Goal: Information Seeking & Learning: Compare options

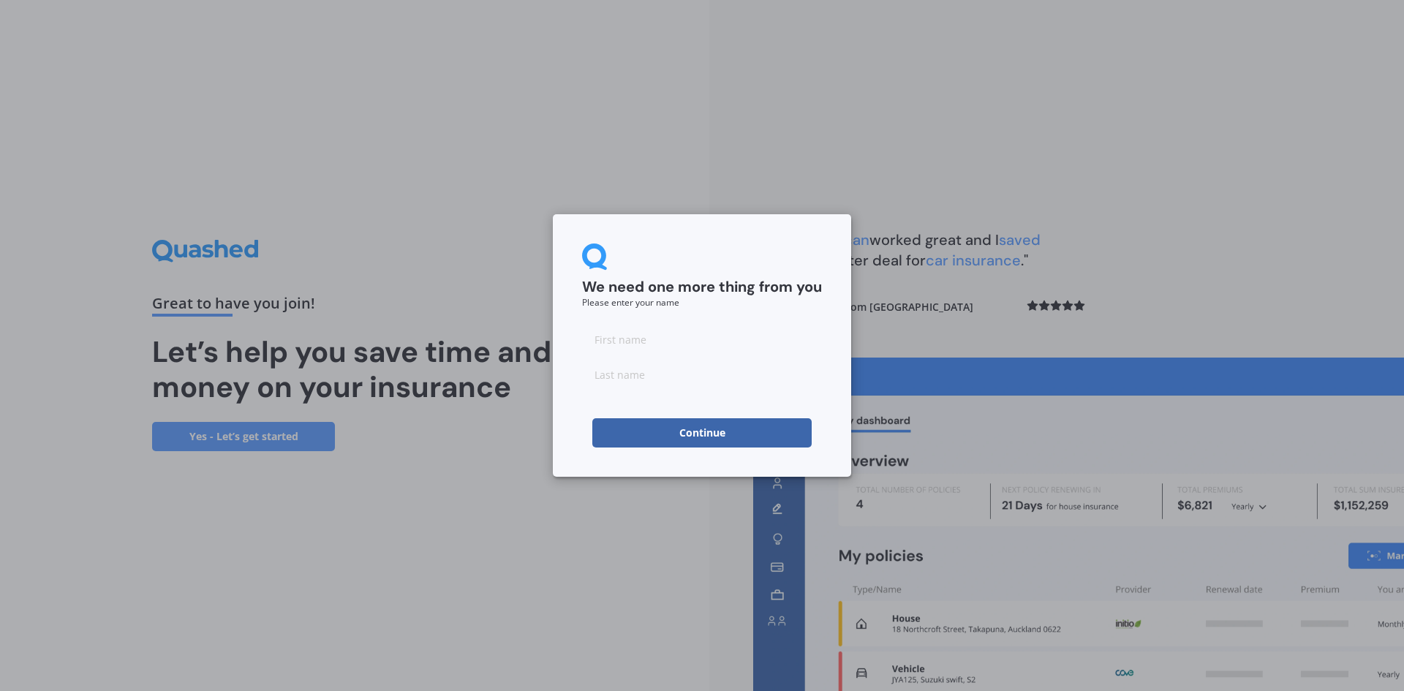
click at [627, 336] on input at bounding box center [702, 339] width 240 height 29
type input "[PERSON_NAME]"
click at [620, 378] on input at bounding box center [702, 374] width 240 height 29
type input "Bothamley"
click at [643, 429] on button "Continue" at bounding box center [701, 432] width 219 height 29
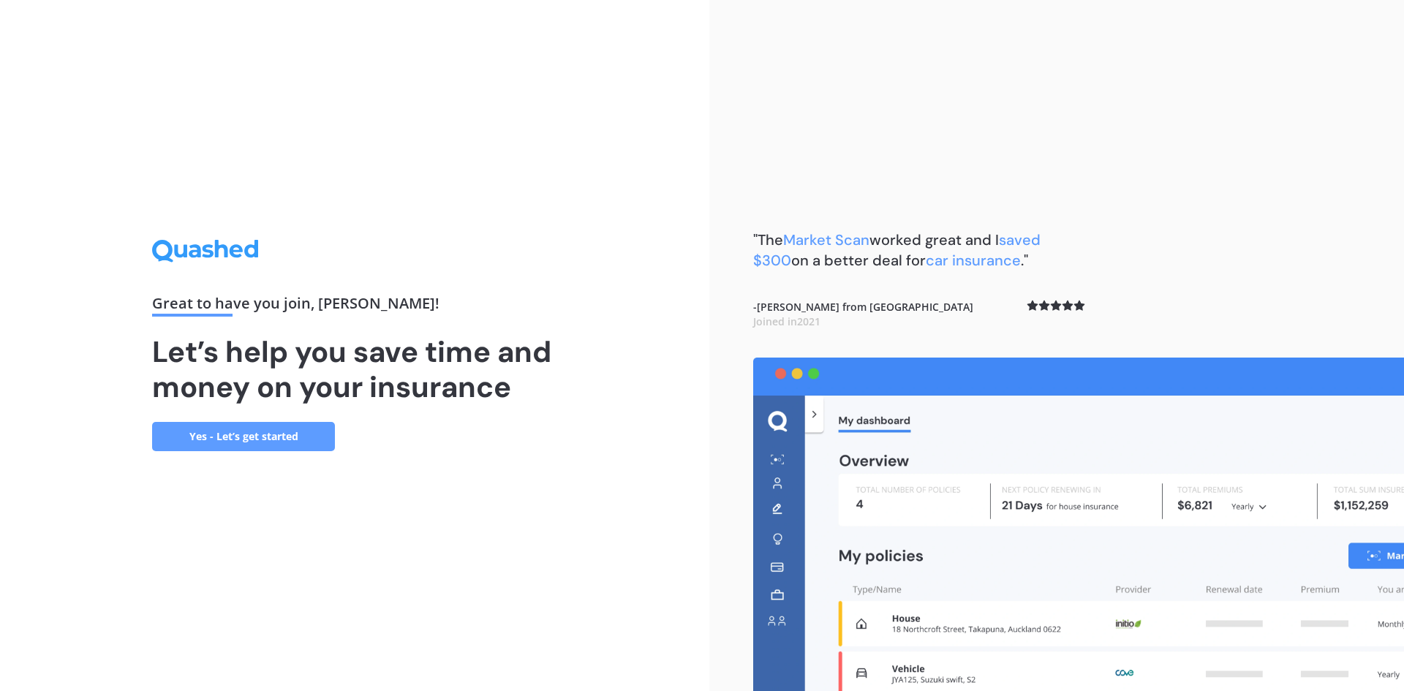
click at [275, 436] on link "Yes - Let’s get started" at bounding box center [243, 436] width 183 height 29
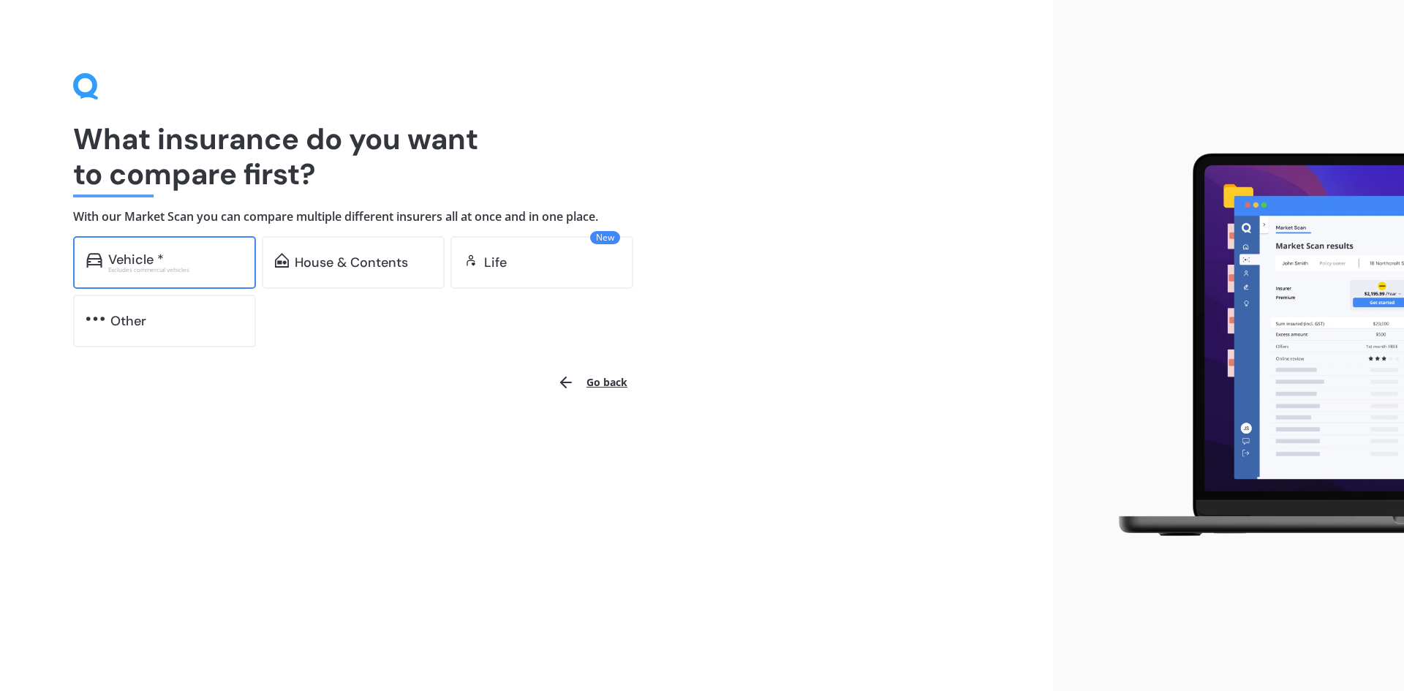
click at [131, 262] on div "Vehicle *" at bounding box center [136, 259] width 56 height 15
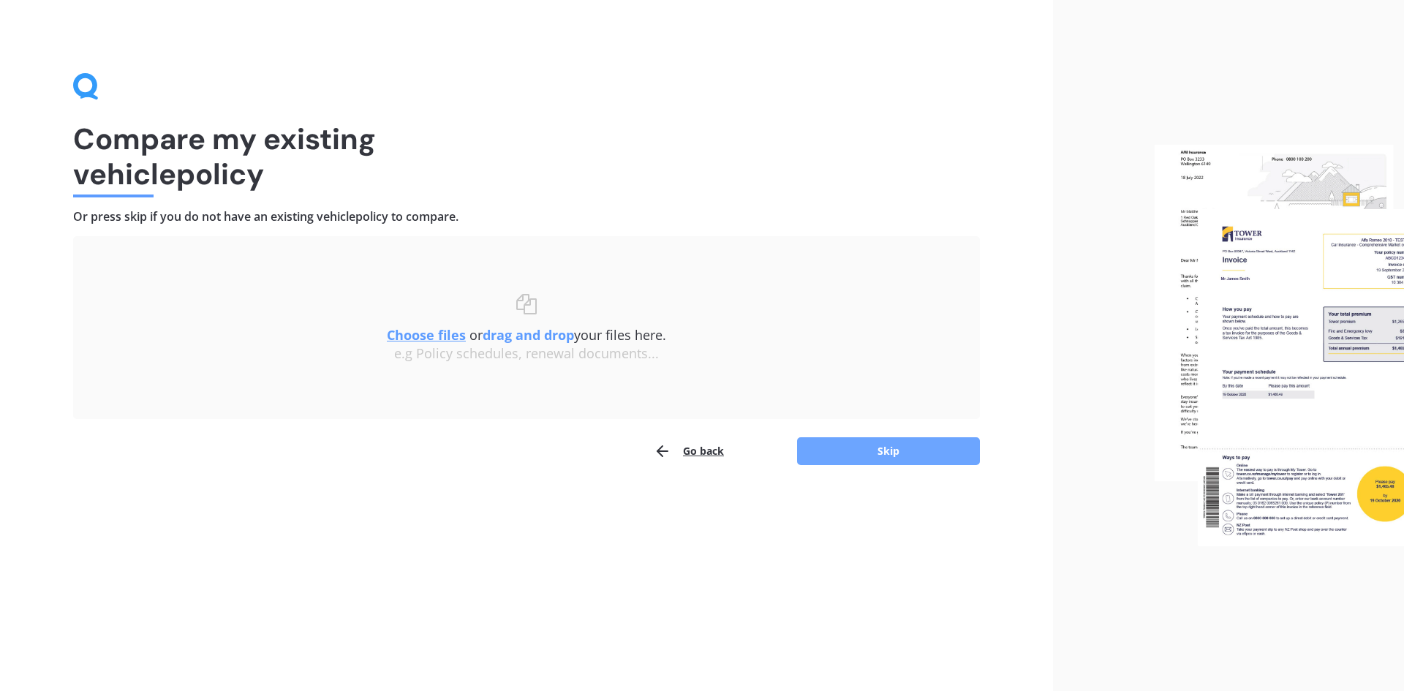
click at [863, 451] on button "Skip" at bounding box center [888, 451] width 183 height 28
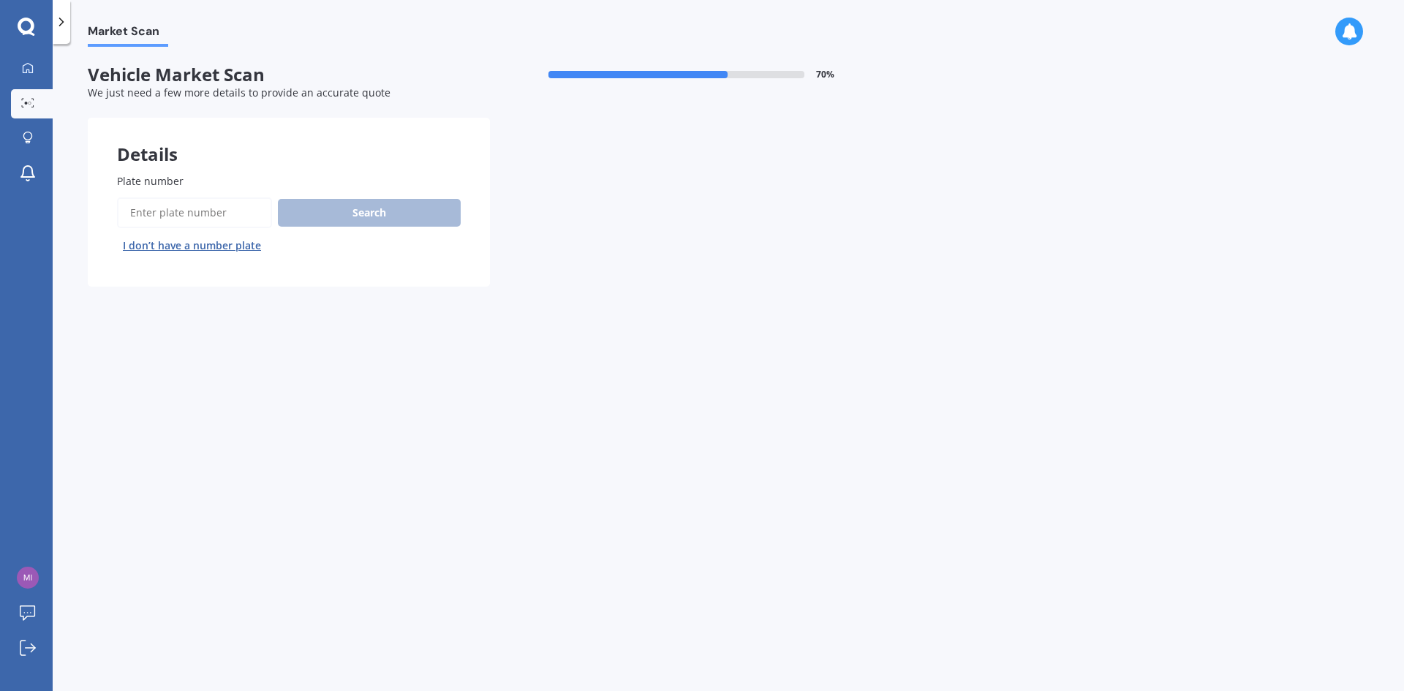
click at [140, 213] on input "Plate number" at bounding box center [194, 212] width 155 height 31
type input "KCZ57"
click at [362, 216] on button "Search" at bounding box center [369, 213] width 183 height 28
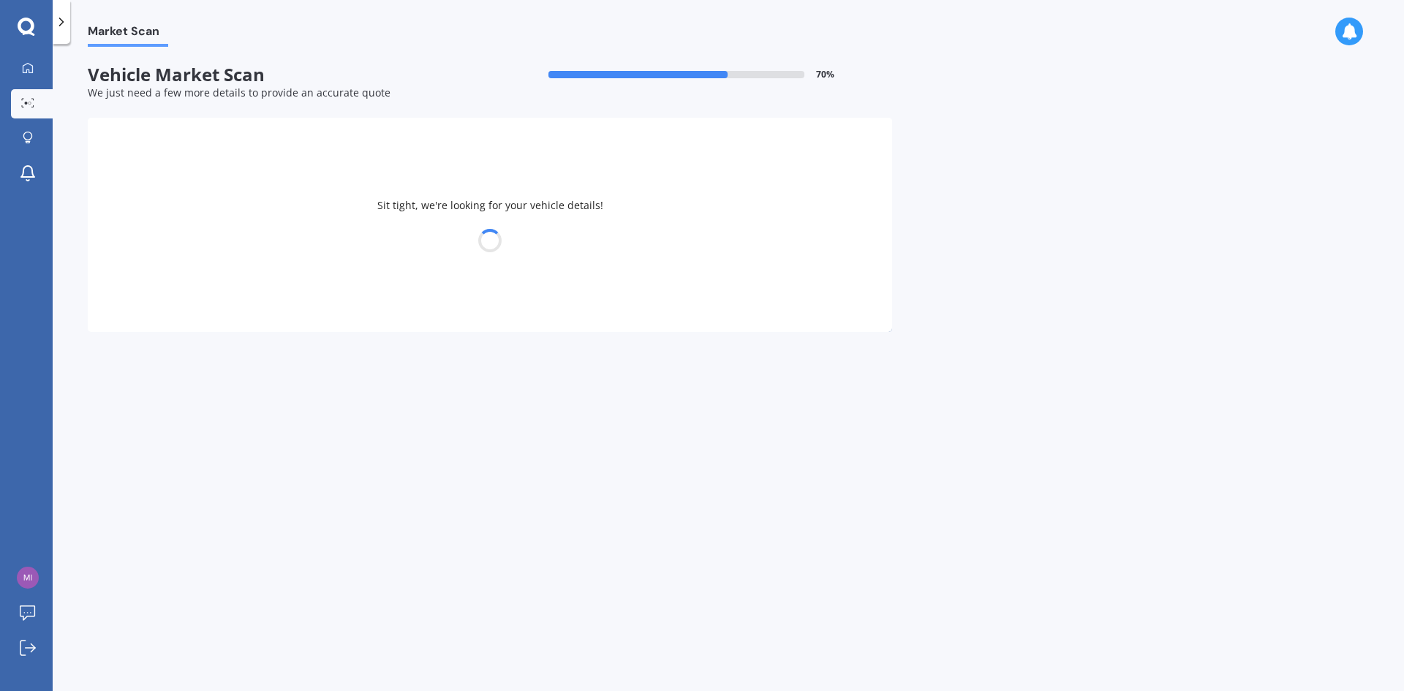
select select "TOYOTA"
select select "CAMRY"
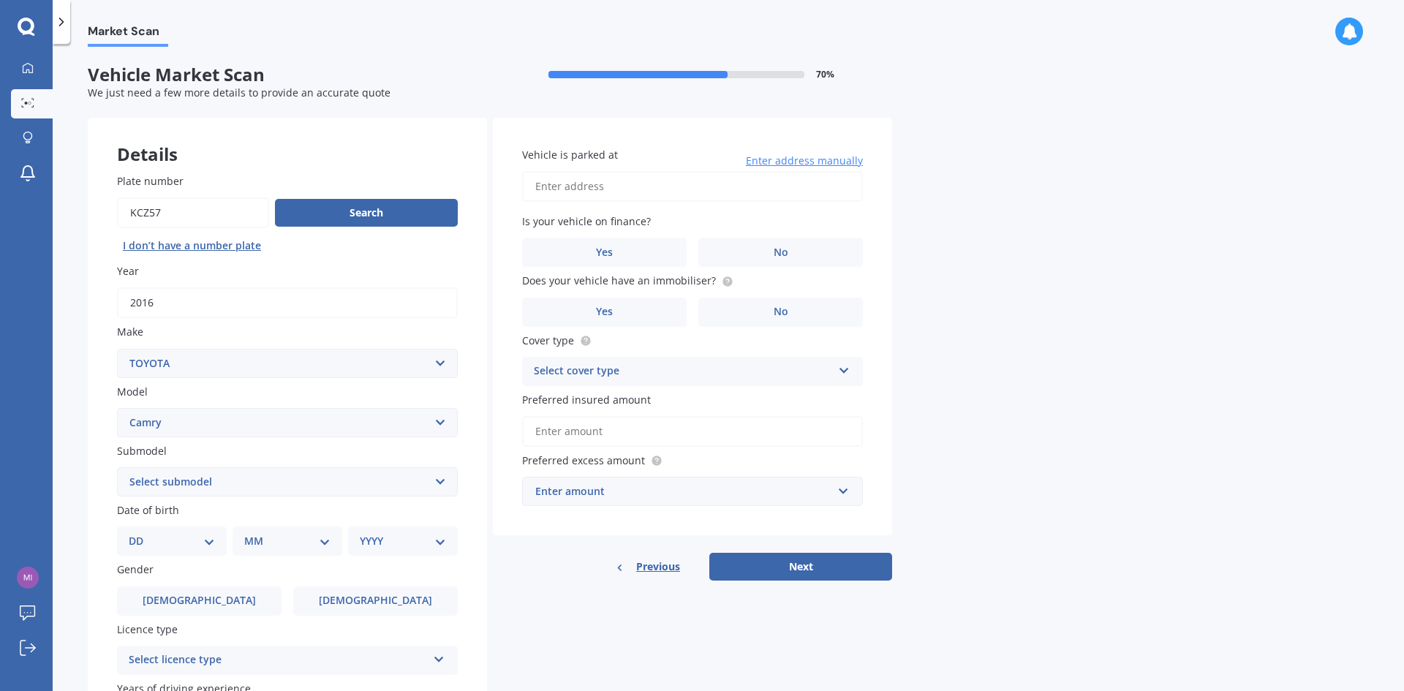
click at [134, 542] on select "DD 01 02 03 04 05 06 07 08 09 10 11 12 13 14 15 16 17 18 19 20 21 22 23 24 25 2…" at bounding box center [172, 541] width 86 height 16
select select "20"
click at [140, 533] on select "DD 01 02 03 04 05 06 07 08 09 10 11 12 13 14 15 16 17 18 19 20 21 22 23 24 25 2…" at bounding box center [172, 541] width 86 height 16
click at [265, 539] on select "MM 01 02 03 04 05 06 07 08 09 10 11 12" at bounding box center [290, 541] width 80 height 16
select select "09"
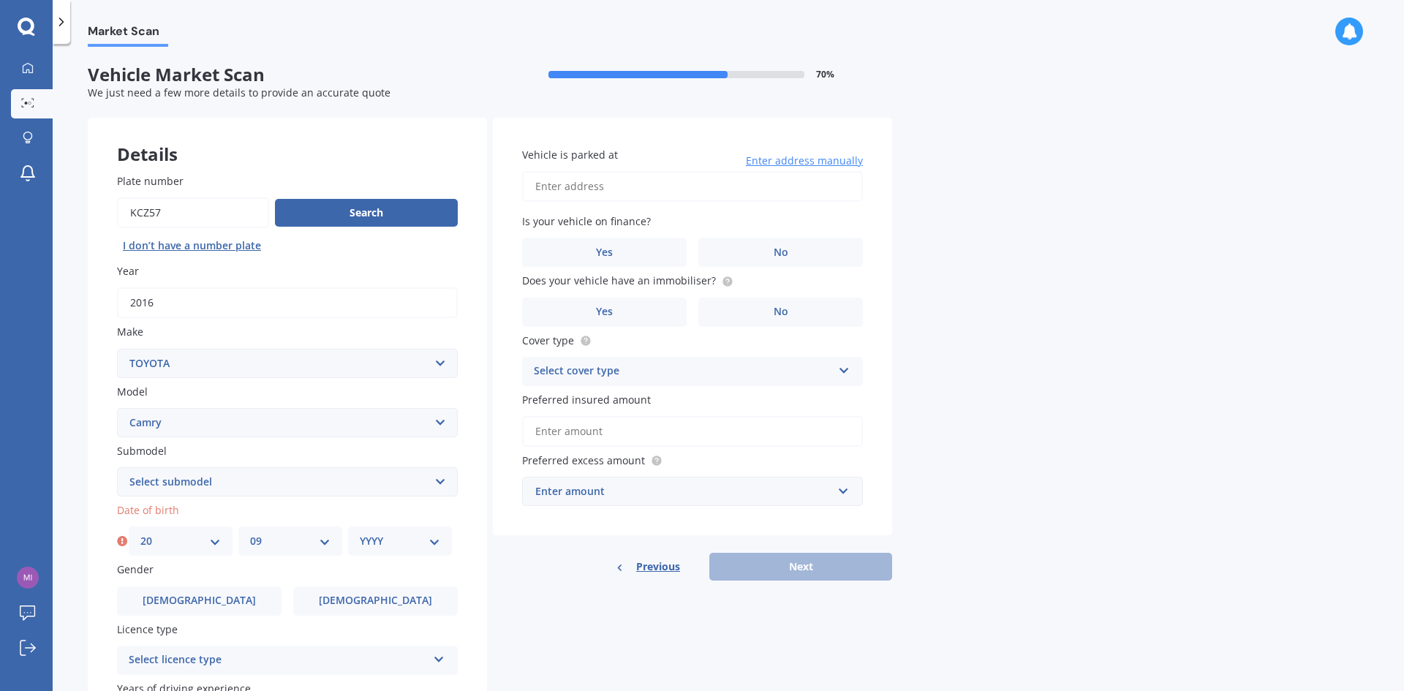
click at [250, 533] on select "MM 01 02 03 04 05 06 07 08 09 10 11 12" at bounding box center [290, 541] width 80 height 16
click at [372, 541] on select "YYYY 2025 2024 2023 2022 2021 2020 2019 2018 2017 2016 2015 2014 2013 2012 2011…" at bounding box center [400, 541] width 80 height 16
select select "1966"
click at [360, 533] on select "YYYY 2025 2024 2023 2022 2021 2020 2019 2018 2017 2016 2015 2014 2013 2012 2011…" at bounding box center [400, 541] width 80 height 16
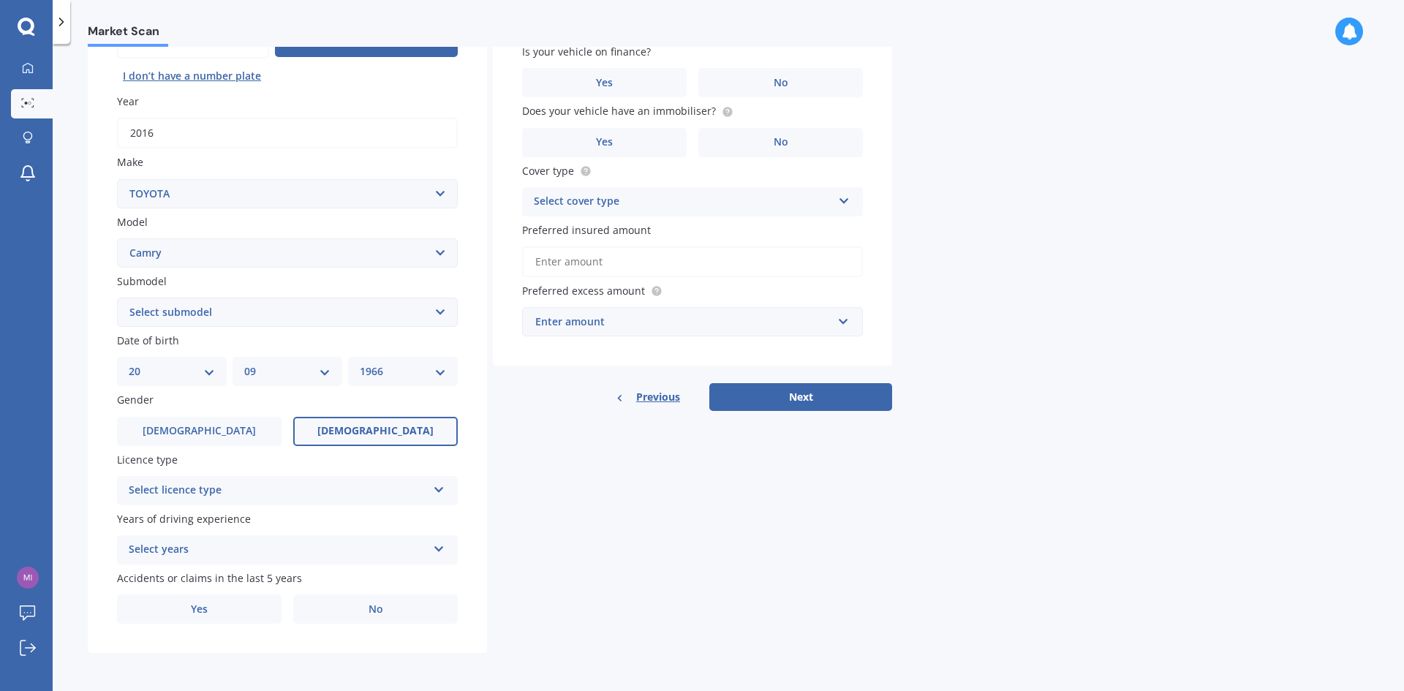
click at [346, 417] on label "Female" at bounding box center [375, 431] width 164 height 29
click at [0, 0] on input "Female" at bounding box center [0, 0] width 0 height 0
click at [436, 485] on icon at bounding box center [439, 487] width 12 height 10
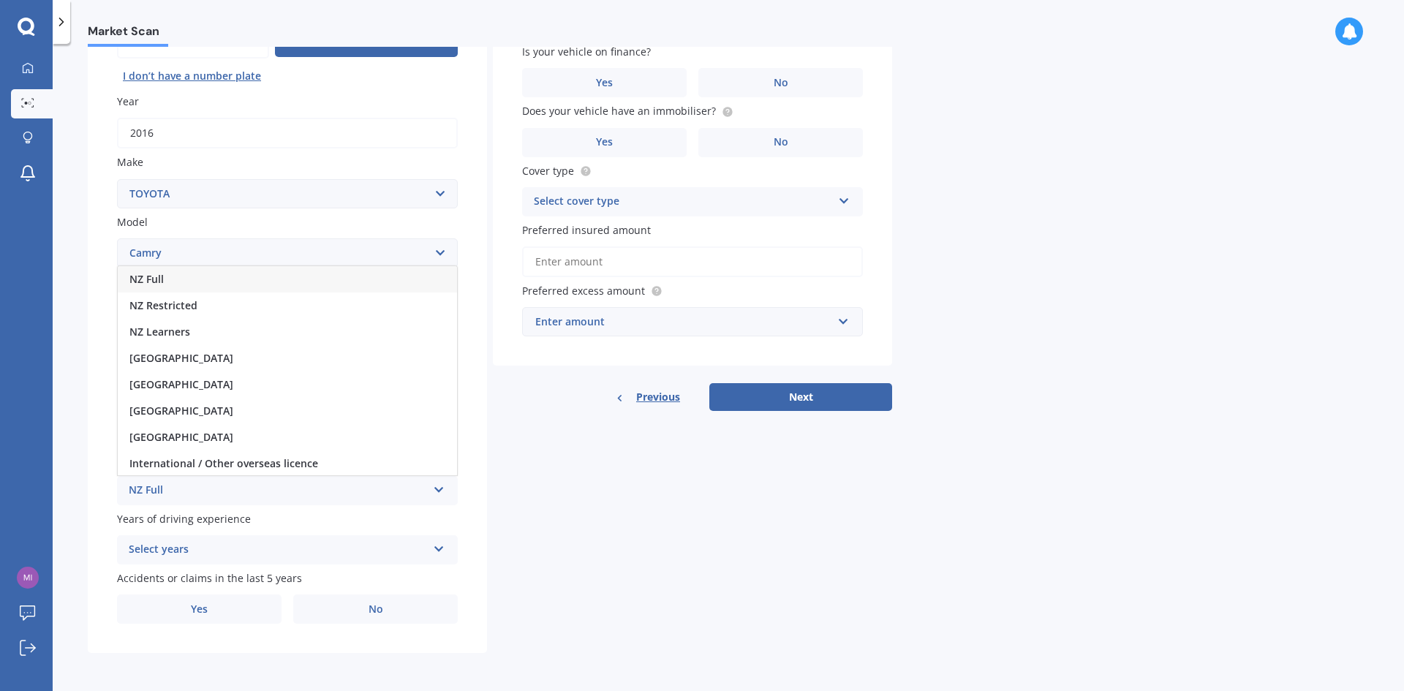
click at [137, 485] on div "NZ Full" at bounding box center [278, 491] width 298 height 18
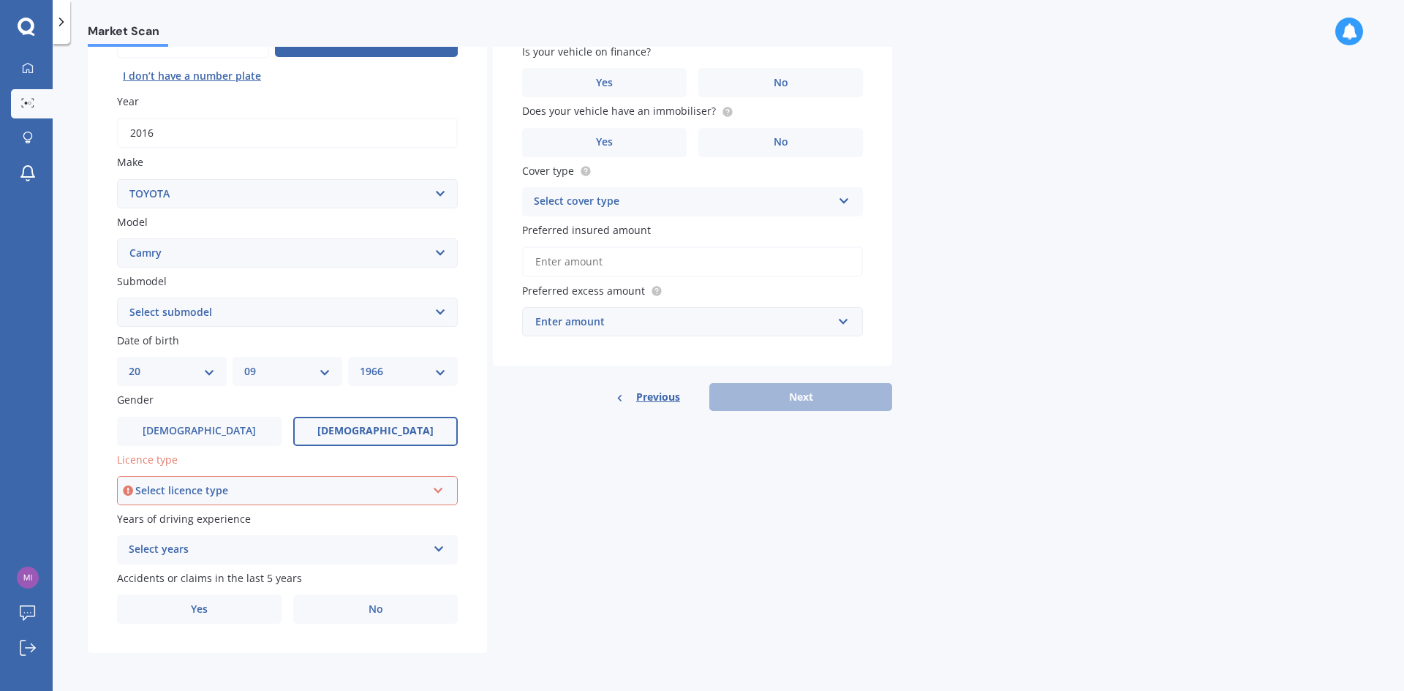
click at [437, 484] on icon at bounding box center [438, 487] width 12 height 10
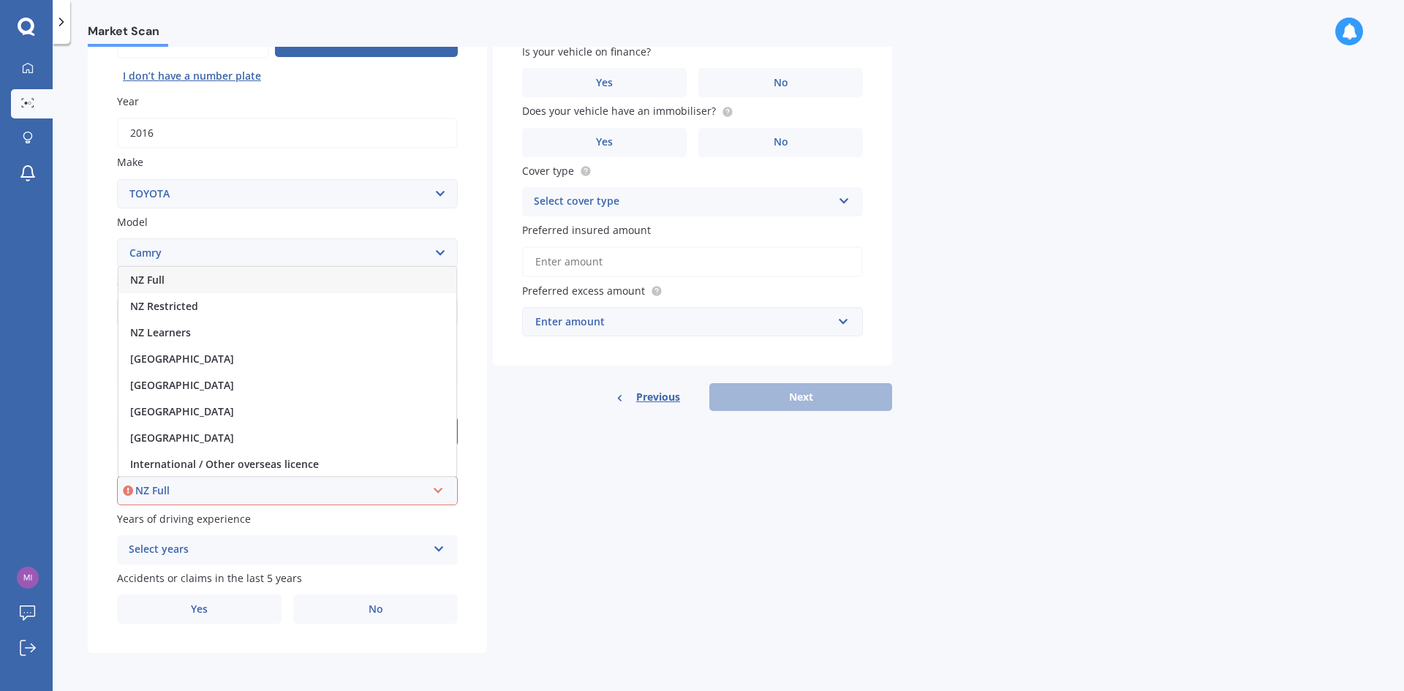
click at [175, 277] on div "NZ Full" at bounding box center [287, 280] width 338 height 26
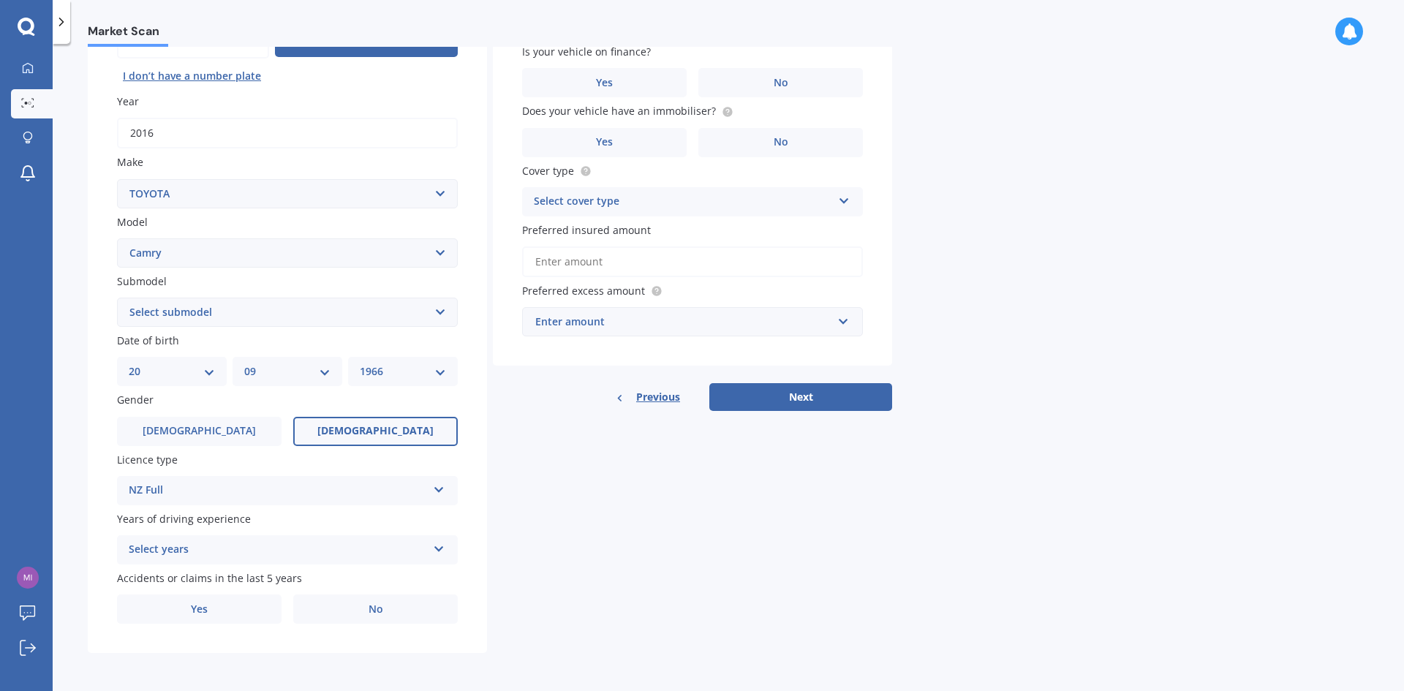
click at [439, 547] on icon at bounding box center [439, 546] width 12 height 10
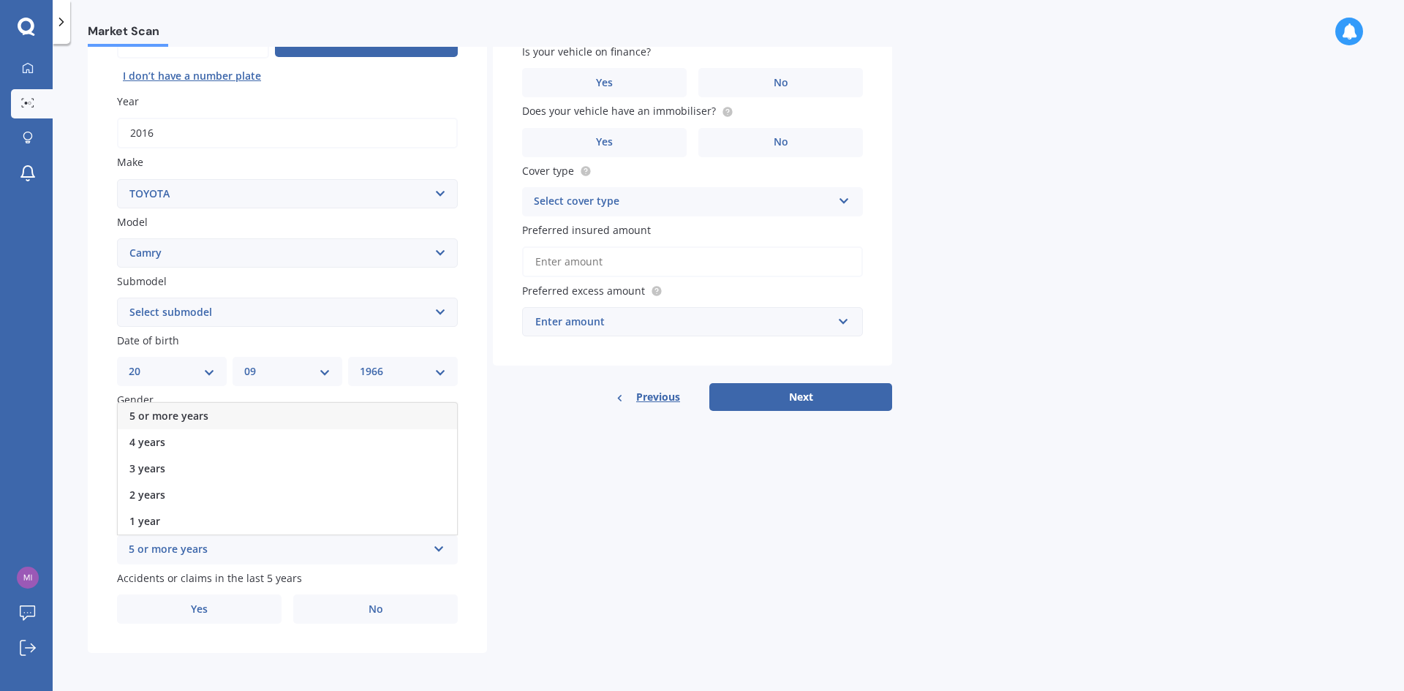
click at [192, 415] on span "5 or more years" at bounding box center [168, 416] width 79 height 14
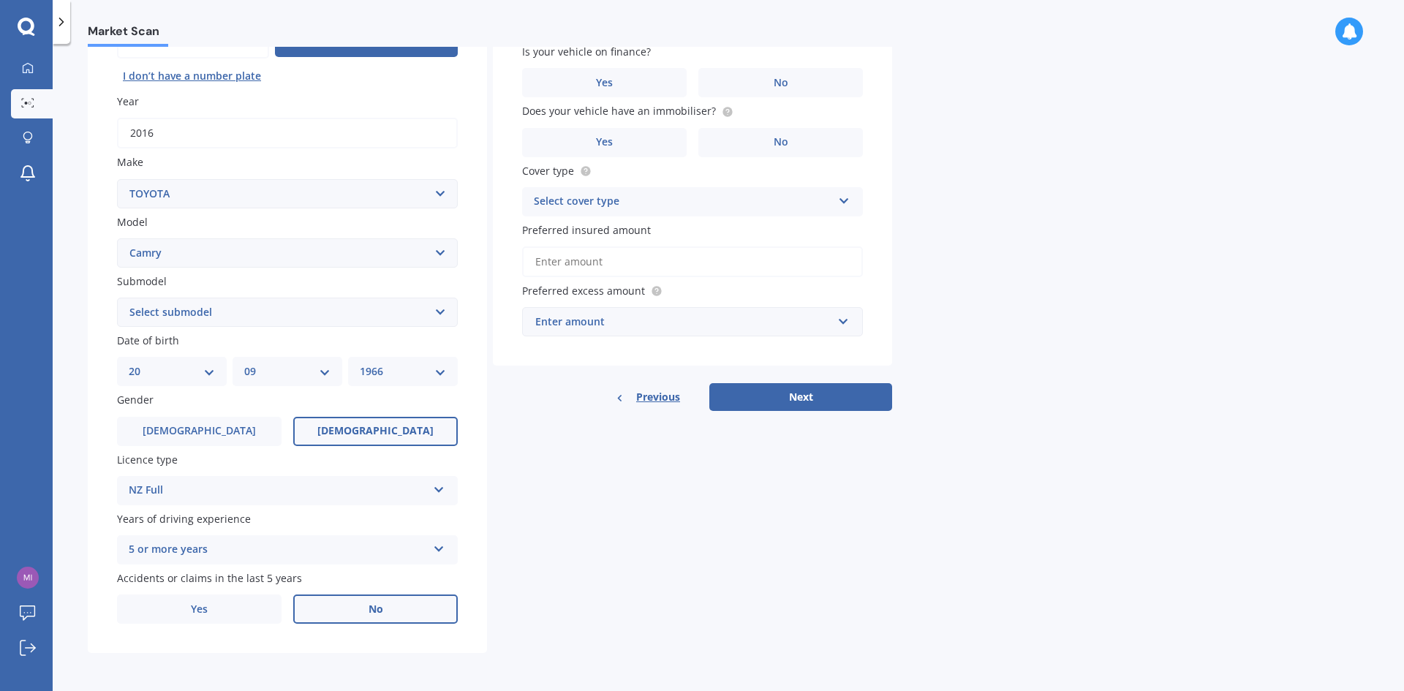
click at [372, 604] on span "No" at bounding box center [375, 609] width 15 height 12
click at [0, 0] on input "No" at bounding box center [0, 0] width 0 height 0
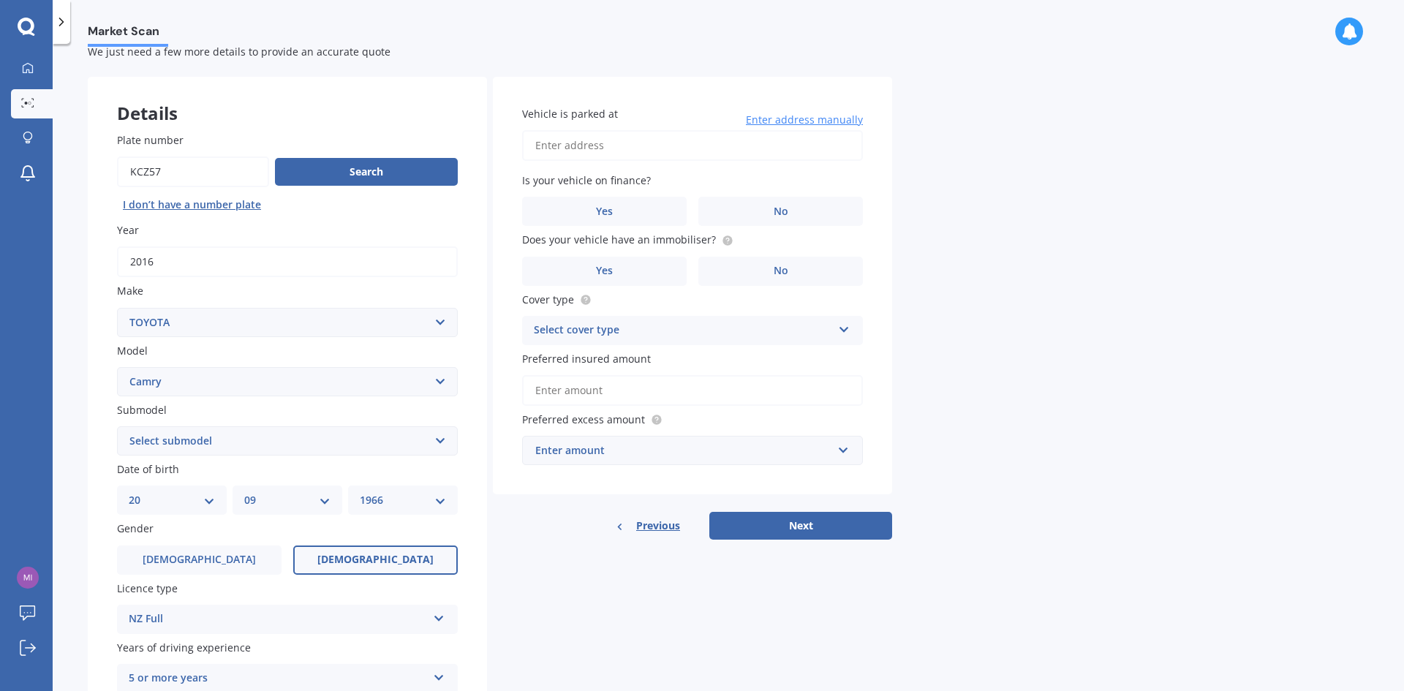
scroll to position [0, 0]
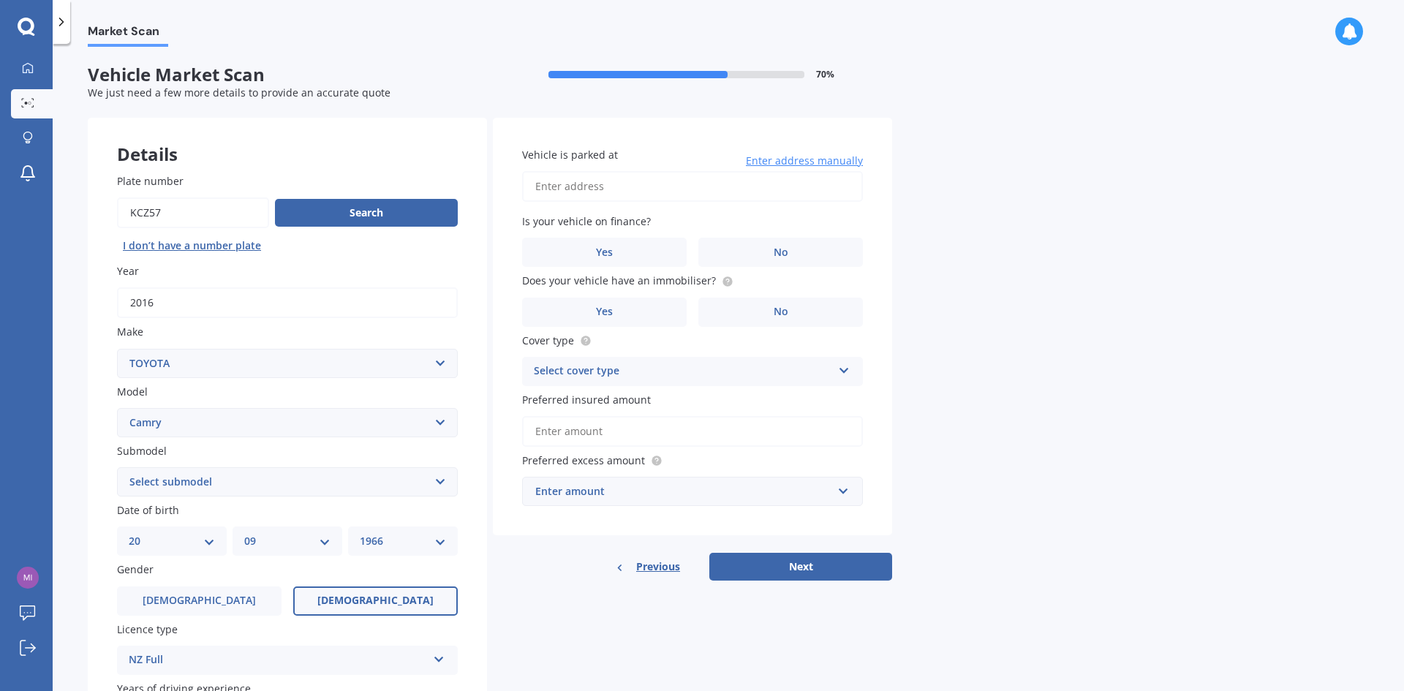
click at [548, 191] on input "Vehicle is parked at" at bounding box center [692, 186] width 341 height 31
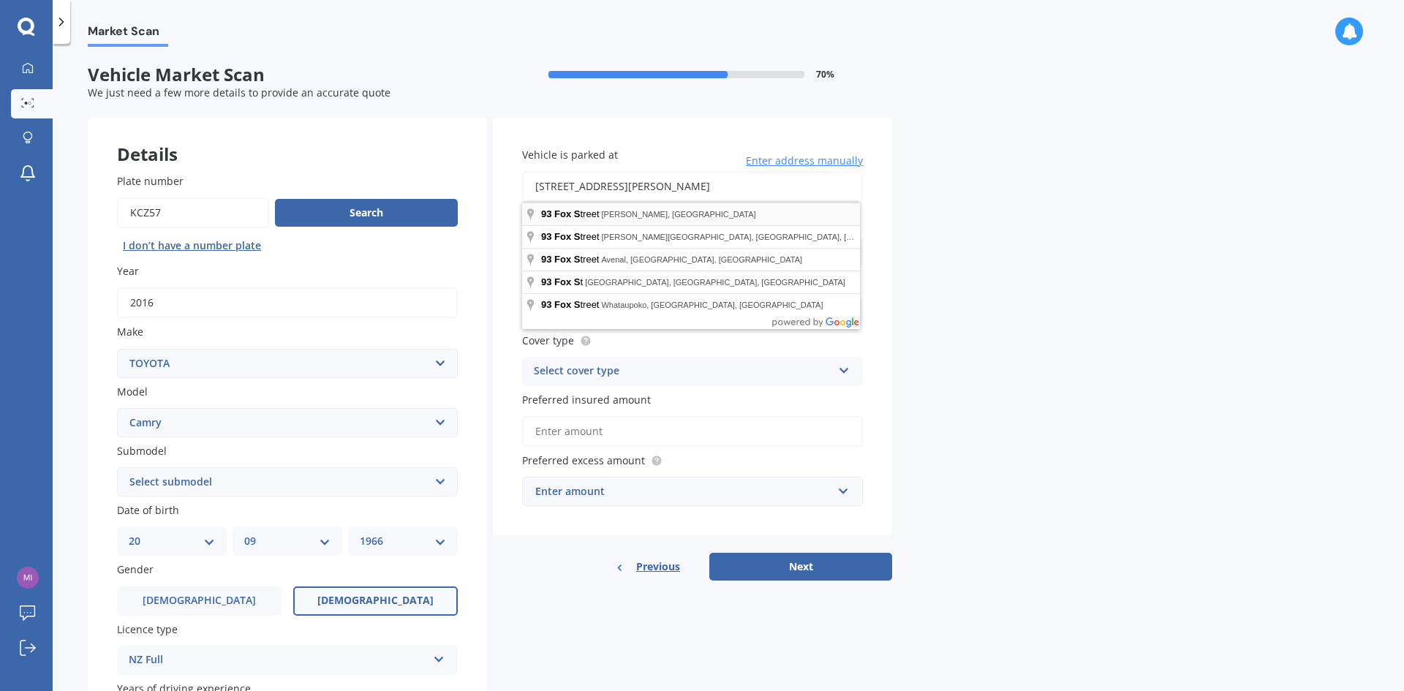
type input "93 Fox Street, Featherston 5710"
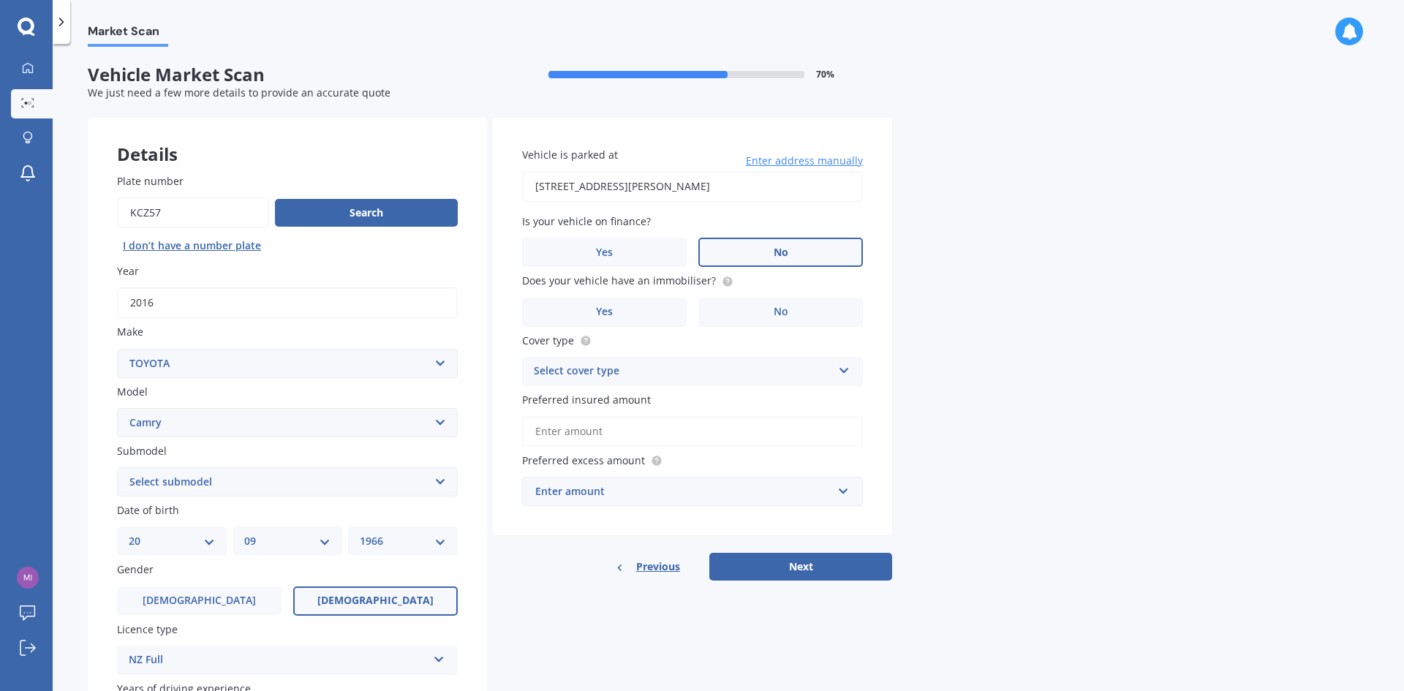
click at [757, 253] on label "No" at bounding box center [780, 252] width 164 height 29
click at [0, 0] on input "No" at bounding box center [0, 0] width 0 height 0
click at [754, 306] on label "No" at bounding box center [780, 312] width 164 height 29
click at [0, 0] on input "No" at bounding box center [0, 0] width 0 height 0
click at [842, 368] on icon at bounding box center [844, 368] width 12 height 10
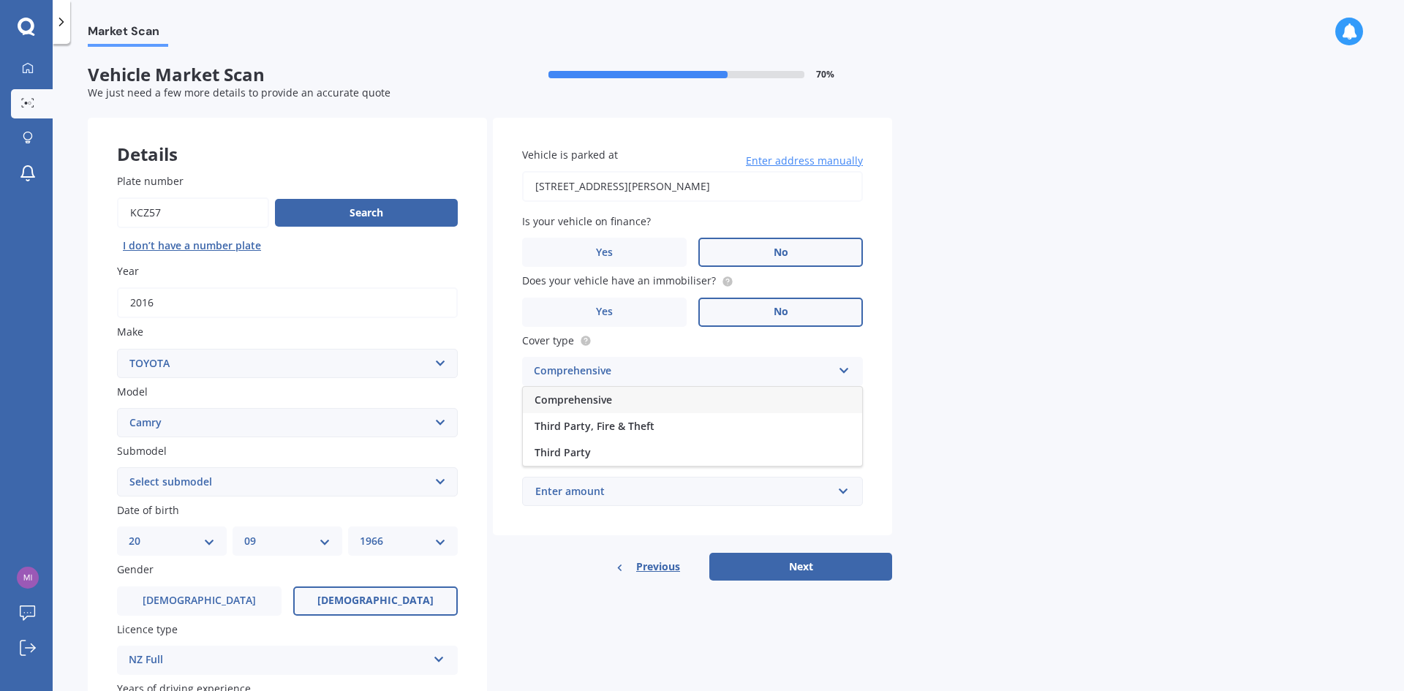
click at [580, 397] on span "Comprehensive" at bounding box center [572, 400] width 77 height 14
click at [586, 432] on input "Preferred insured amount" at bounding box center [692, 431] width 341 height 31
click at [577, 431] on input "Preferred insured amount" at bounding box center [692, 431] width 341 height 31
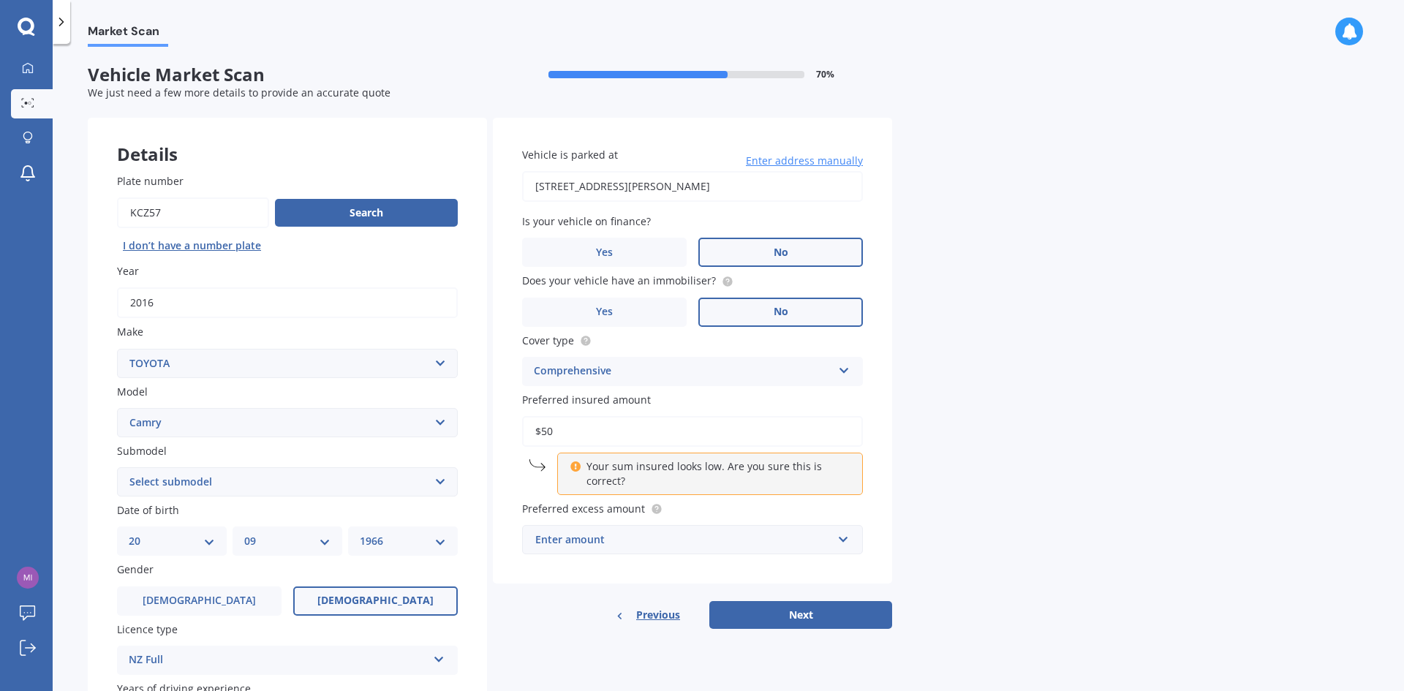
drag, startPoint x: 553, startPoint y: 428, endPoint x: 540, endPoint y: 425, distance: 14.1
click at [540, 425] on input "$50" at bounding box center [692, 431] width 341 height 31
click at [529, 482] on div "$65 Your sum insured looks low. Are you sure this is correct?" at bounding box center [692, 455] width 341 height 79
drag, startPoint x: 553, startPoint y: 430, endPoint x: 545, endPoint y: 431, distance: 8.2
click at [545, 431] on input "$65" at bounding box center [692, 431] width 341 height 31
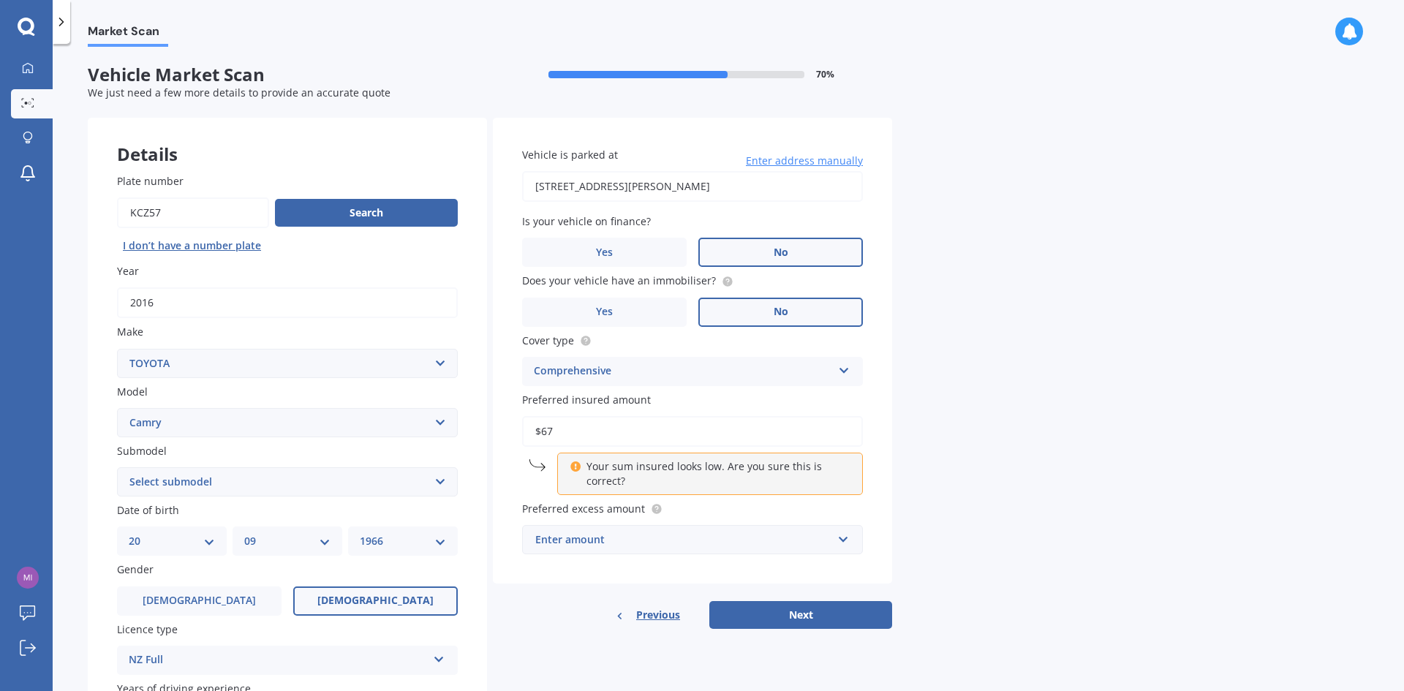
type input "$6"
type input "$7"
click at [583, 463] on div "Your sum insured looks low. Are you sure this is correct?" at bounding box center [710, 474] width 306 height 42
click at [578, 466] on icon at bounding box center [574, 464] width 11 height 10
click at [558, 434] on input "$80" at bounding box center [692, 431] width 341 height 31
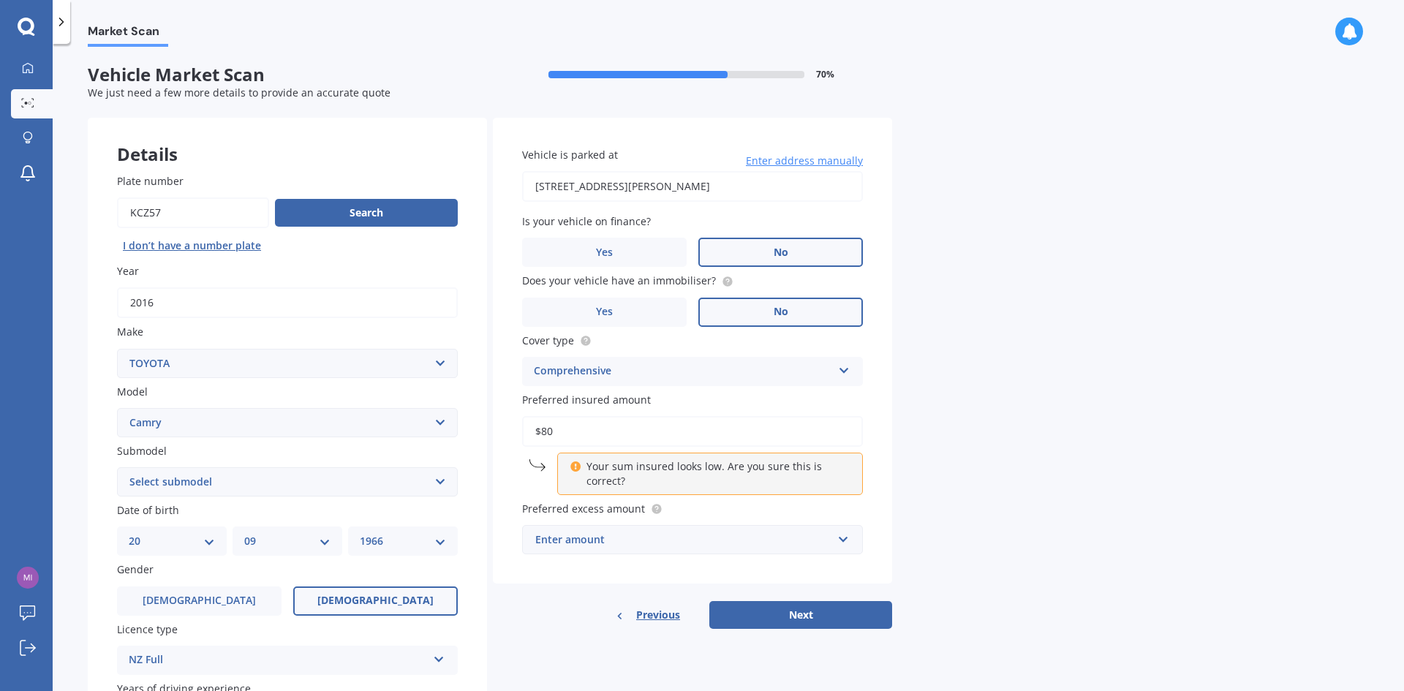
drag, startPoint x: 558, startPoint y: 434, endPoint x: 544, endPoint y: 438, distance: 14.6
click at [542, 437] on input "$80" at bounding box center [692, 431] width 341 height 31
type input "$90"
click at [547, 529] on input "text" at bounding box center [687, 540] width 328 height 28
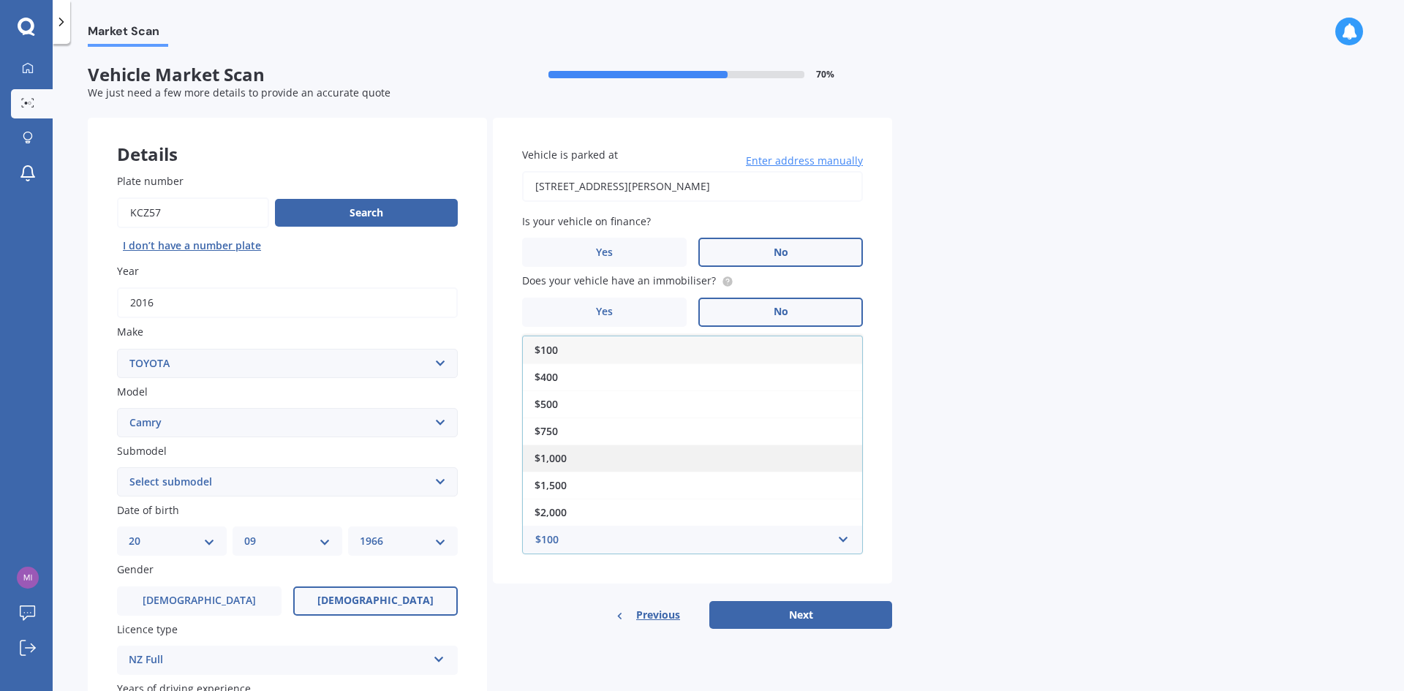
click at [542, 455] on span "$1,000" at bounding box center [550, 458] width 32 height 14
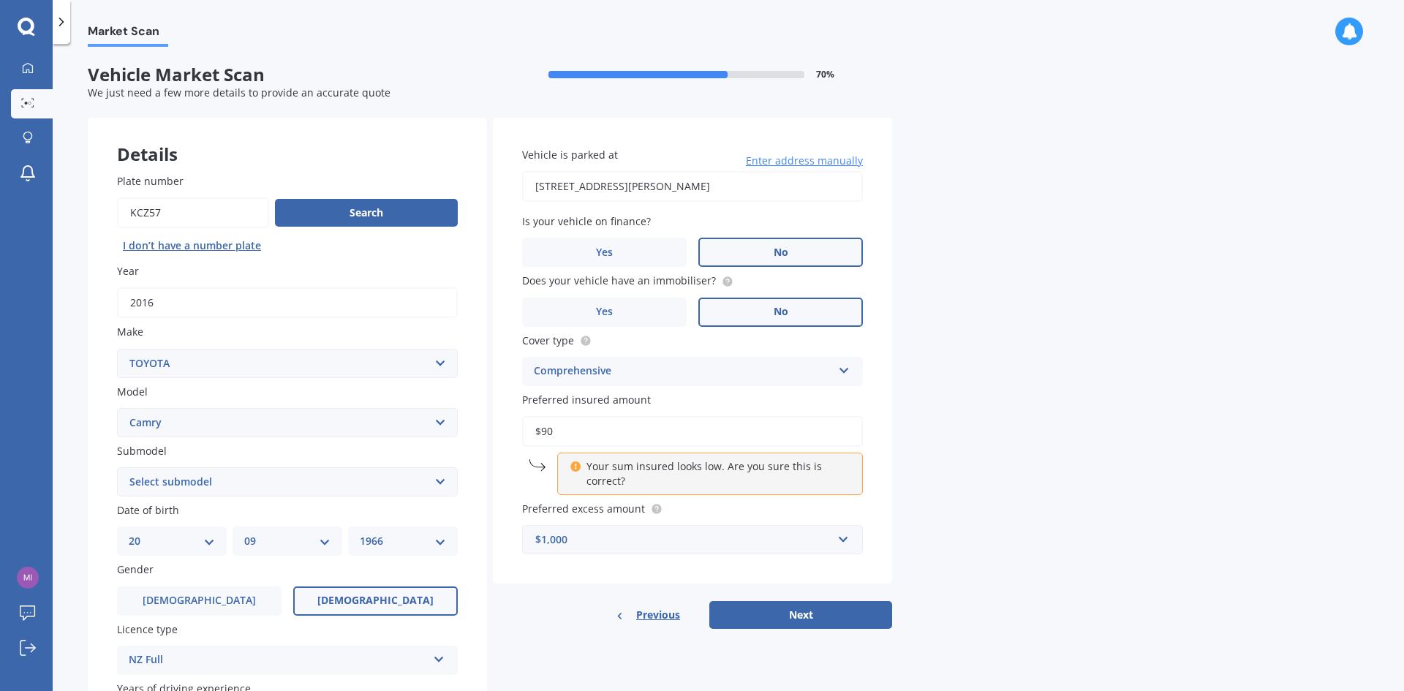
click at [799, 614] on button "Next" at bounding box center [800, 615] width 183 height 28
click at [438, 479] on select "Select submodel (All other) Altise 2.4 Altise 3.0 V6 Ateva 2.4 Ateva 3.0 V6 Azu…" at bounding box center [287, 481] width 341 height 29
click at [58, 412] on div "Market Scan Vehicle Market Scan 70 % We just need a few more details to provide…" at bounding box center [728, 370] width 1351 height 647
click at [440, 482] on select "Select submodel (All other) Altise 2.4 Altise 3.0 V6 Ateva 2.4 Ateva 3.0 V6 Azu…" at bounding box center [287, 481] width 341 height 29
select select "GL"
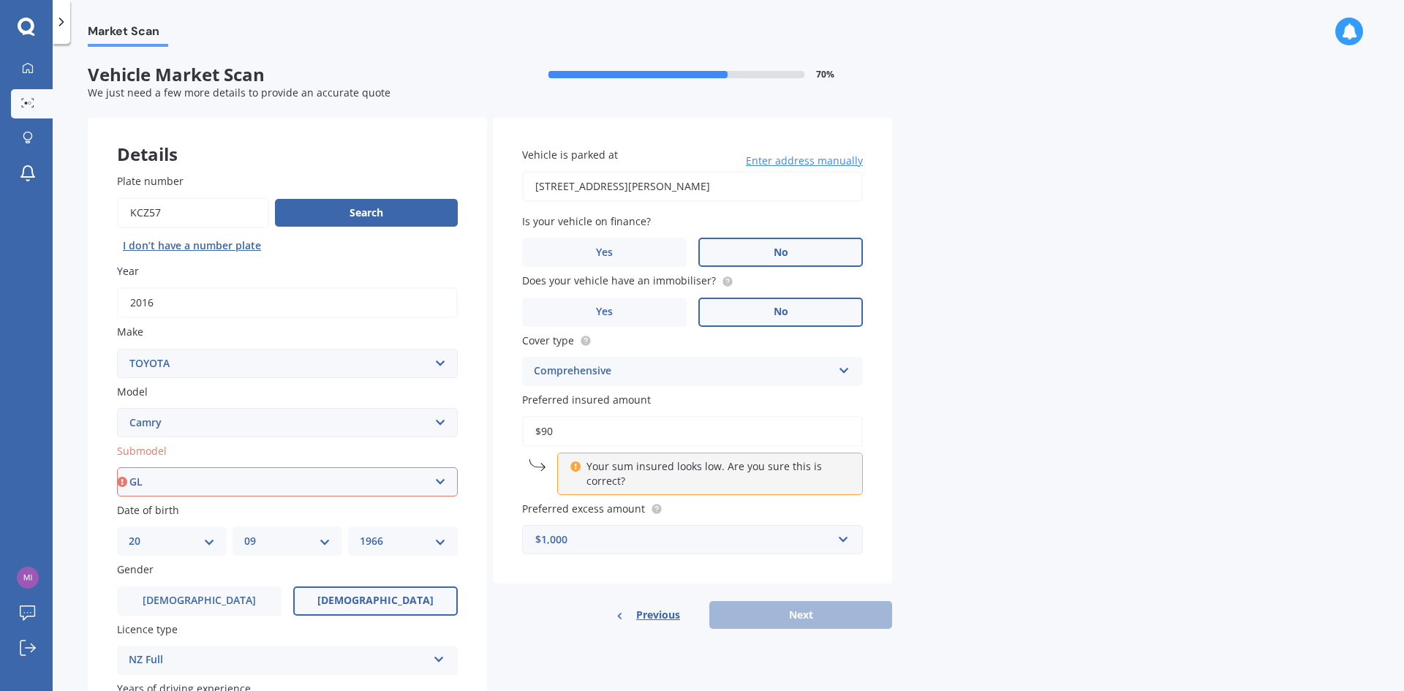
click at [117, 467] on select "Select submodel (All other) Altise 2.4 Altise 3.0 V6 Ateva 2.4 Ateva 3.0 V6 Azu…" at bounding box center [287, 481] width 341 height 29
click at [557, 459] on div "Your sum insured looks low. Are you sure this is correct?" at bounding box center [710, 474] width 306 height 42
click at [548, 429] on input "$90" at bounding box center [692, 431] width 341 height 31
type input "$95"
click at [778, 618] on button "Next" at bounding box center [800, 615] width 183 height 28
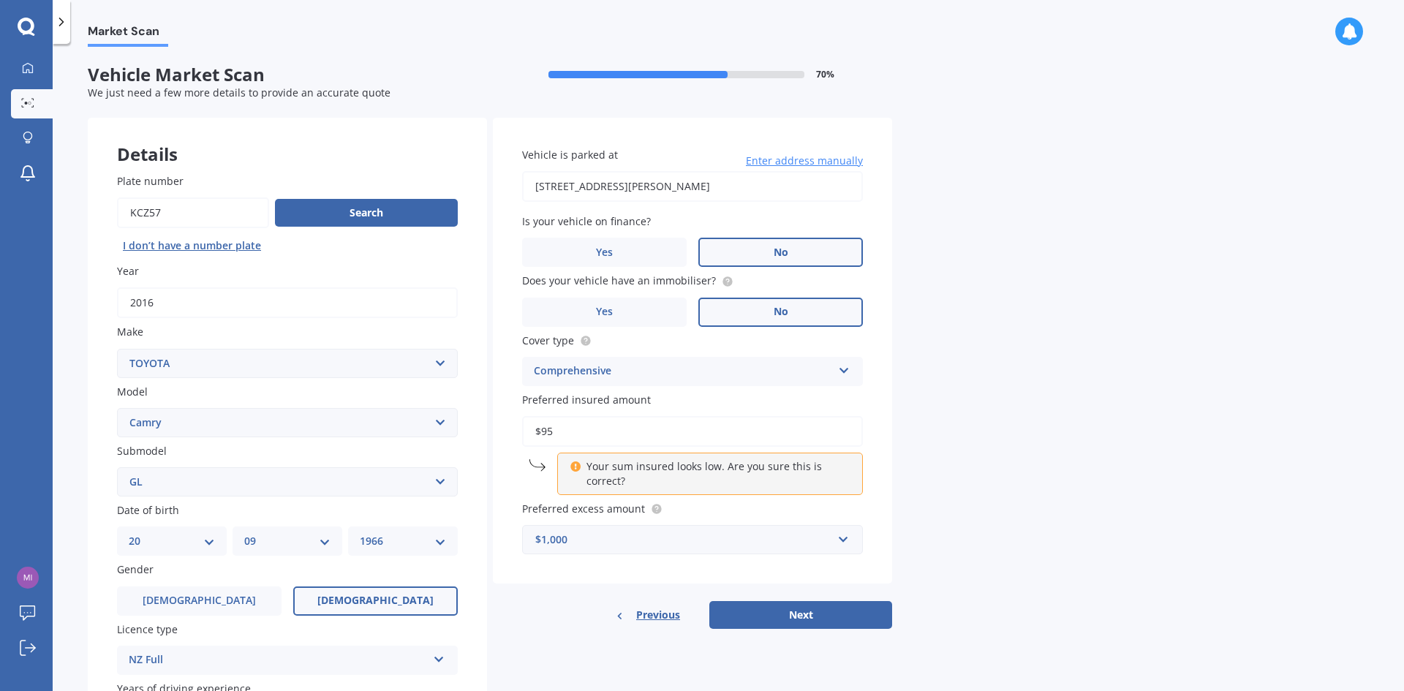
select select "20"
select select "09"
select select "1966"
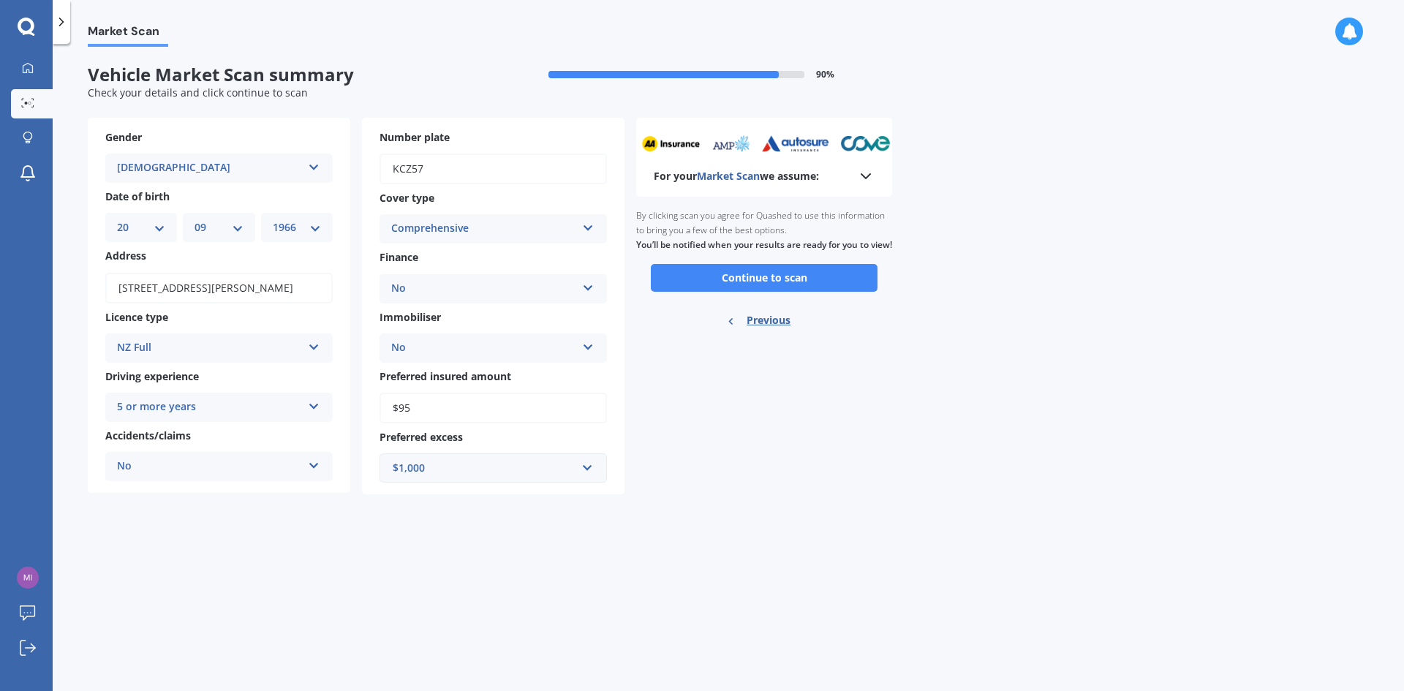
click at [403, 410] on input "$95" at bounding box center [492, 408] width 227 height 31
type input "$70"
drag, startPoint x: 651, startPoint y: 442, endPoint x: 654, endPoint y: 431, distance: 11.2
click at [652, 435] on div "For your Market Scan we assume: Ready to go By clicking scan you agree for Quas…" at bounding box center [764, 306] width 256 height 377
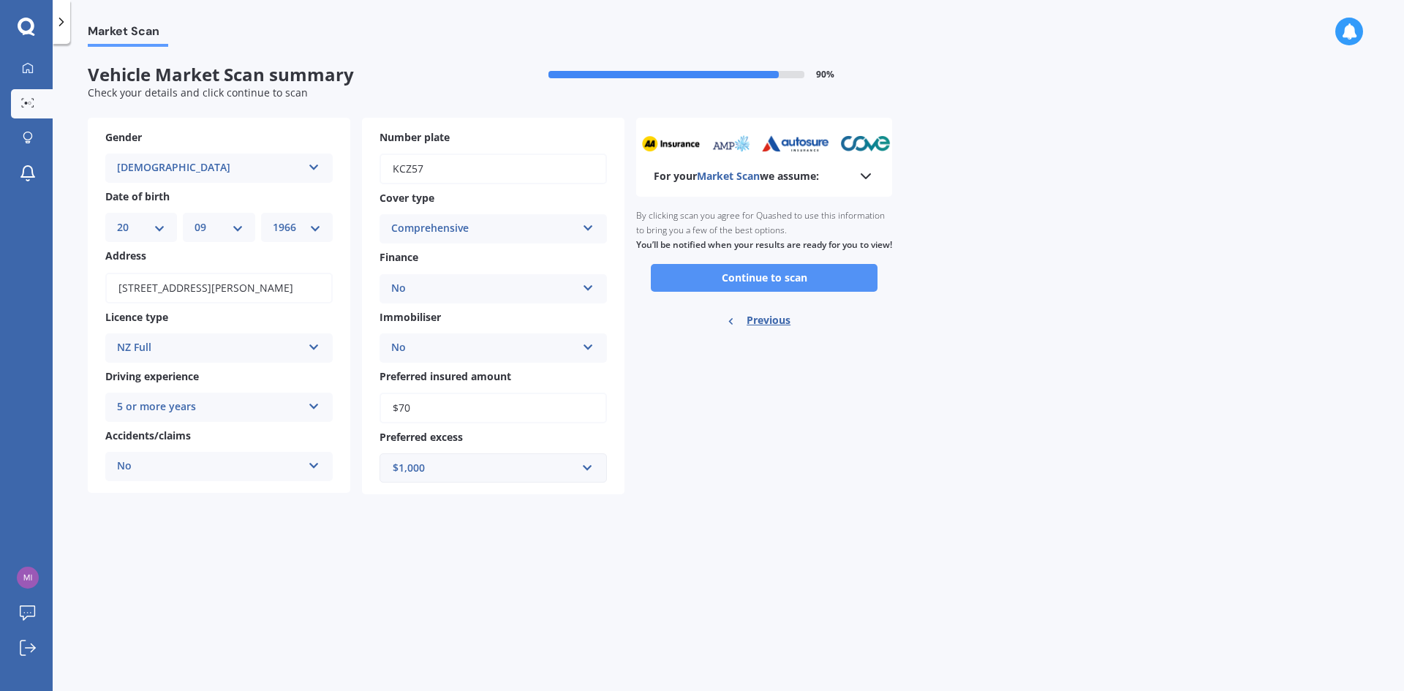
click at [759, 290] on button "Continue to scan" at bounding box center [764, 278] width 227 height 28
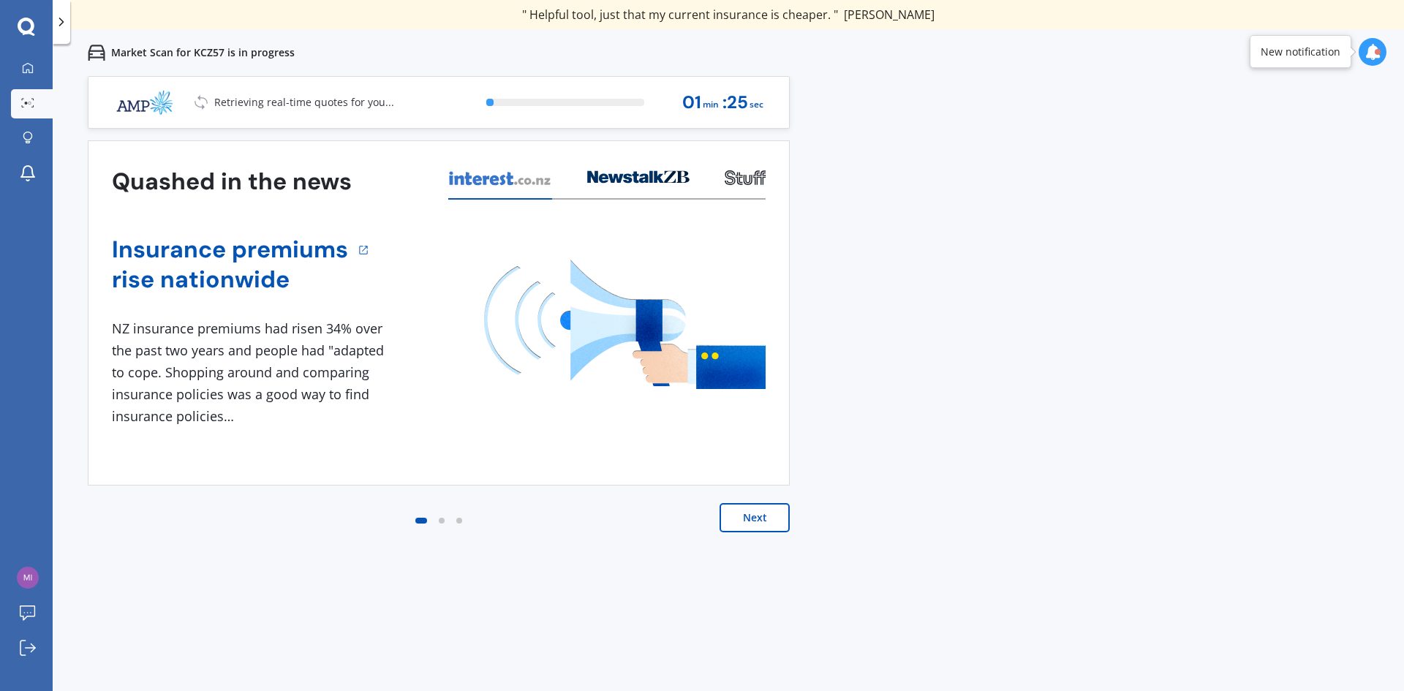
click at [742, 511] on button "Next" at bounding box center [754, 517] width 70 height 29
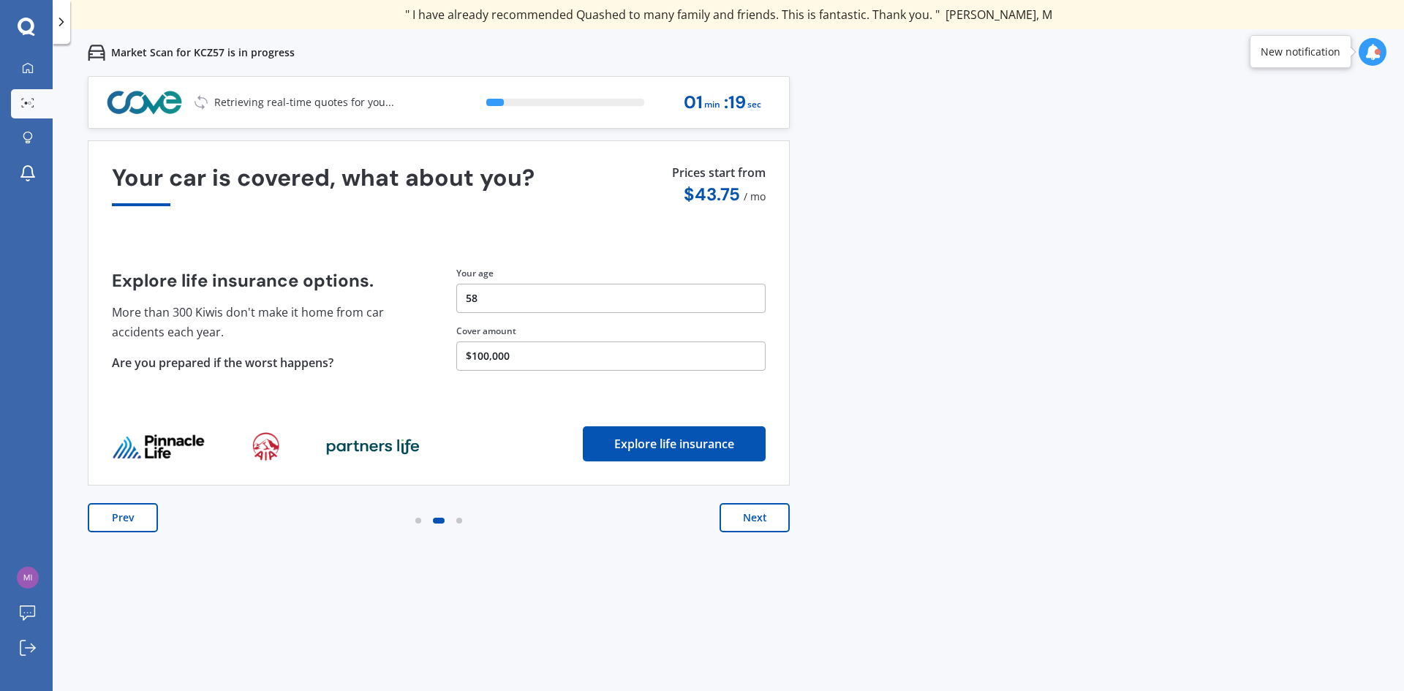
click at [746, 509] on button "Next" at bounding box center [754, 517] width 70 height 29
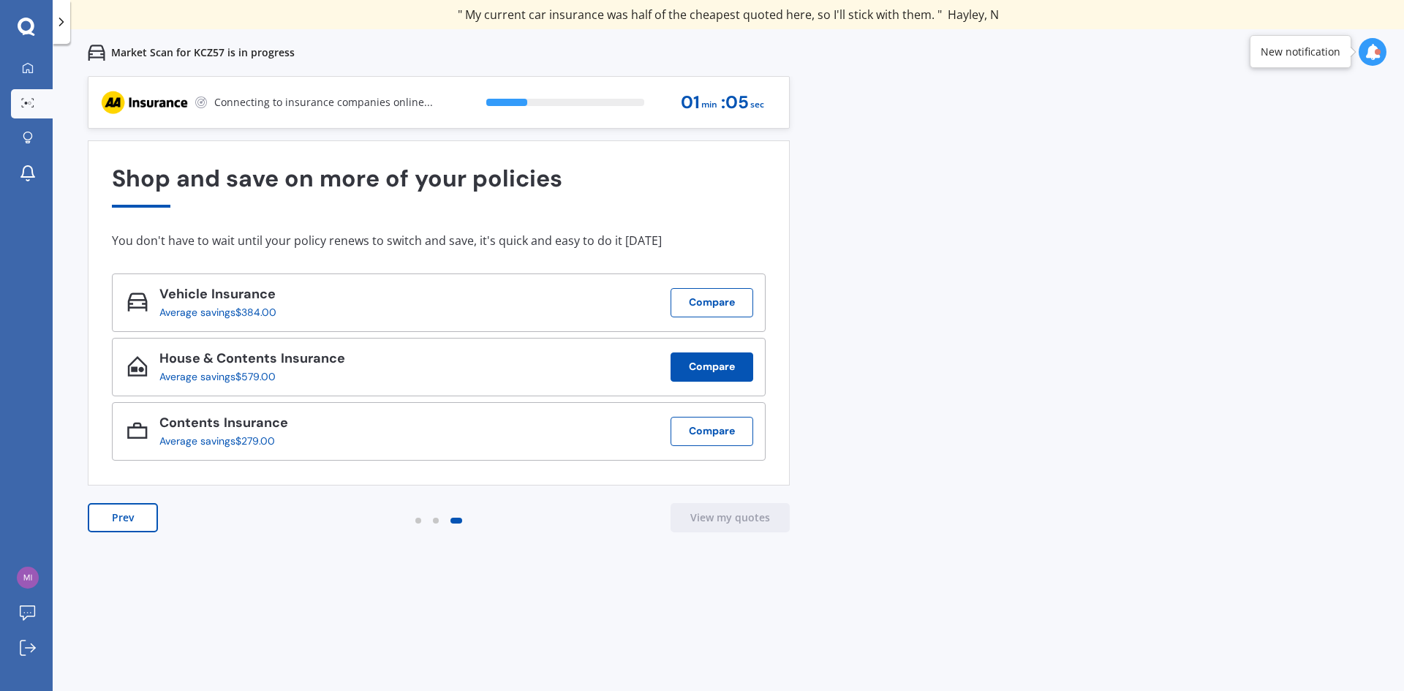
click at [698, 365] on button "Compare" at bounding box center [711, 366] width 83 height 29
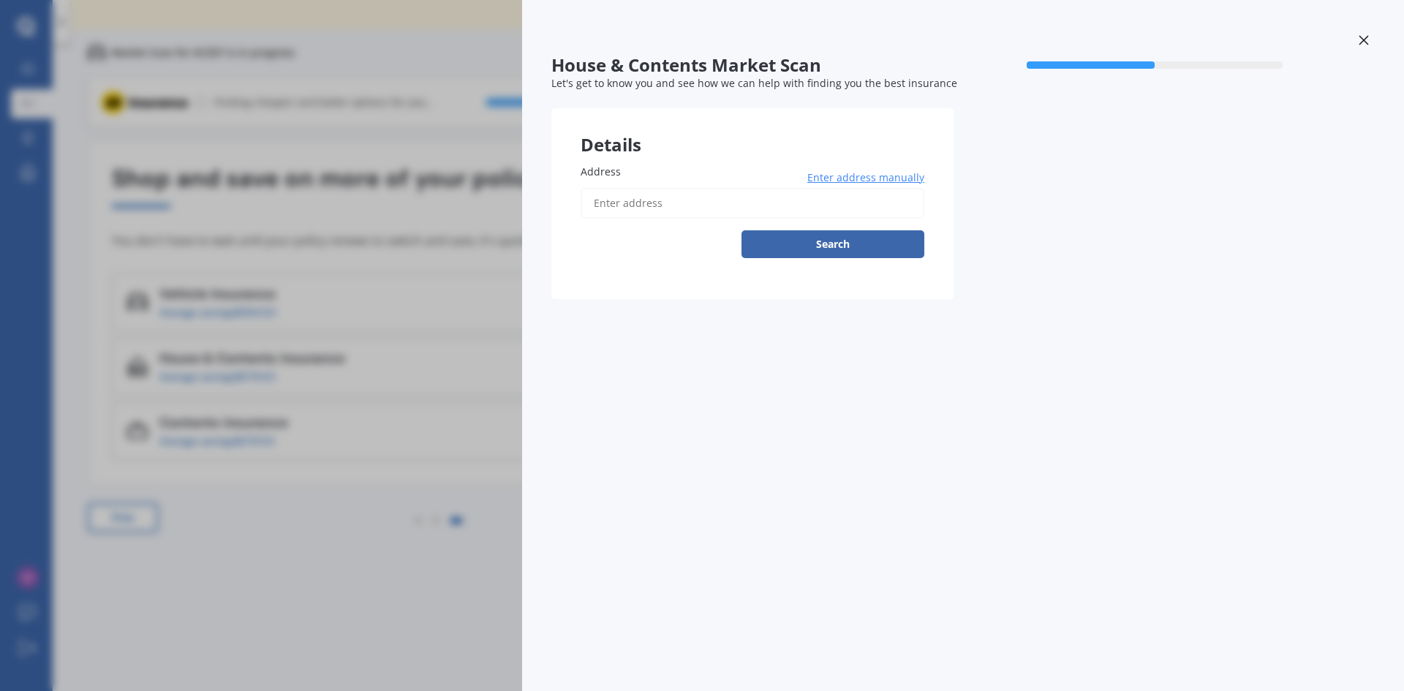
click at [611, 211] on input "Address" at bounding box center [752, 203] width 344 height 31
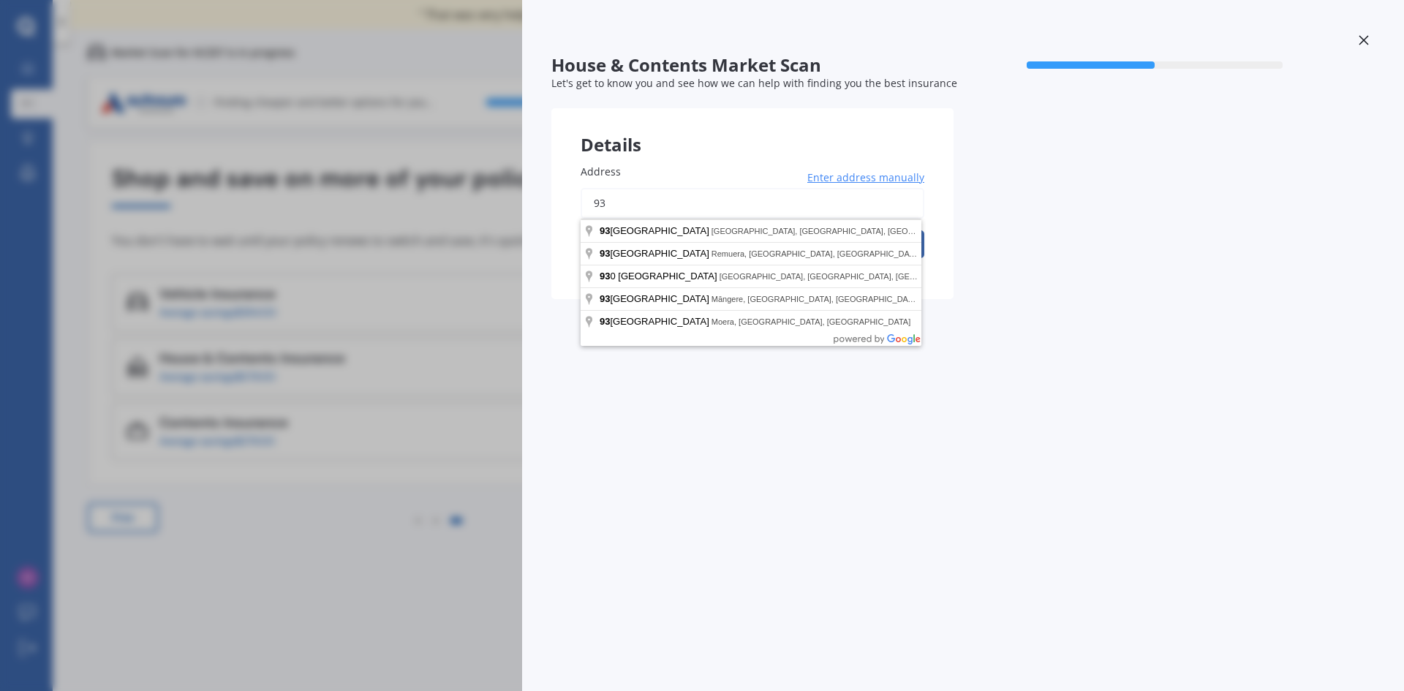
type input "9"
type input "3"
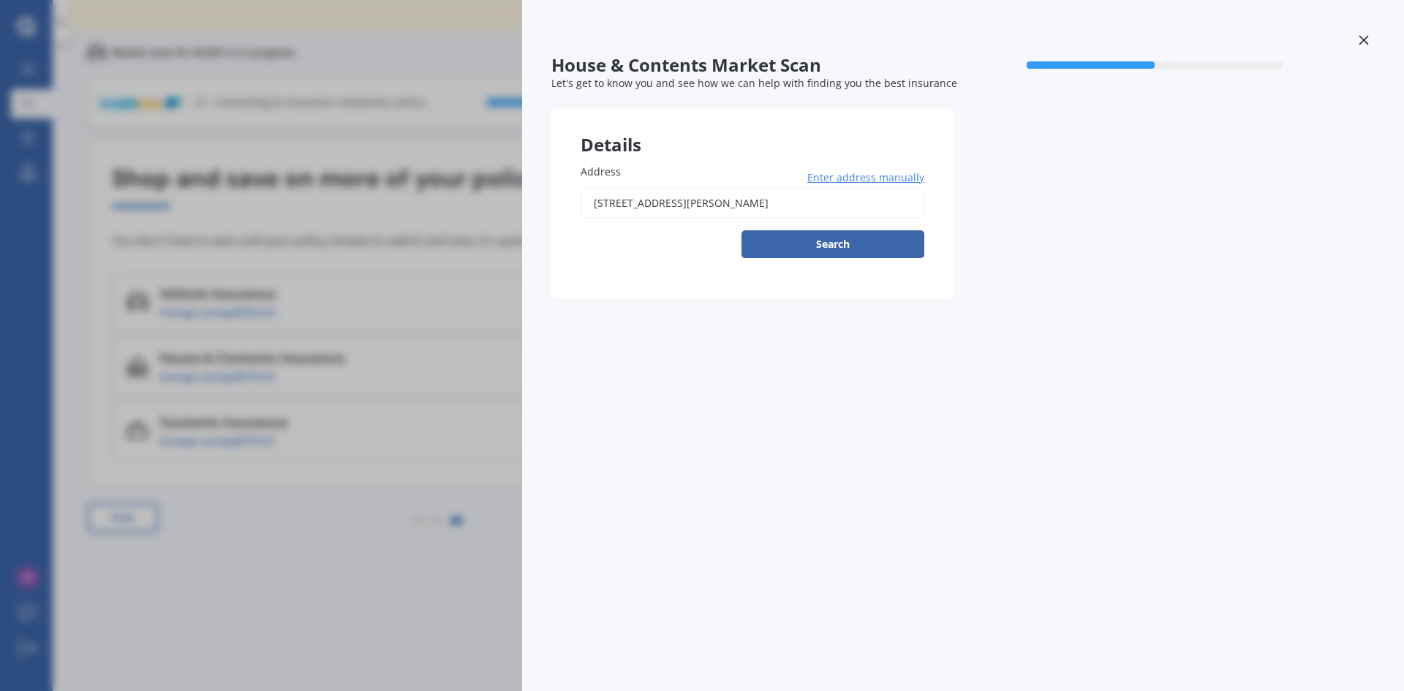
type input "93 Fox Street, Featherston 5710"
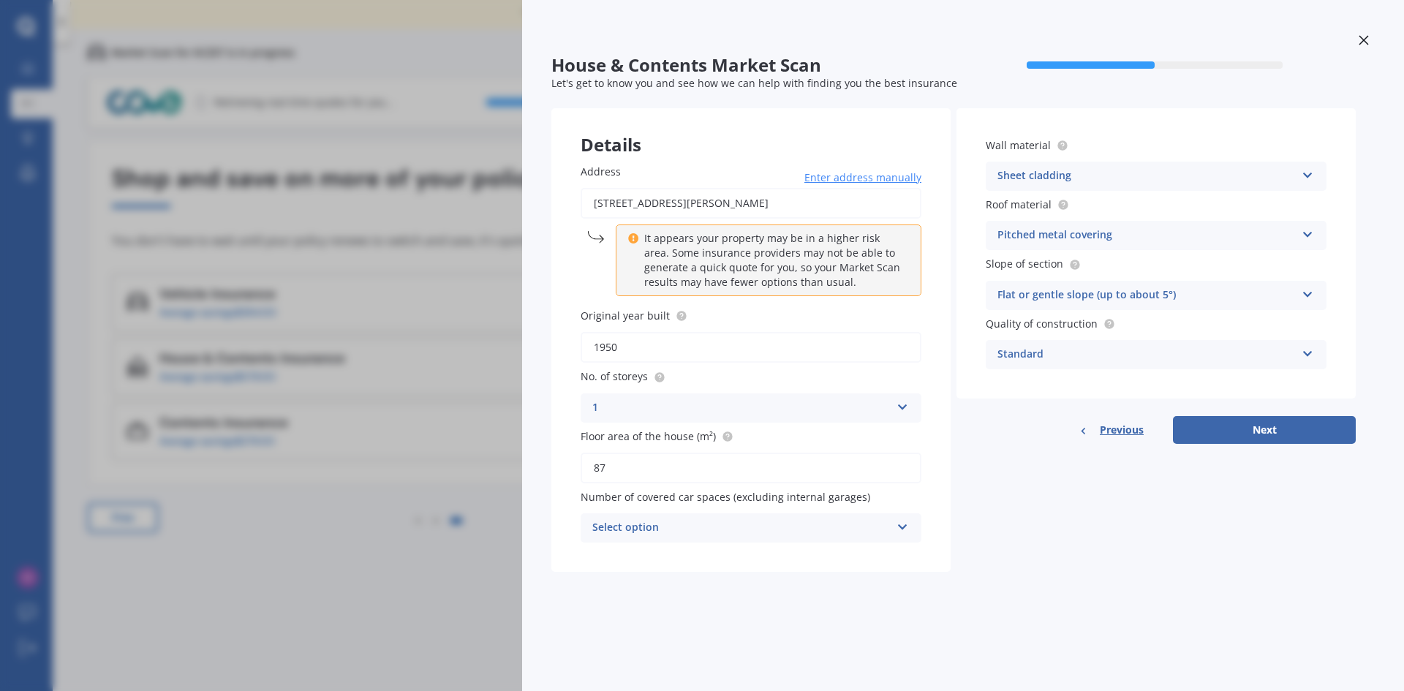
click at [901, 529] on icon at bounding box center [902, 524] width 12 height 10
click at [619, 366] on div "0" at bounding box center [750, 368] width 339 height 26
click at [1252, 431] on button "Next" at bounding box center [1264, 430] width 183 height 28
select select "20"
select select "09"
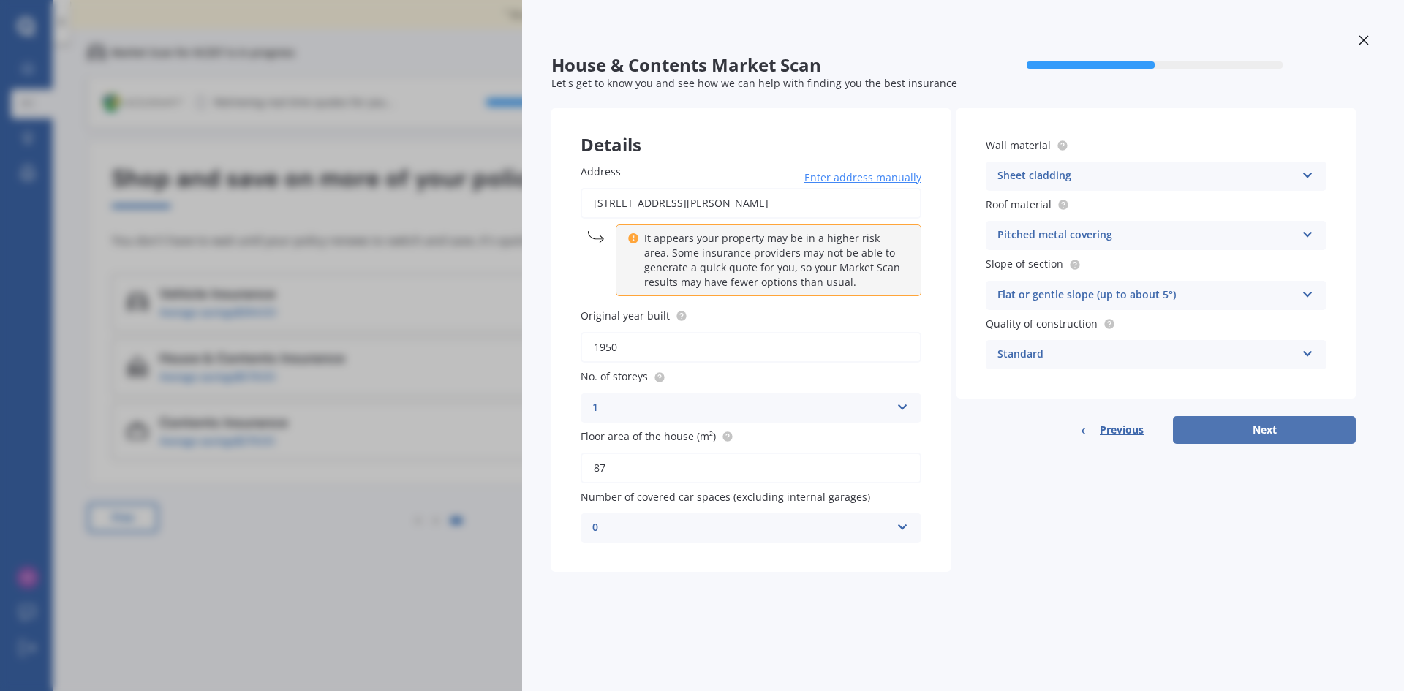
select select "1966"
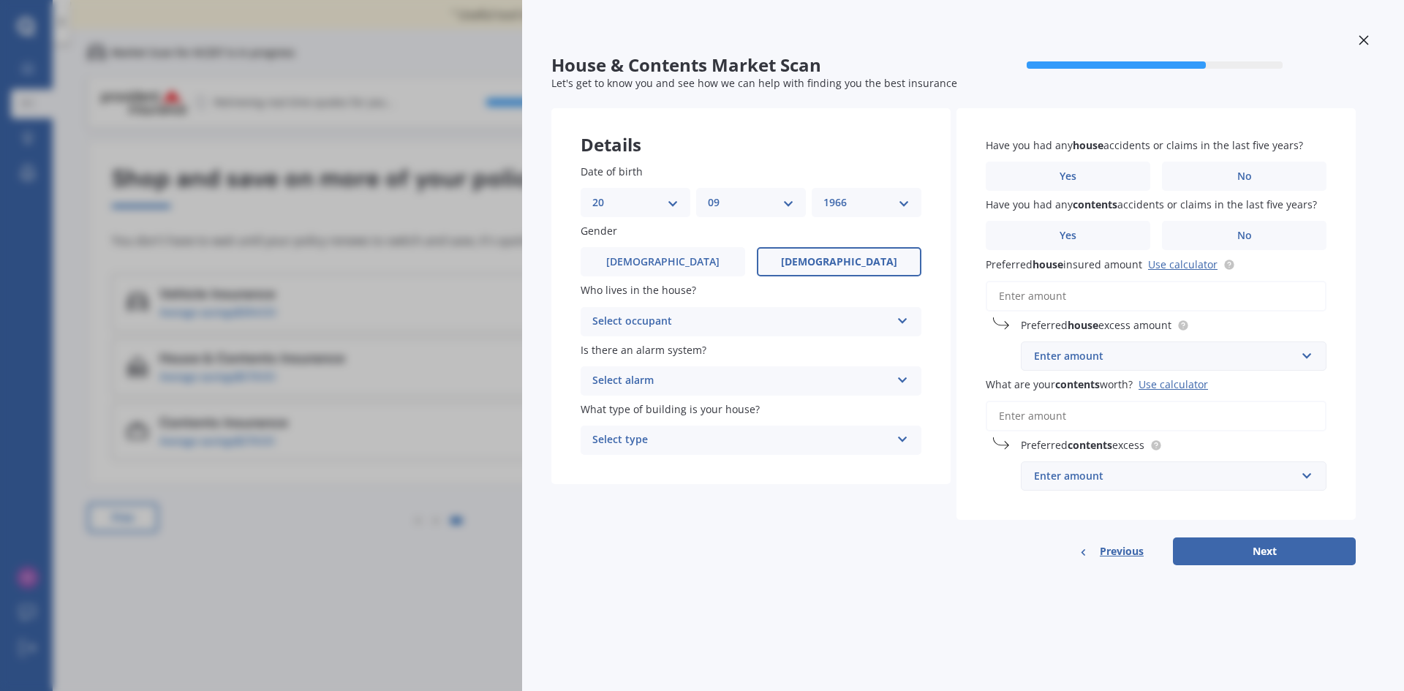
click at [900, 319] on icon at bounding box center [902, 318] width 12 height 10
click at [602, 343] on div "Owner" at bounding box center [750, 350] width 339 height 26
click at [900, 378] on icon at bounding box center [902, 377] width 12 height 10
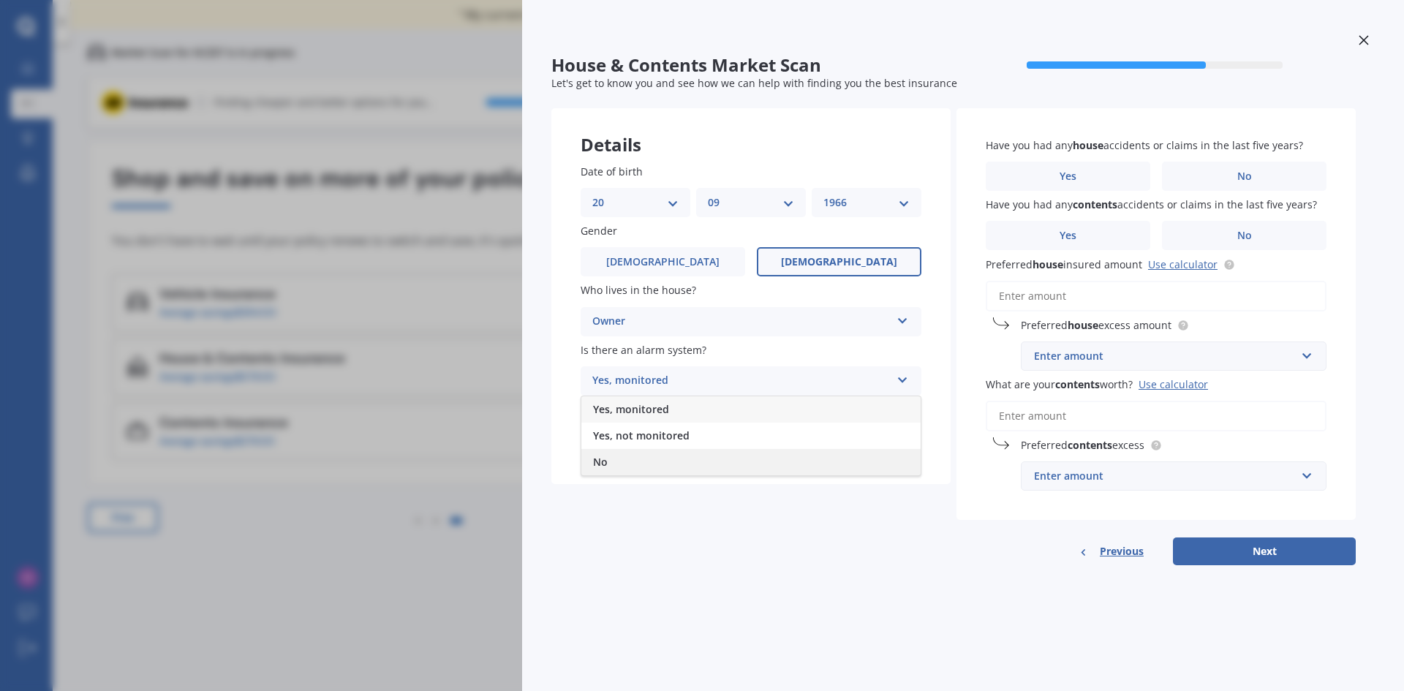
click at [625, 453] on div "No" at bounding box center [750, 462] width 339 height 26
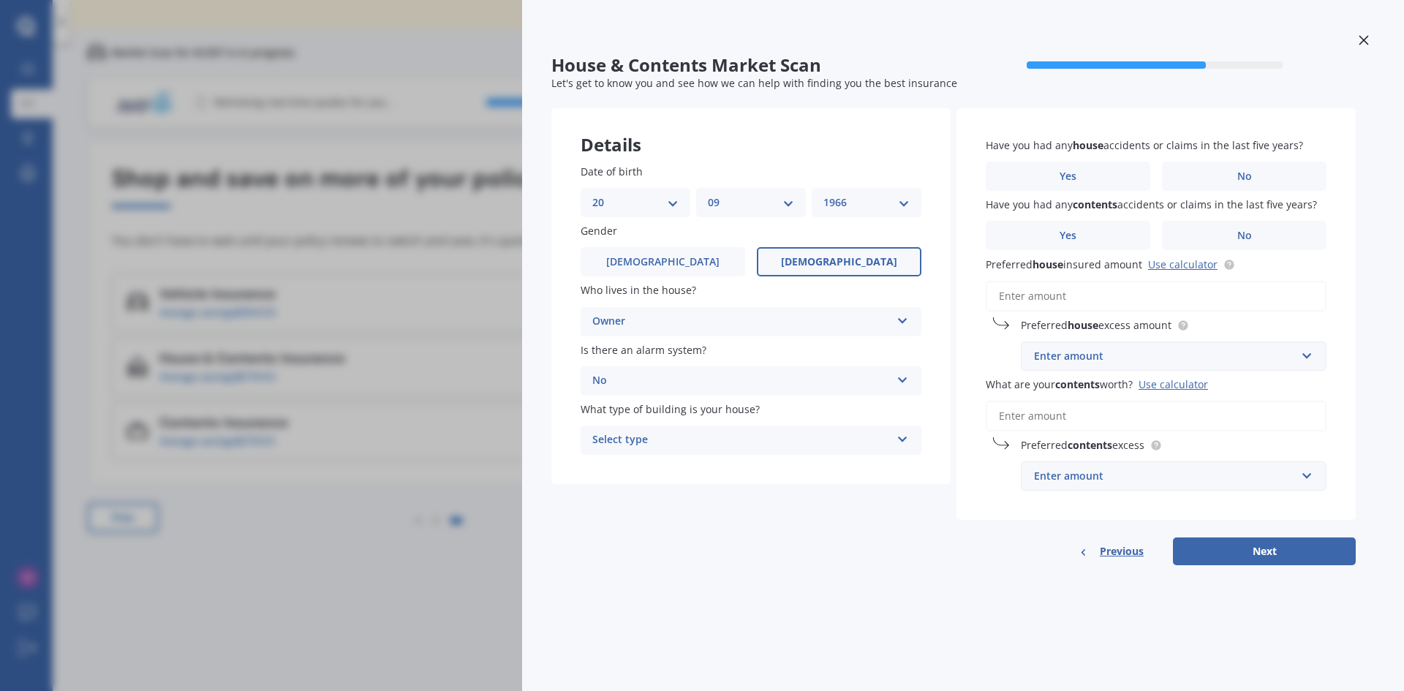
click at [900, 438] on icon at bounding box center [902, 436] width 12 height 10
click at [635, 463] on span "Freestanding" at bounding box center [625, 468] width 65 height 14
click at [1249, 176] on span "No" at bounding box center [1244, 176] width 15 height 12
click at [0, 0] on input "No" at bounding box center [0, 0] width 0 height 0
click at [1243, 230] on span "No" at bounding box center [1244, 236] width 15 height 12
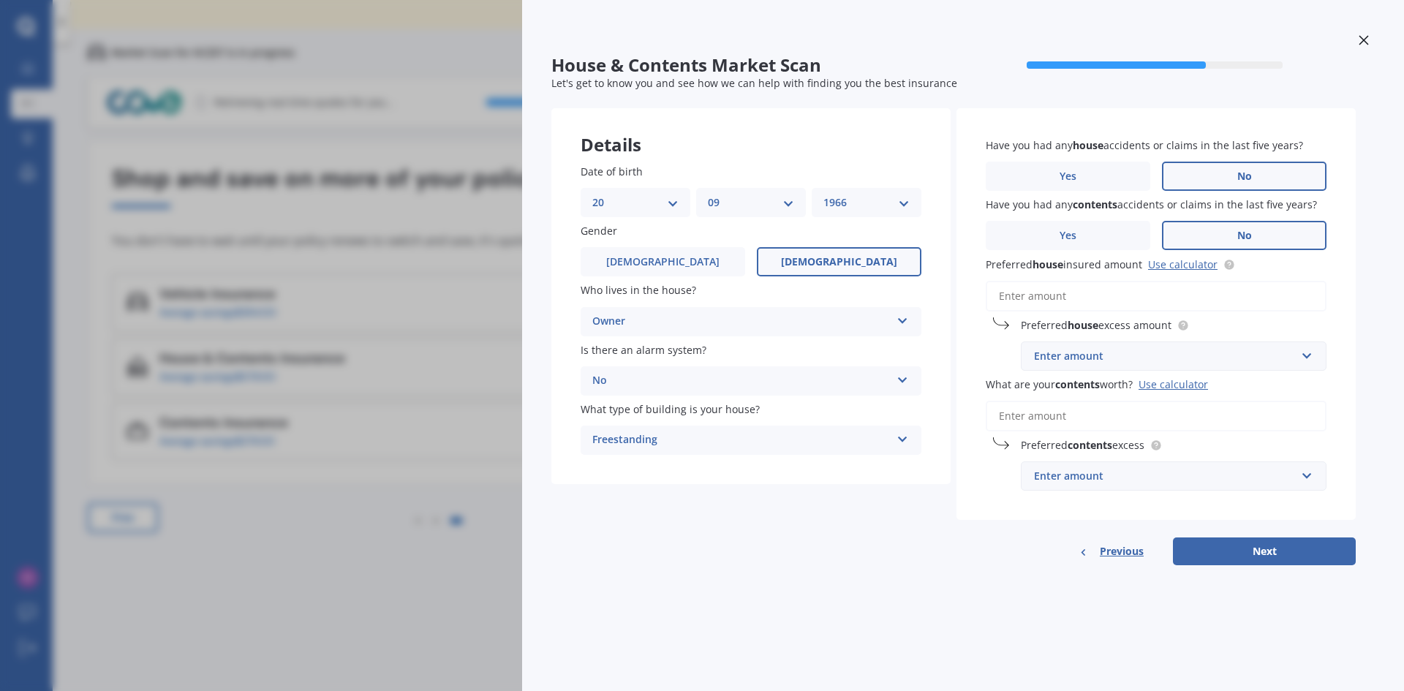
click at [0, 0] on input "No" at bounding box center [0, 0] width 0 height 0
click at [999, 296] on input "Preferred house insured amount Use calculator" at bounding box center [1155, 296] width 341 height 31
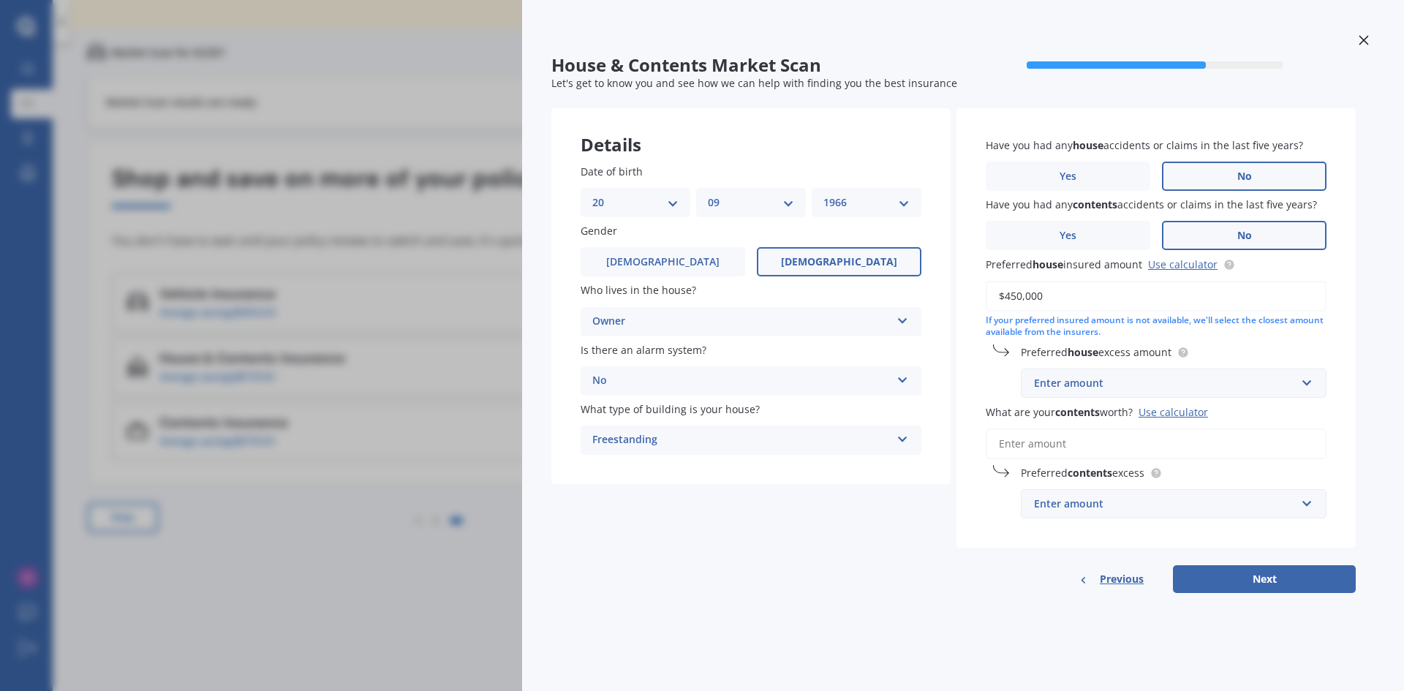
type input "$450,000"
click at [1307, 382] on input "text" at bounding box center [1168, 383] width 292 height 28
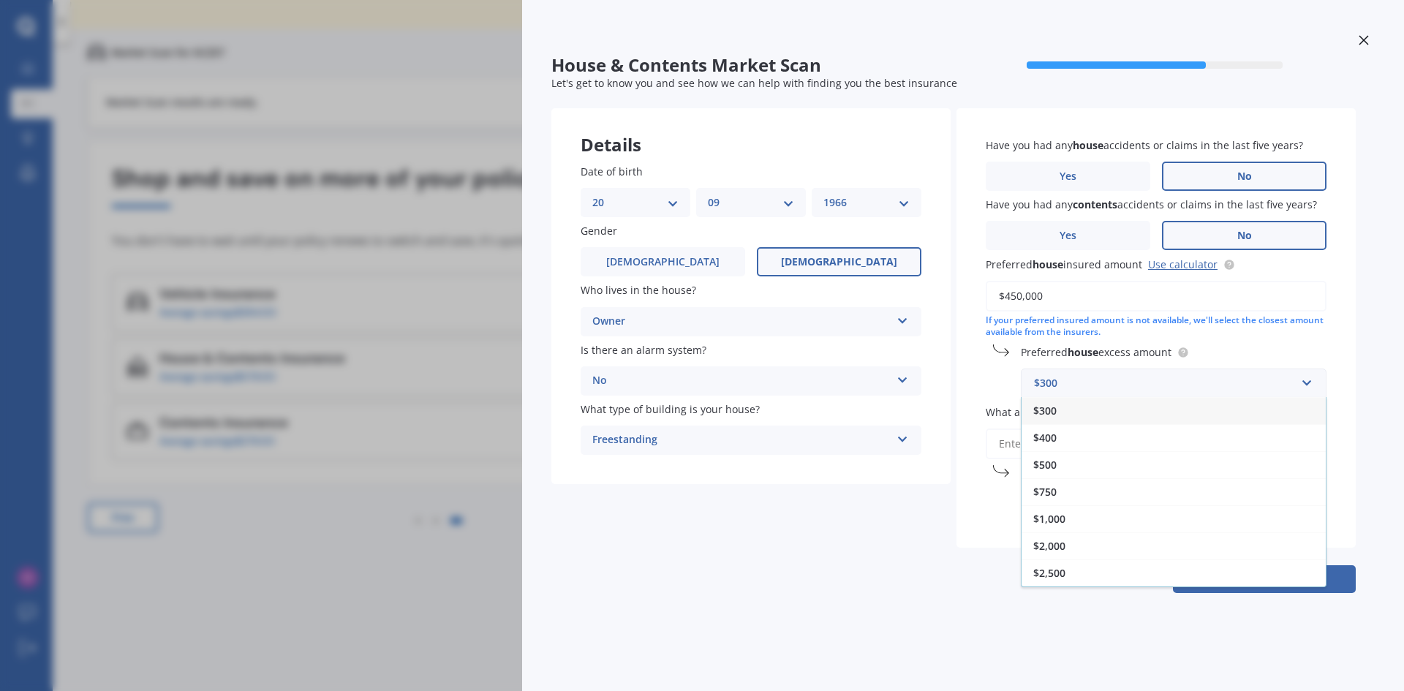
click at [1051, 515] on span "$1,000" at bounding box center [1049, 519] width 32 height 14
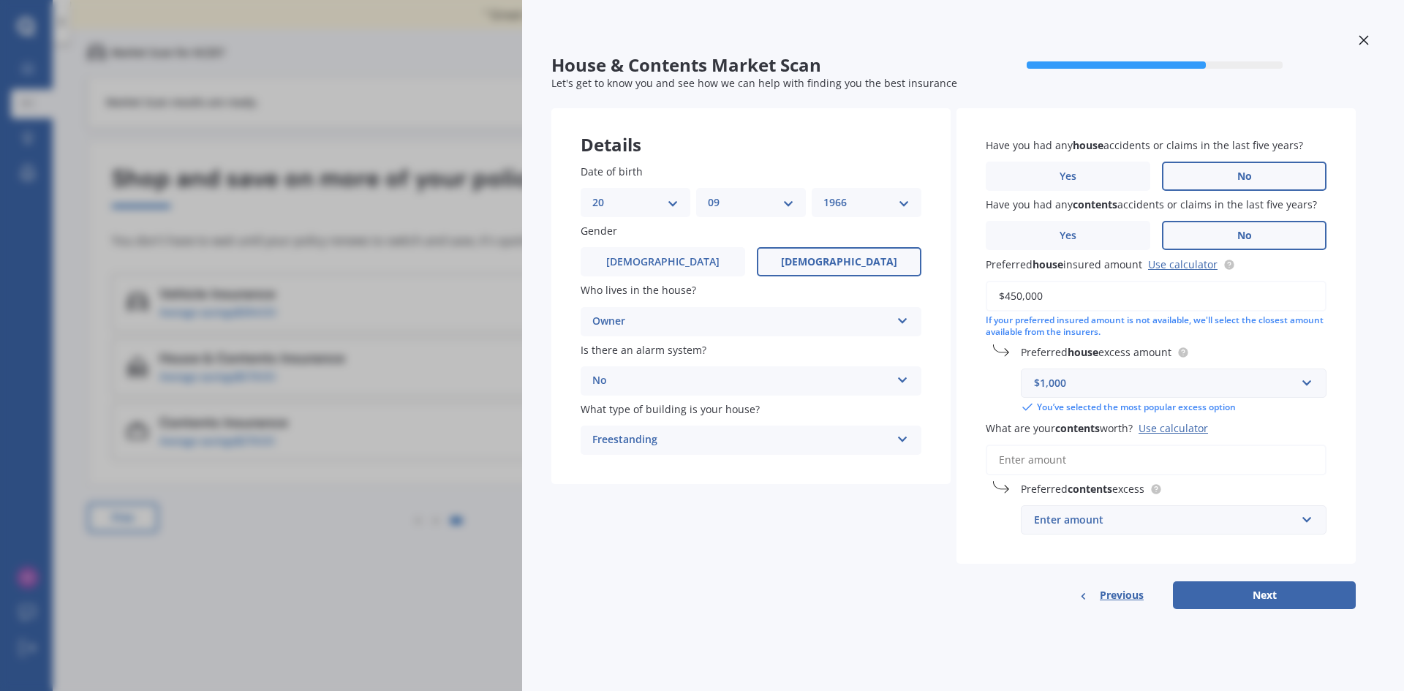
click at [1017, 461] on input "What are your contents worth? Use calculator" at bounding box center [1155, 459] width 341 height 31
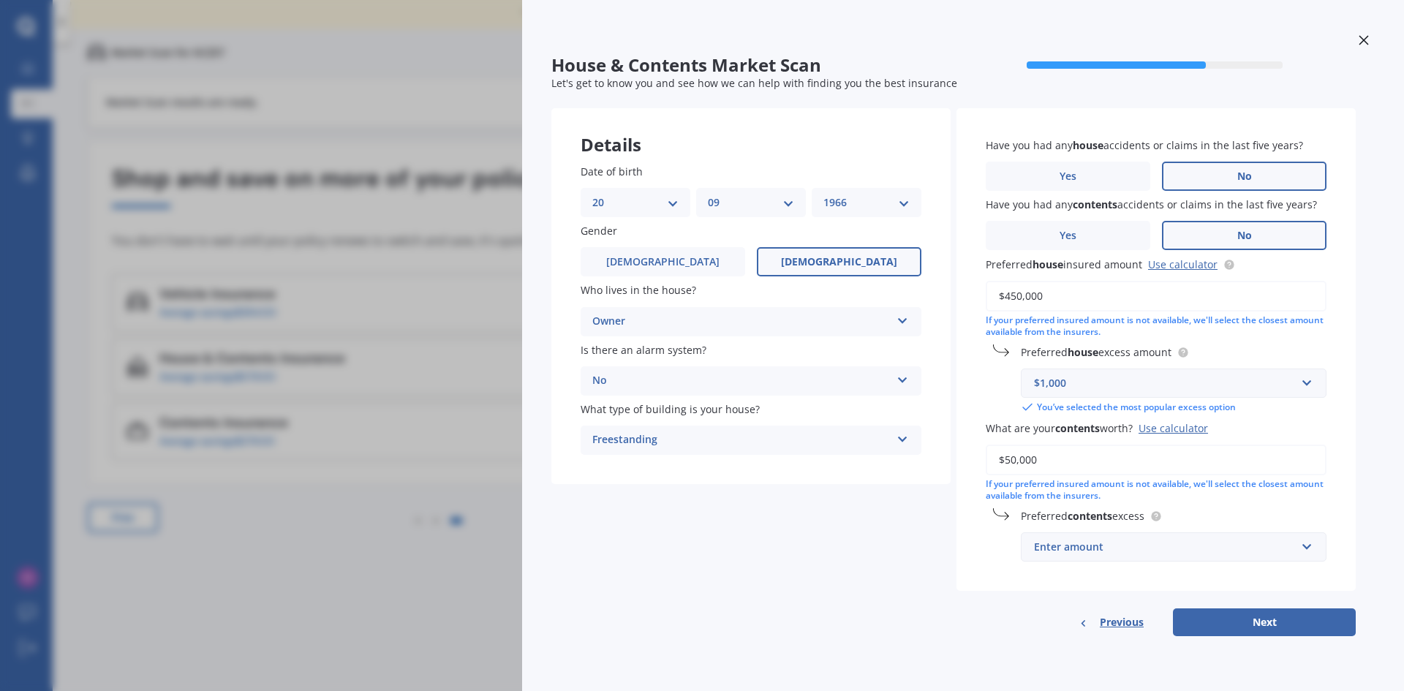
type input "$50,000"
click at [1306, 548] on input "text" at bounding box center [1168, 547] width 292 height 28
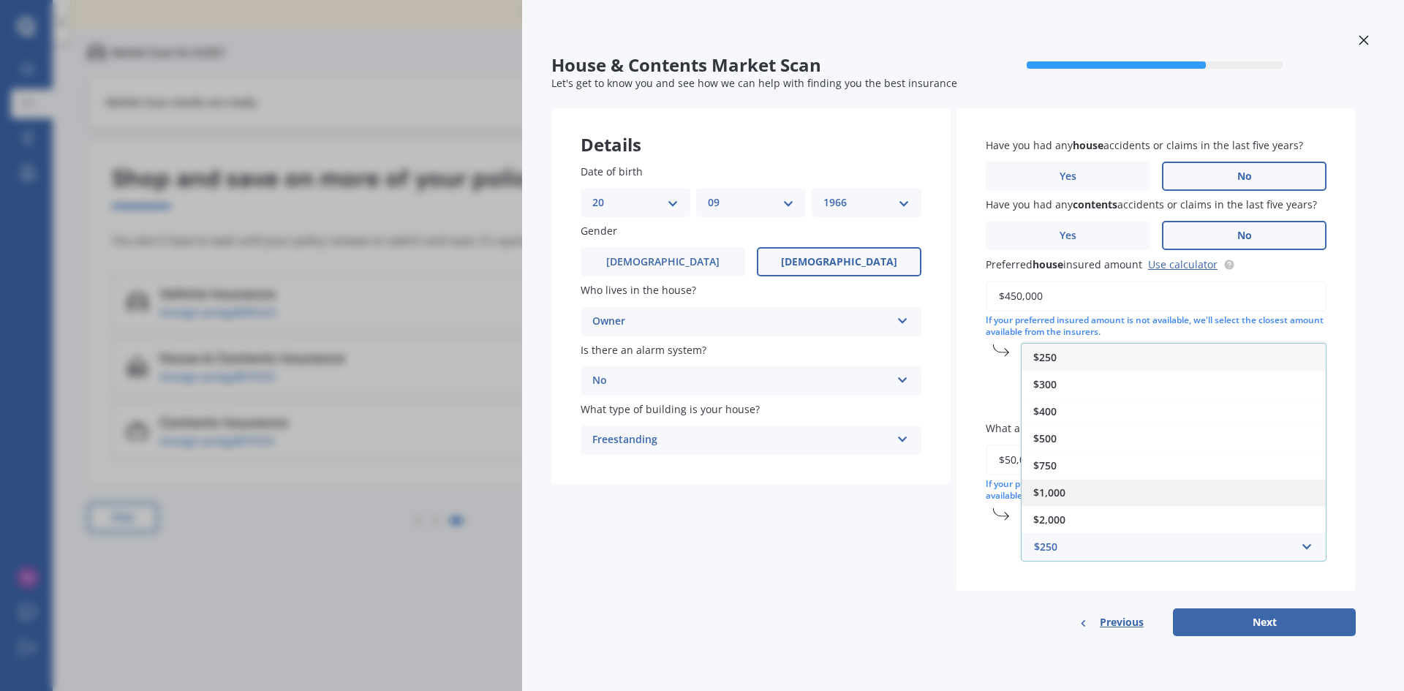
click at [1080, 494] on div "$1,000" at bounding box center [1173, 492] width 304 height 27
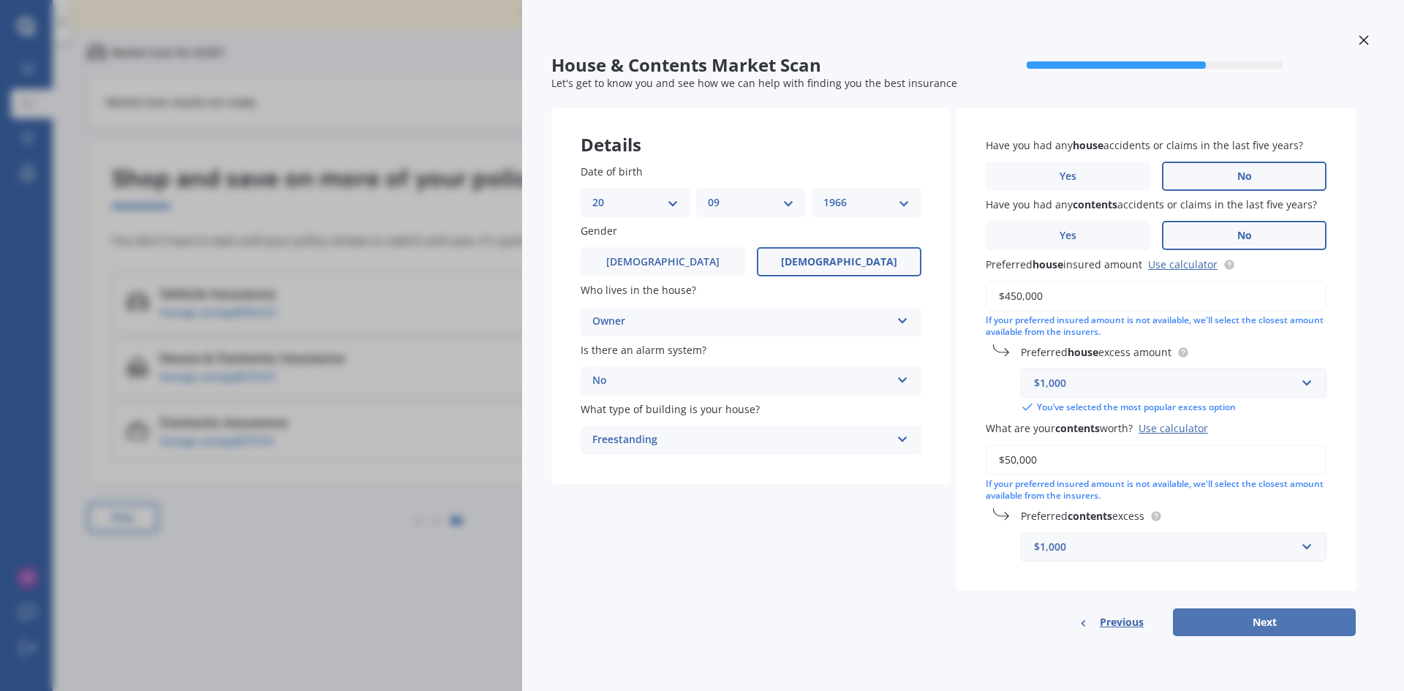
click at [1268, 618] on button "Next" at bounding box center [1264, 622] width 183 height 28
select select "20"
select select "09"
select select "1966"
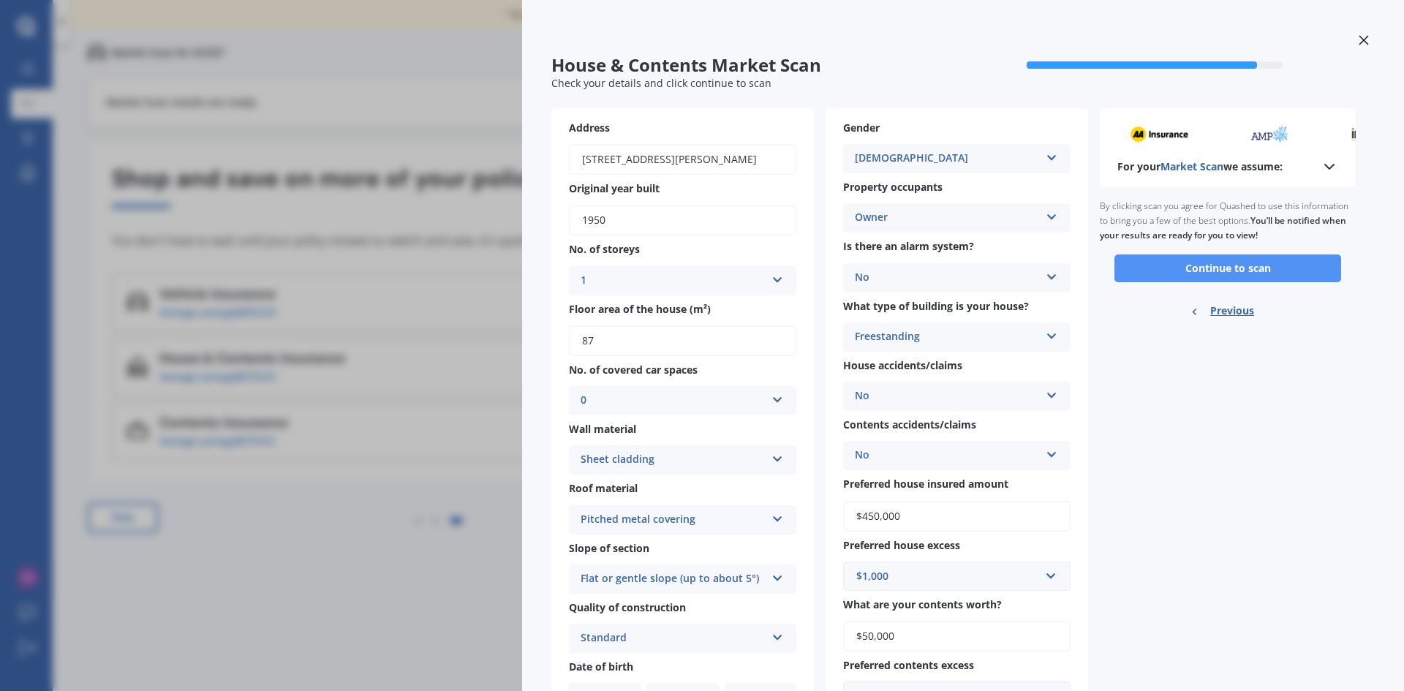
click at [1212, 261] on button "Continue to scan" at bounding box center [1227, 268] width 227 height 28
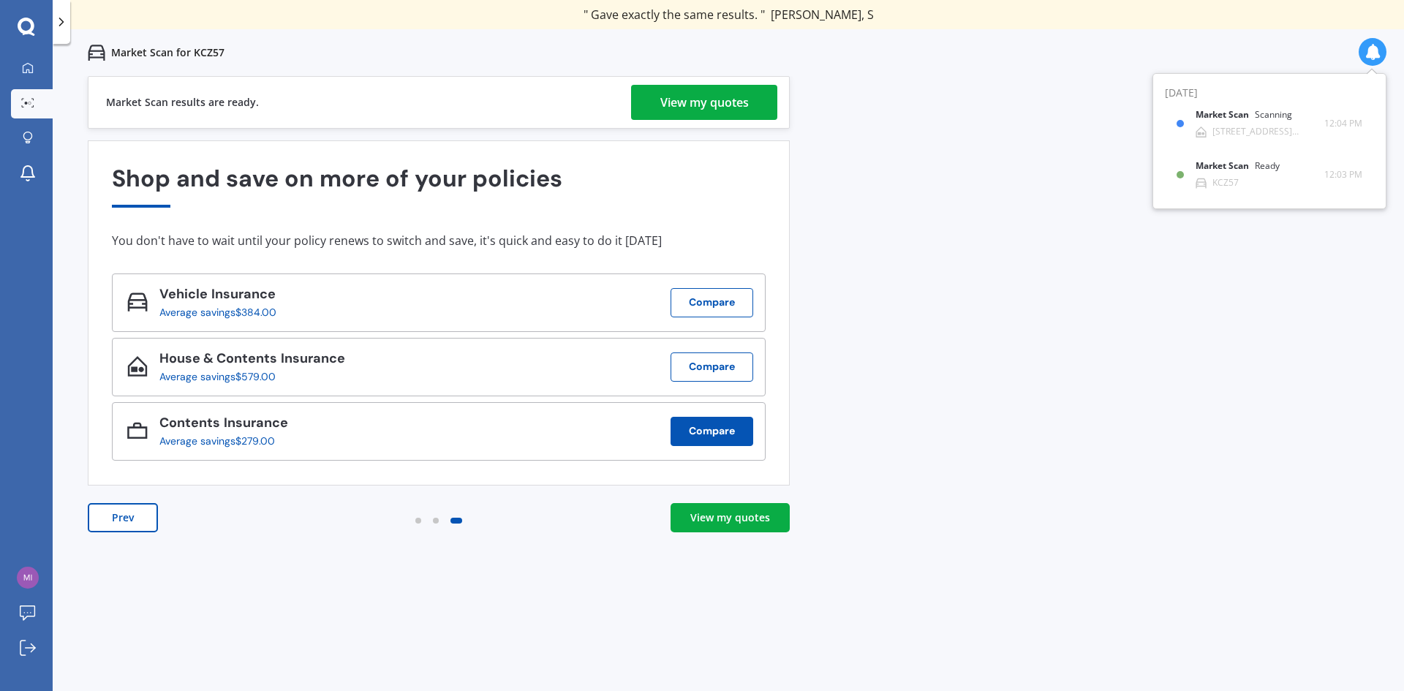
click at [694, 427] on button "Compare" at bounding box center [711, 431] width 83 height 29
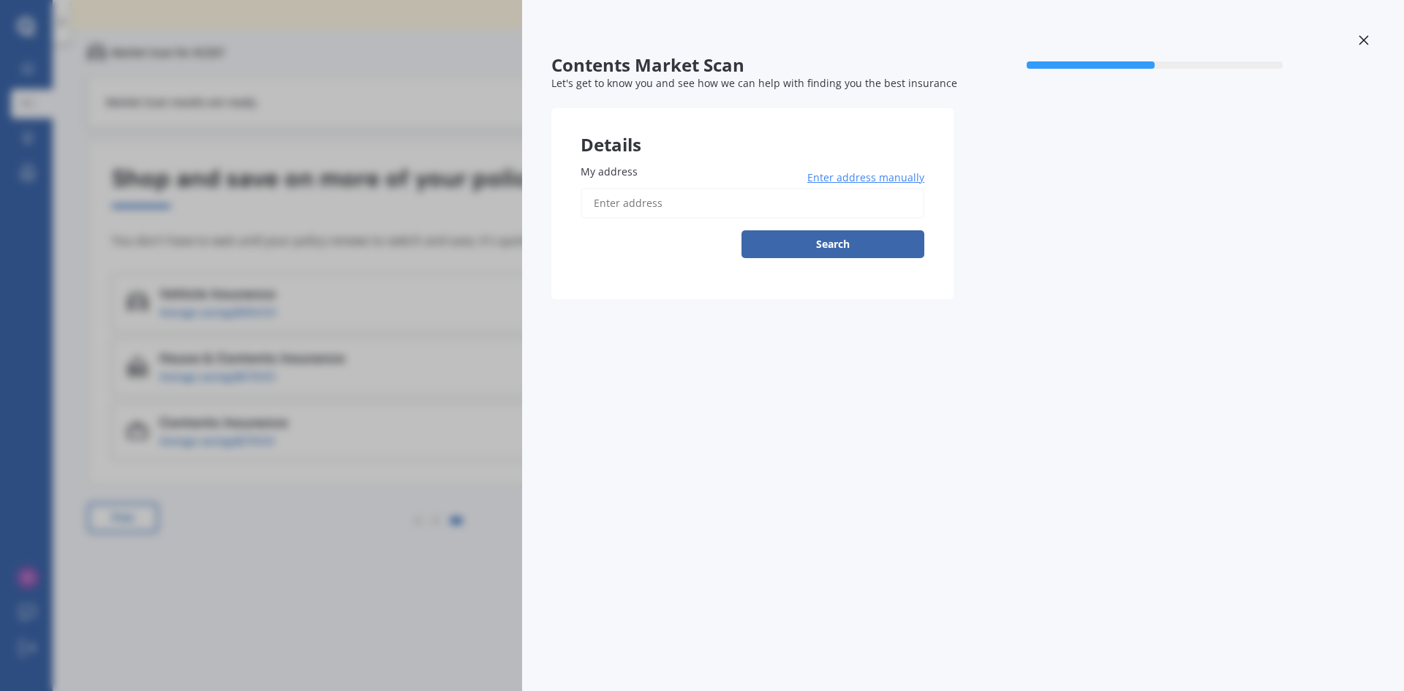
click at [641, 211] on input "My address" at bounding box center [752, 203] width 344 height 31
type input "93 Fox Street, Featherston 5710"
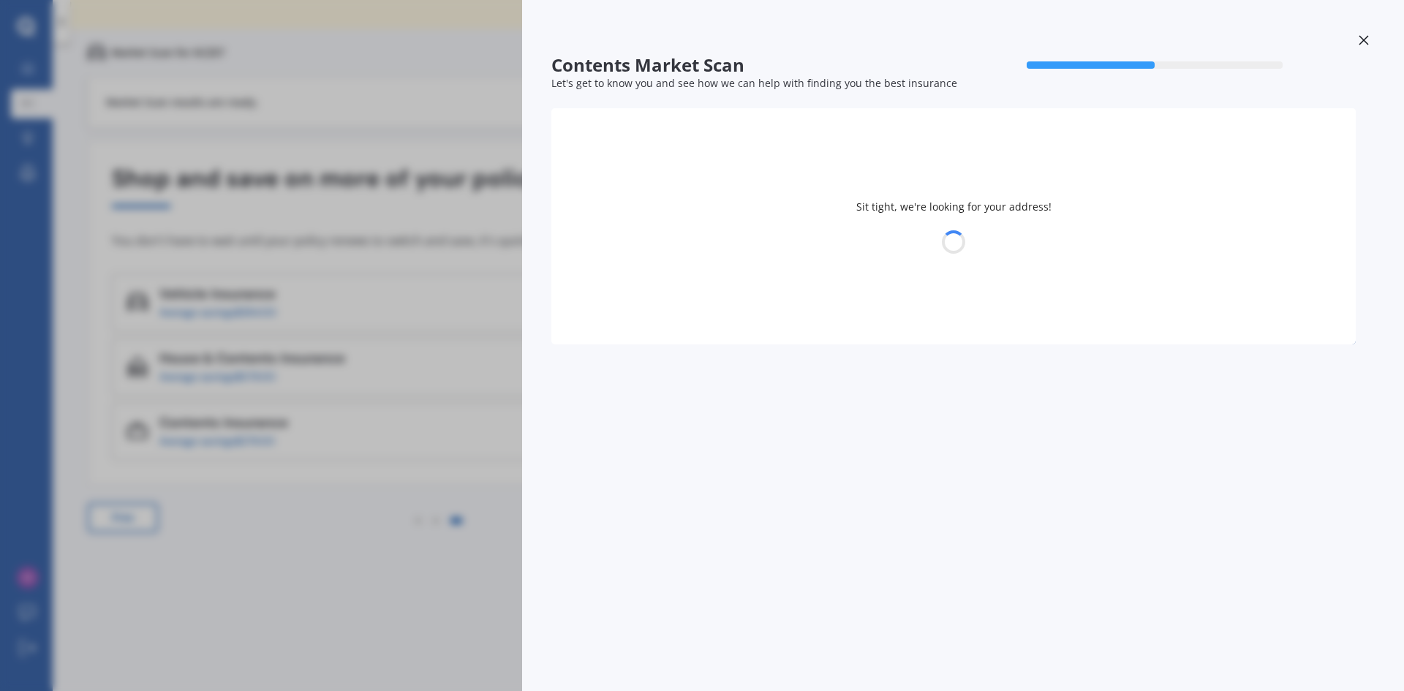
select select "20"
select select "09"
select select "1966"
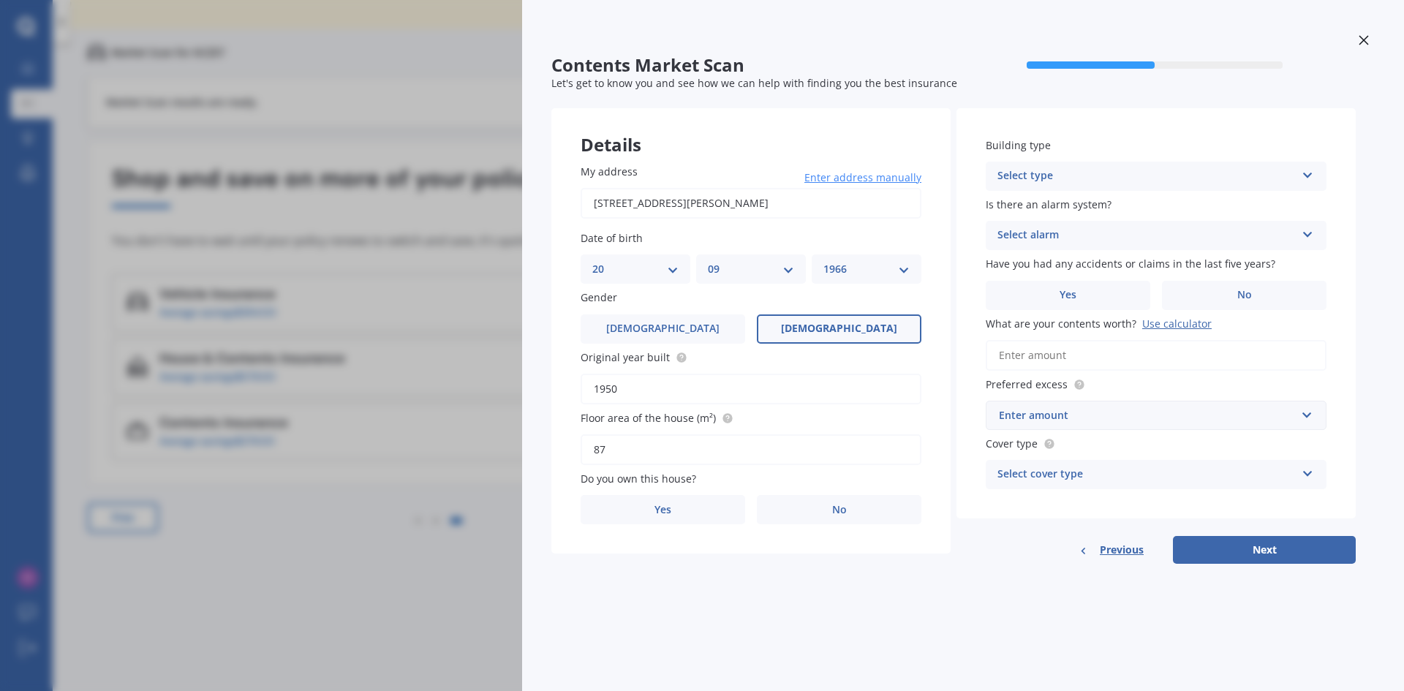
click at [1309, 176] on icon at bounding box center [1307, 172] width 12 height 10
click at [1276, 199] on div "Freestanding" at bounding box center [1155, 205] width 339 height 26
click at [1306, 232] on icon at bounding box center [1307, 232] width 12 height 10
click at [1059, 311] on div "No" at bounding box center [1155, 316] width 339 height 26
click at [1244, 291] on span "No" at bounding box center [1244, 295] width 15 height 12
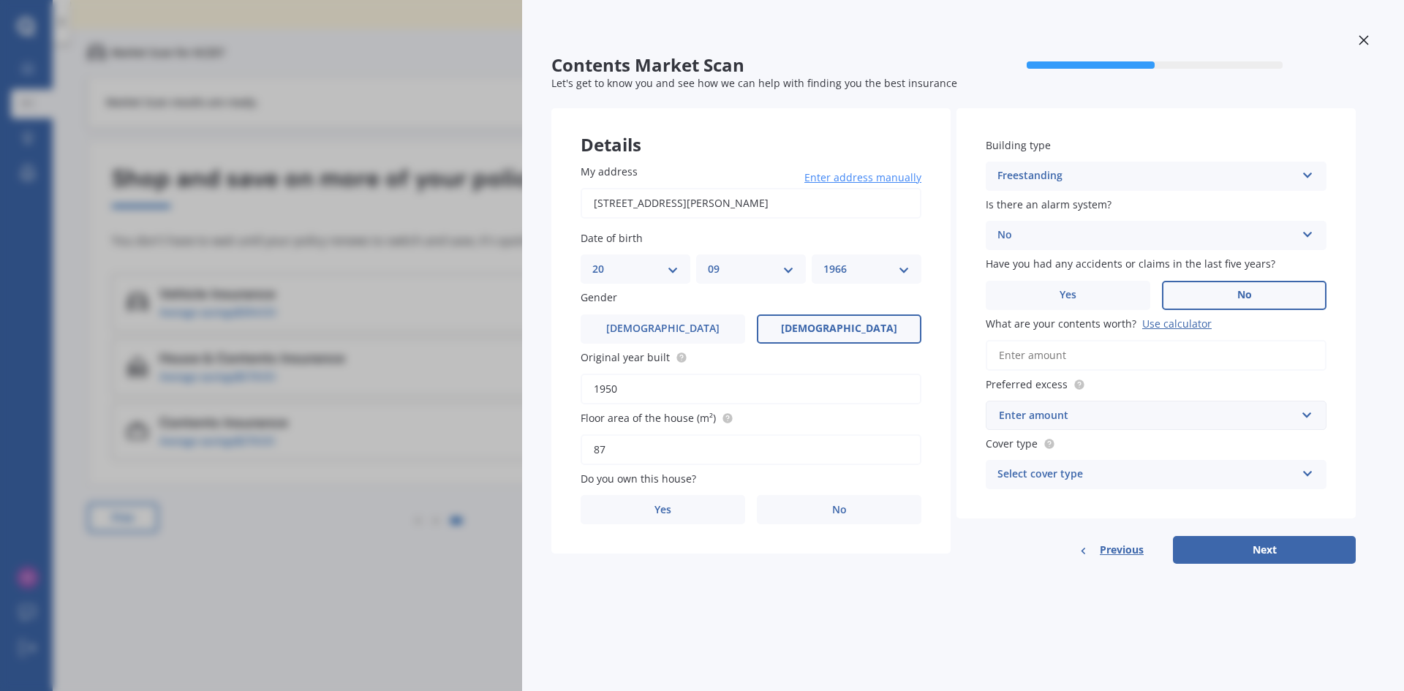
click at [0, 0] on input "No" at bounding box center [0, 0] width 0 height 0
click at [1004, 355] on input "What are your contents worth? Use calculator" at bounding box center [1155, 355] width 341 height 31
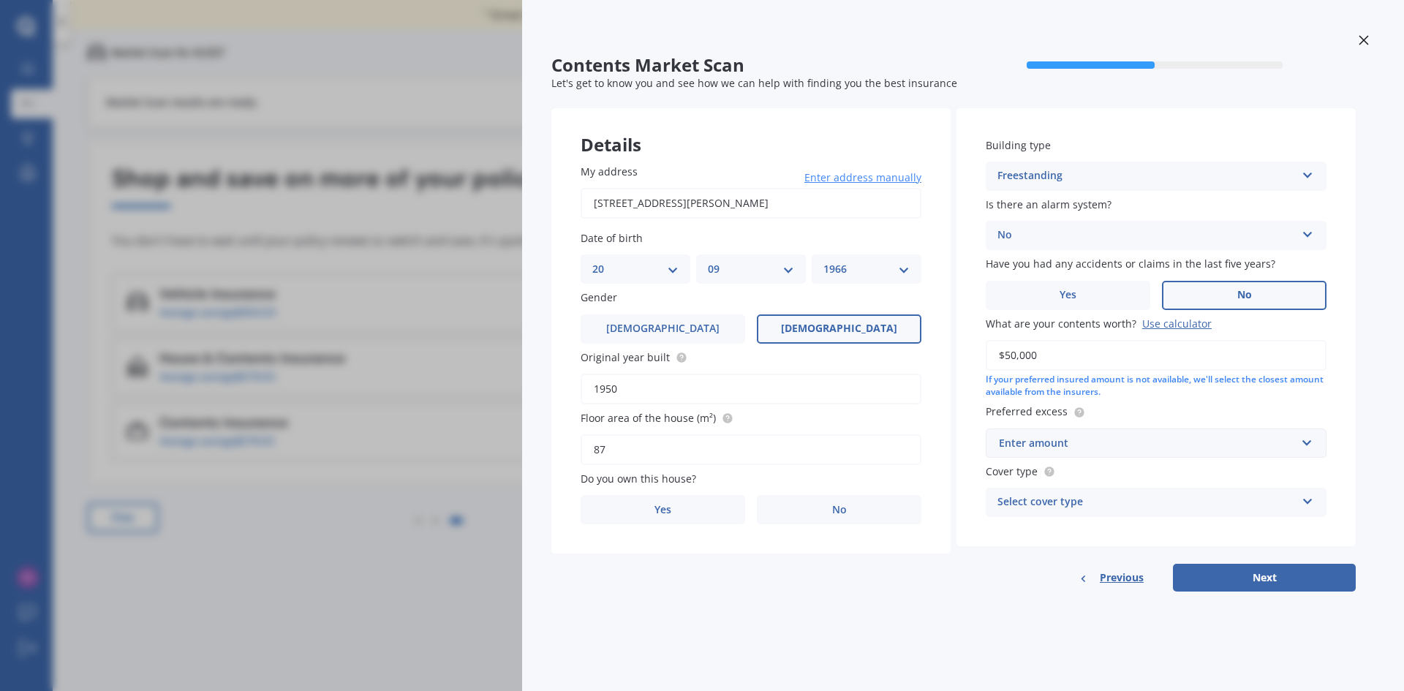
type input "$50,000"
click at [1309, 446] on input "text" at bounding box center [1151, 443] width 328 height 28
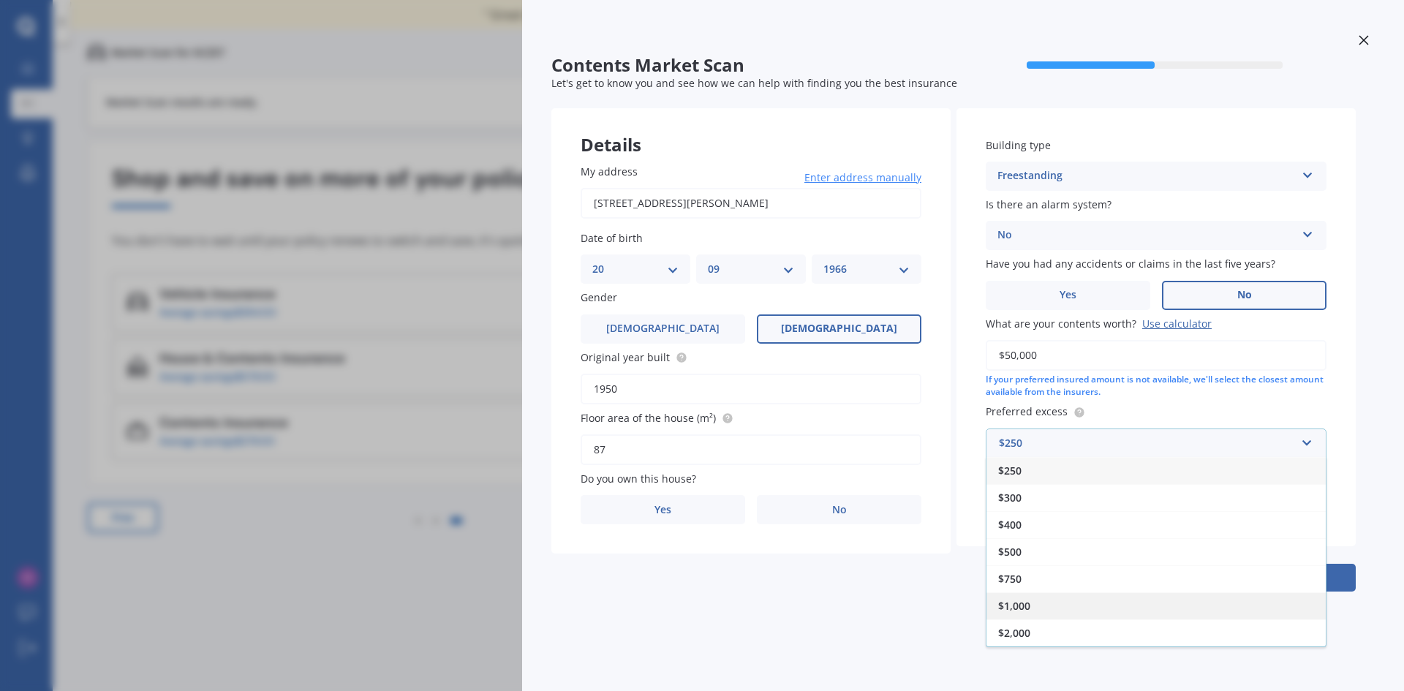
click at [1026, 600] on span "$1,000" at bounding box center [1014, 606] width 32 height 14
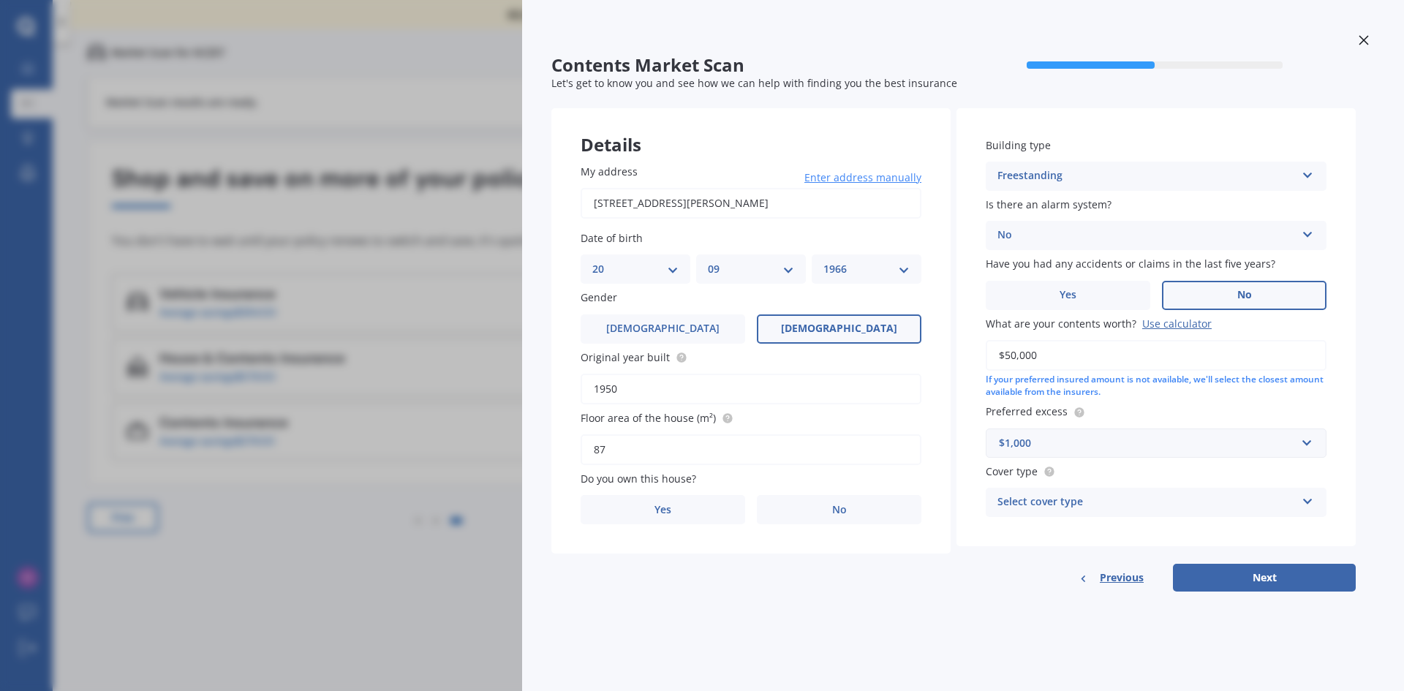
click at [1308, 497] on icon at bounding box center [1307, 498] width 12 height 10
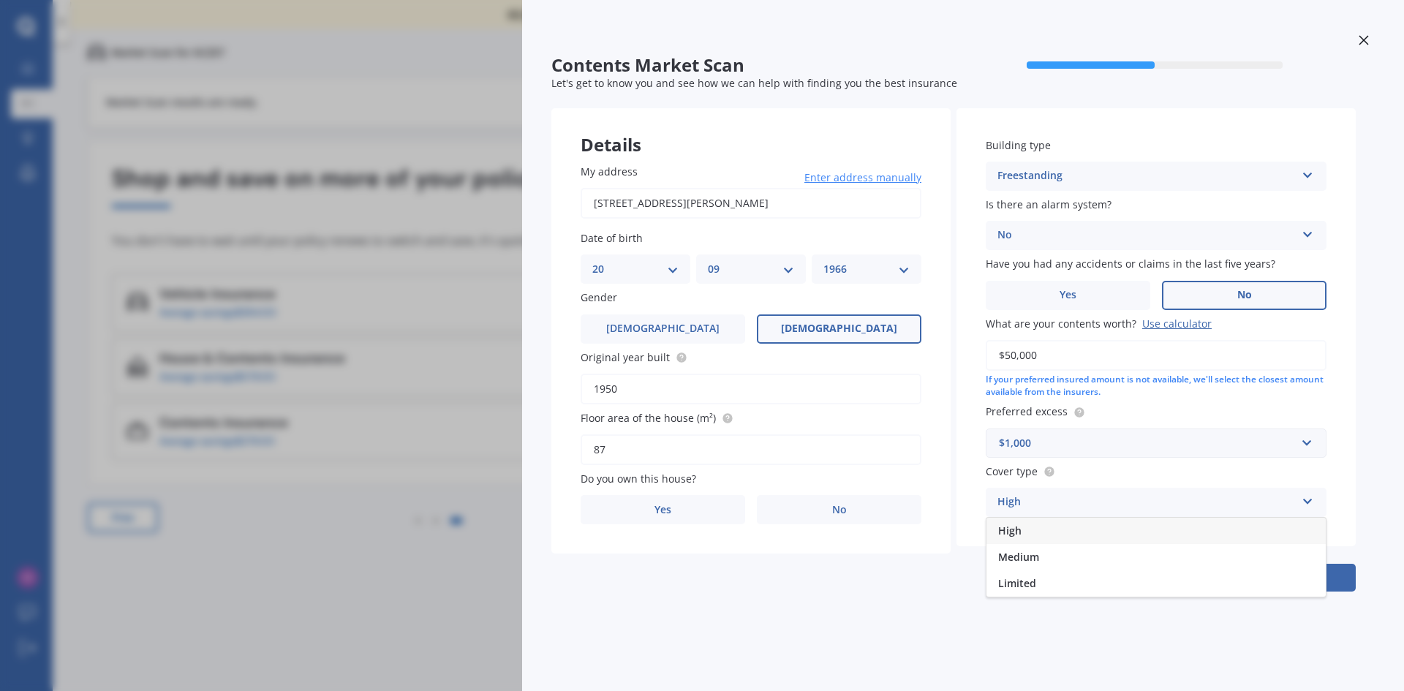
click at [1031, 555] on span "Medium" at bounding box center [1018, 557] width 41 height 14
click at [1256, 578] on button "Next" at bounding box center [1264, 578] width 183 height 28
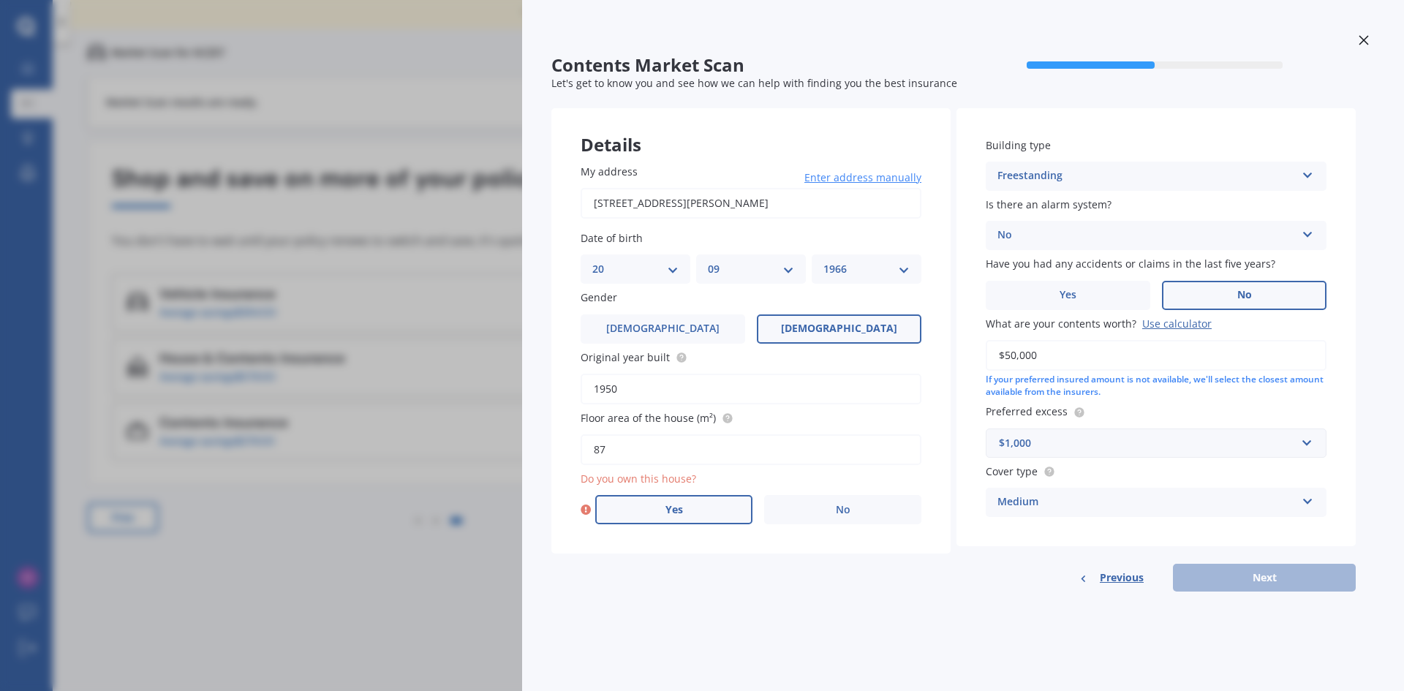
click at [660, 496] on div "Do you own this house? Yes No" at bounding box center [750, 497] width 341 height 53
click at [670, 512] on span "Yes" at bounding box center [674, 510] width 18 height 12
click at [0, 0] on input "Yes" at bounding box center [0, 0] width 0 height 0
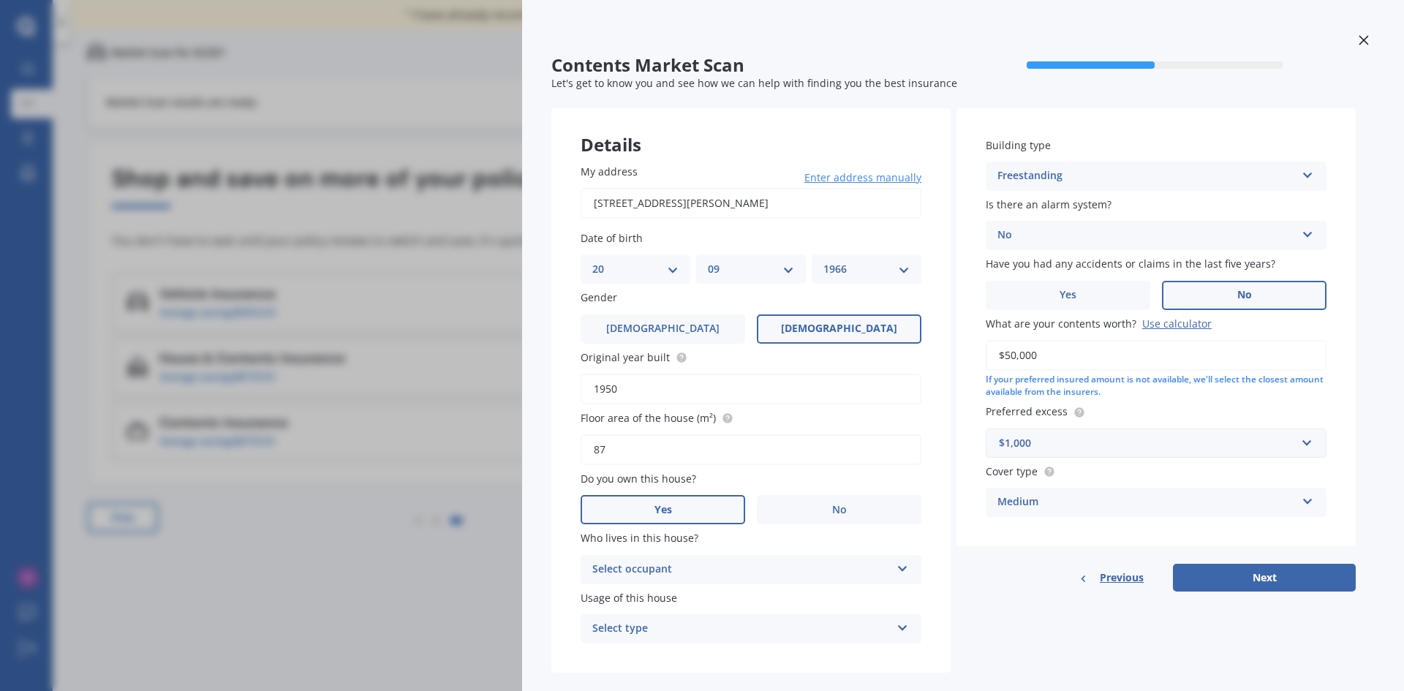
click at [903, 569] on icon at bounding box center [902, 566] width 12 height 10
drag, startPoint x: 703, startPoint y: 599, endPoint x: 710, endPoint y: 594, distance: 8.8
click at [705, 597] on div "Owner" at bounding box center [750, 598] width 339 height 26
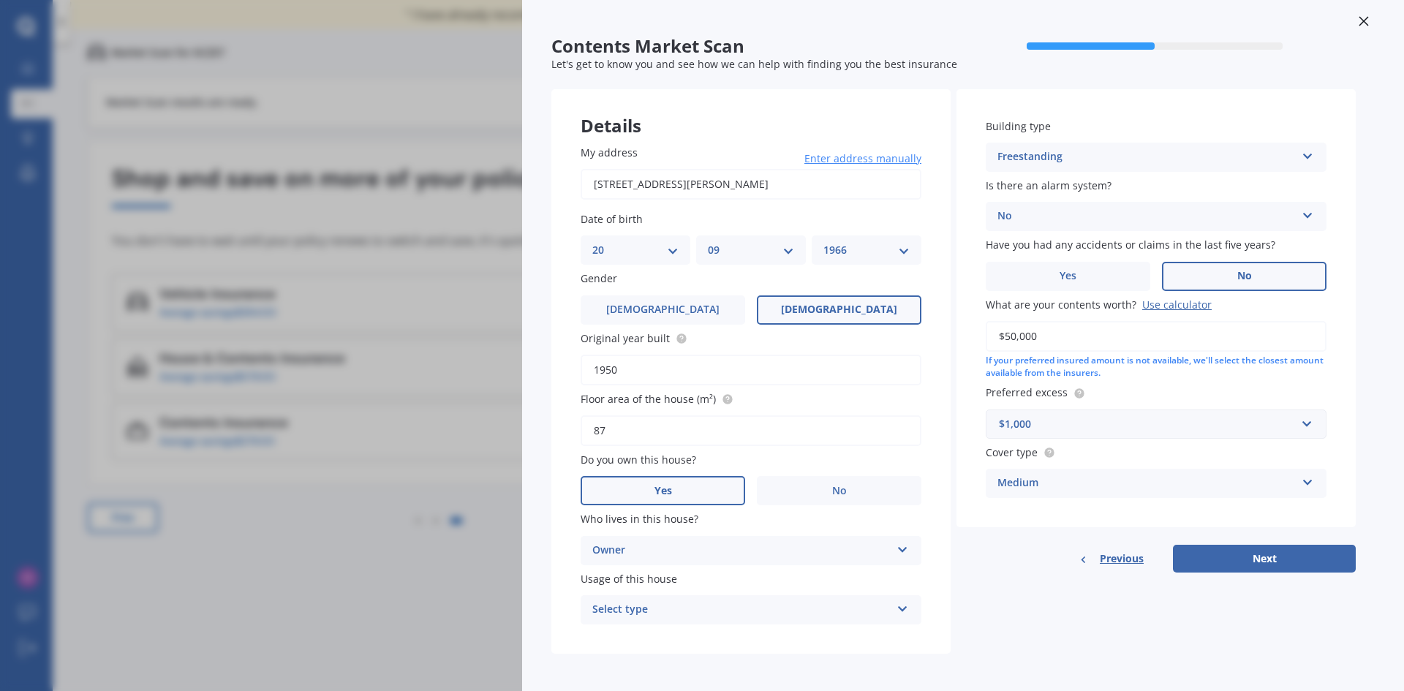
scroll to position [23, 0]
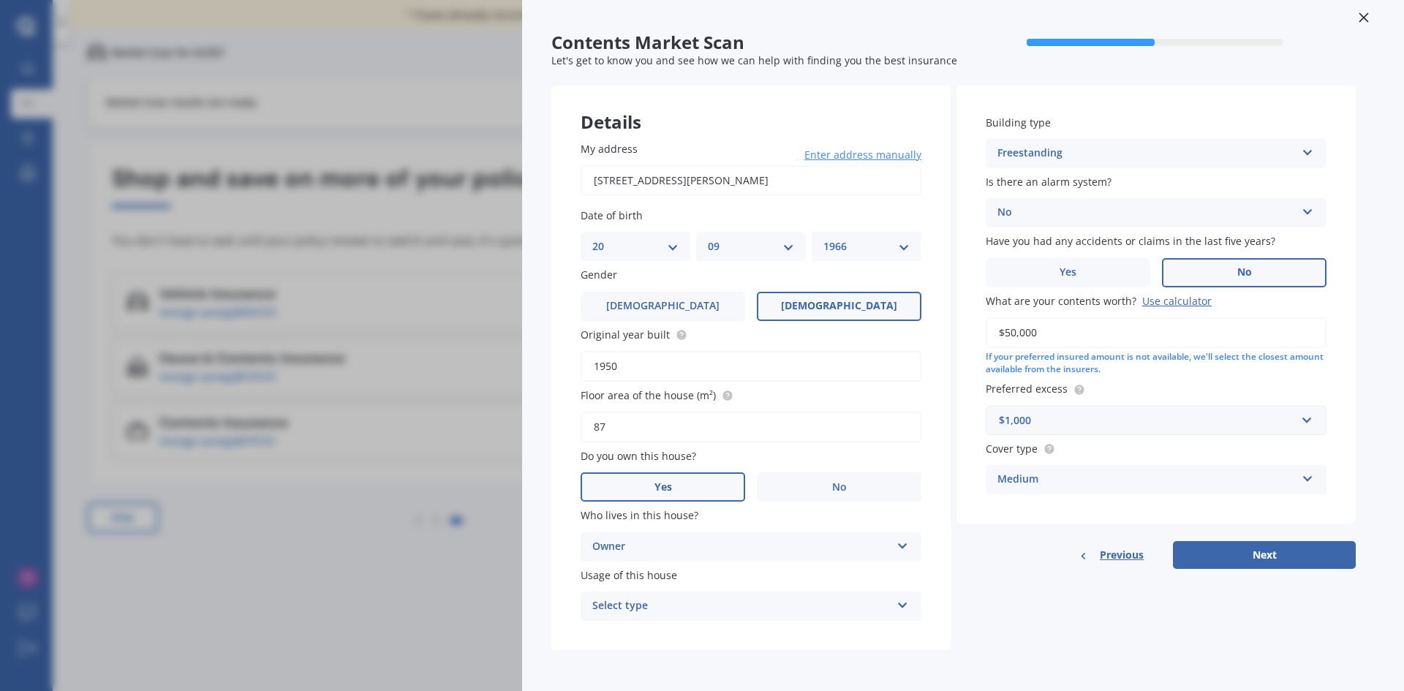
click at [904, 602] on icon at bounding box center [902, 602] width 12 height 10
click at [635, 624] on div "Permanent" at bounding box center [750, 634] width 339 height 26
click at [1260, 553] on button "Next" at bounding box center [1264, 555] width 183 height 28
select select "20"
select select "09"
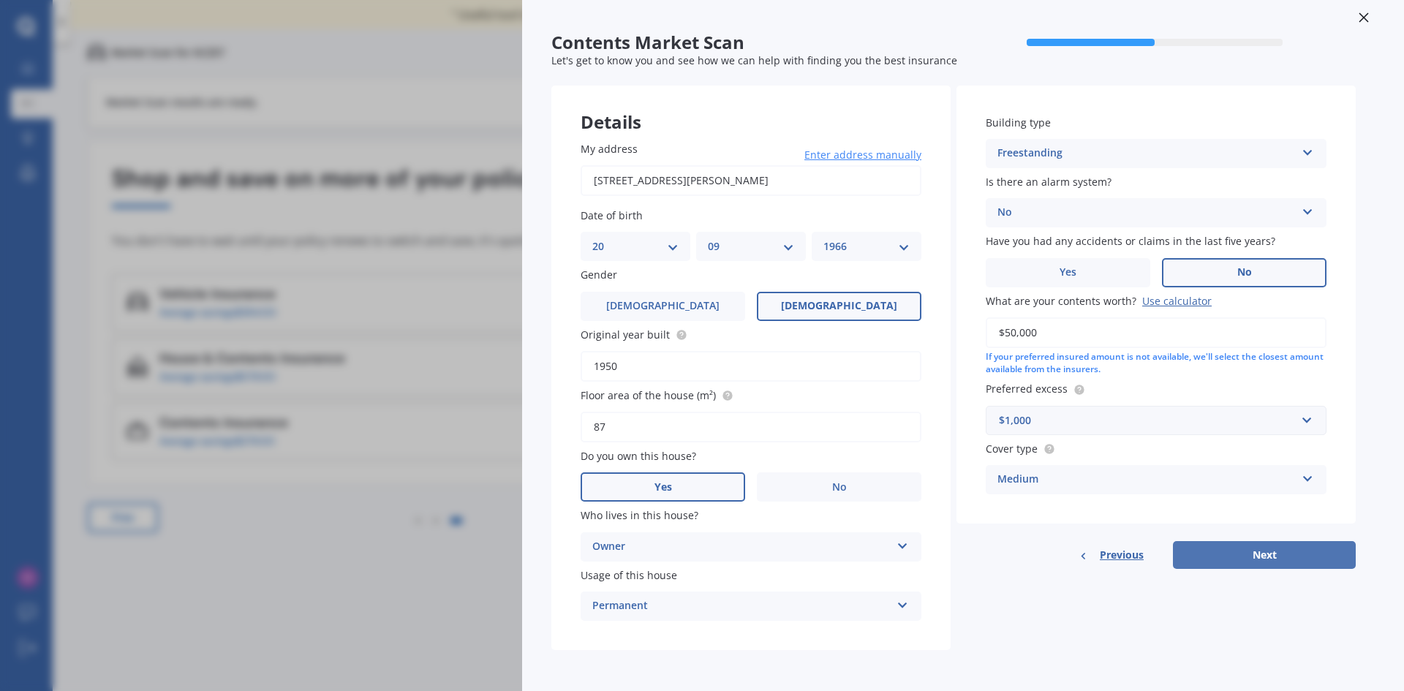
select select "1966"
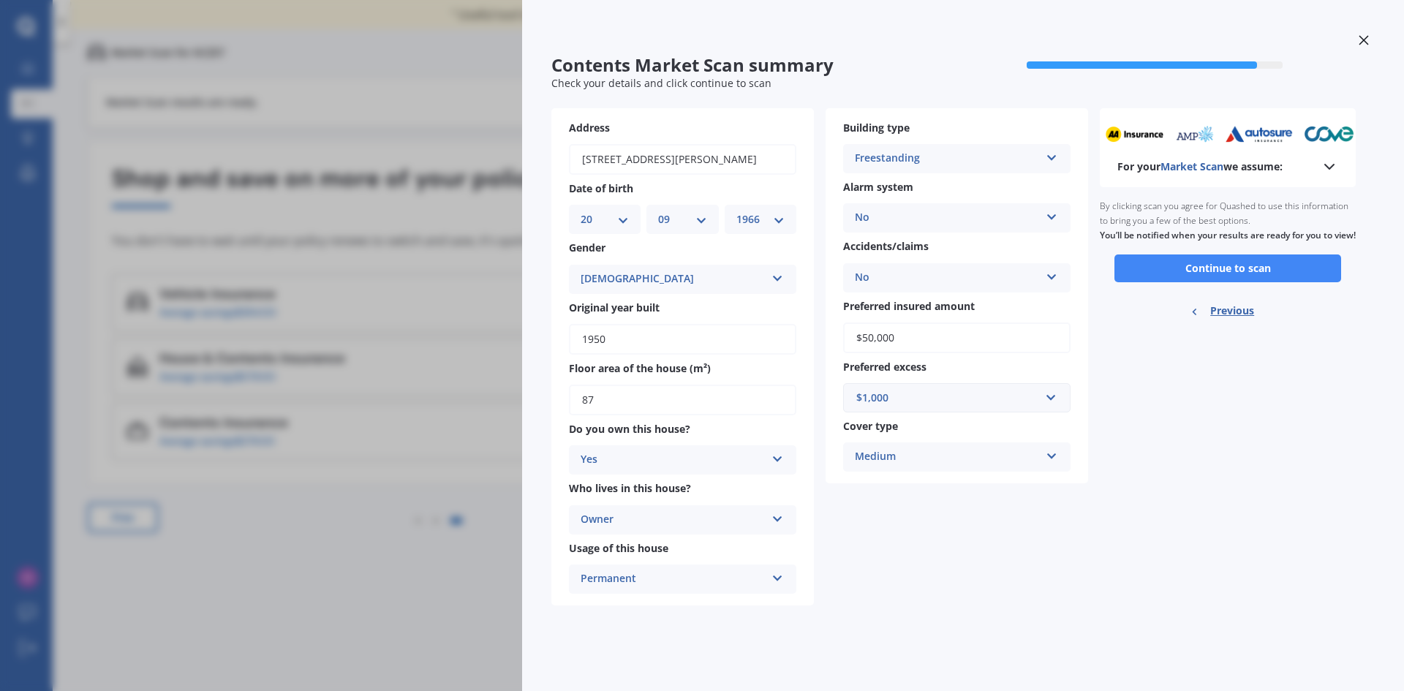
scroll to position [0, 0]
click at [1225, 282] on button "Continue to scan" at bounding box center [1227, 268] width 227 height 28
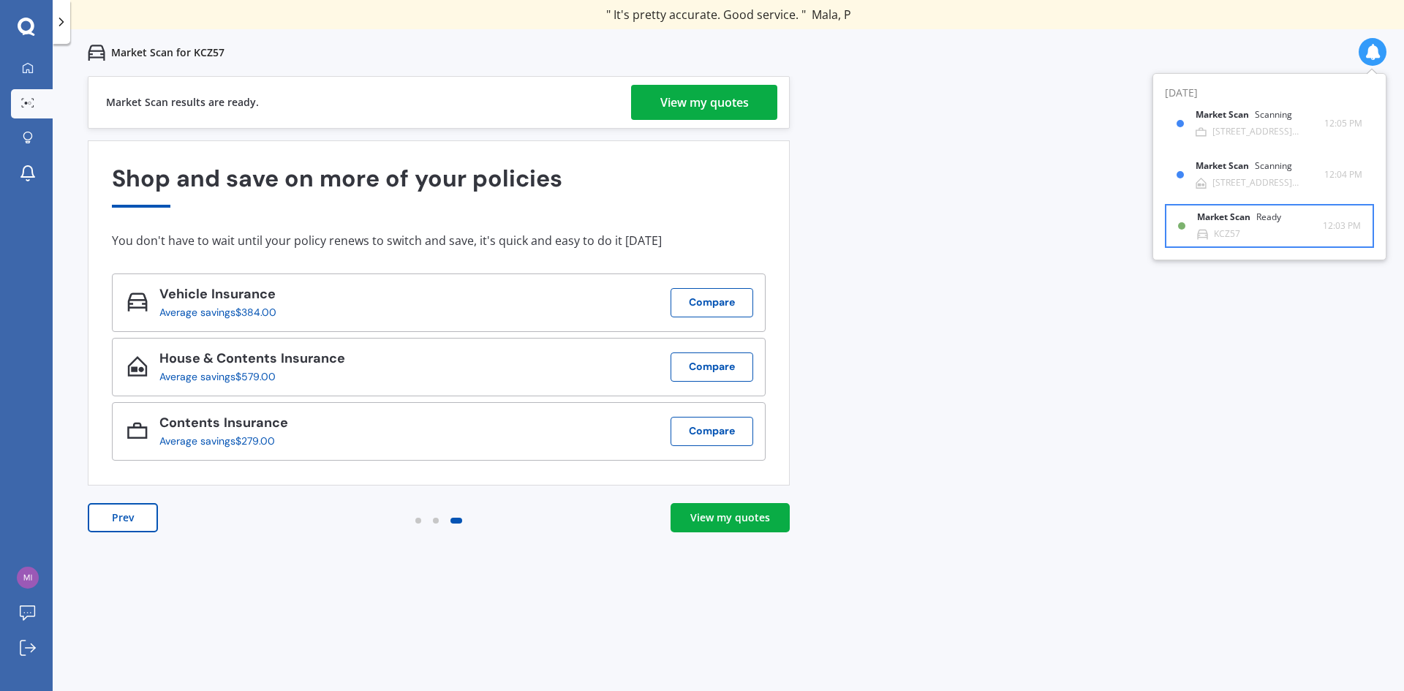
click at [1217, 222] on b "Market Scan" at bounding box center [1226, 217] width 59 height 10
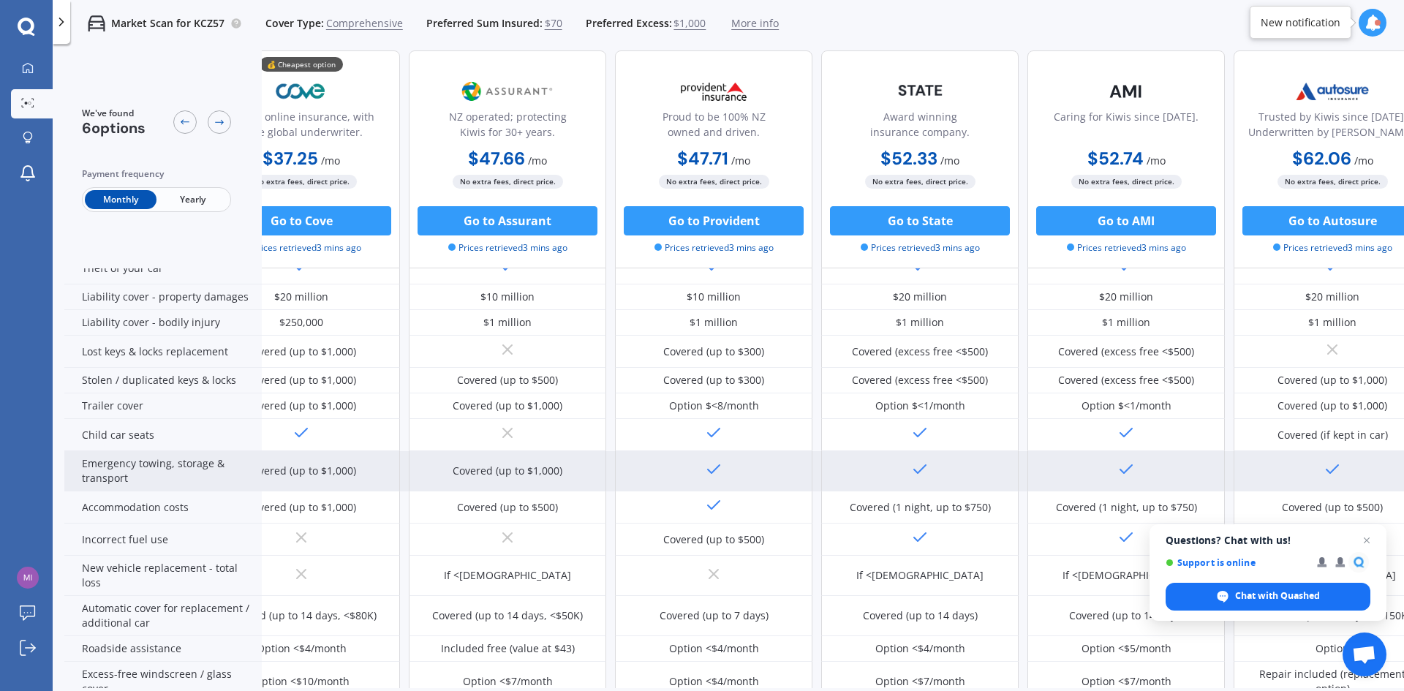
scroll to position [292, 59]
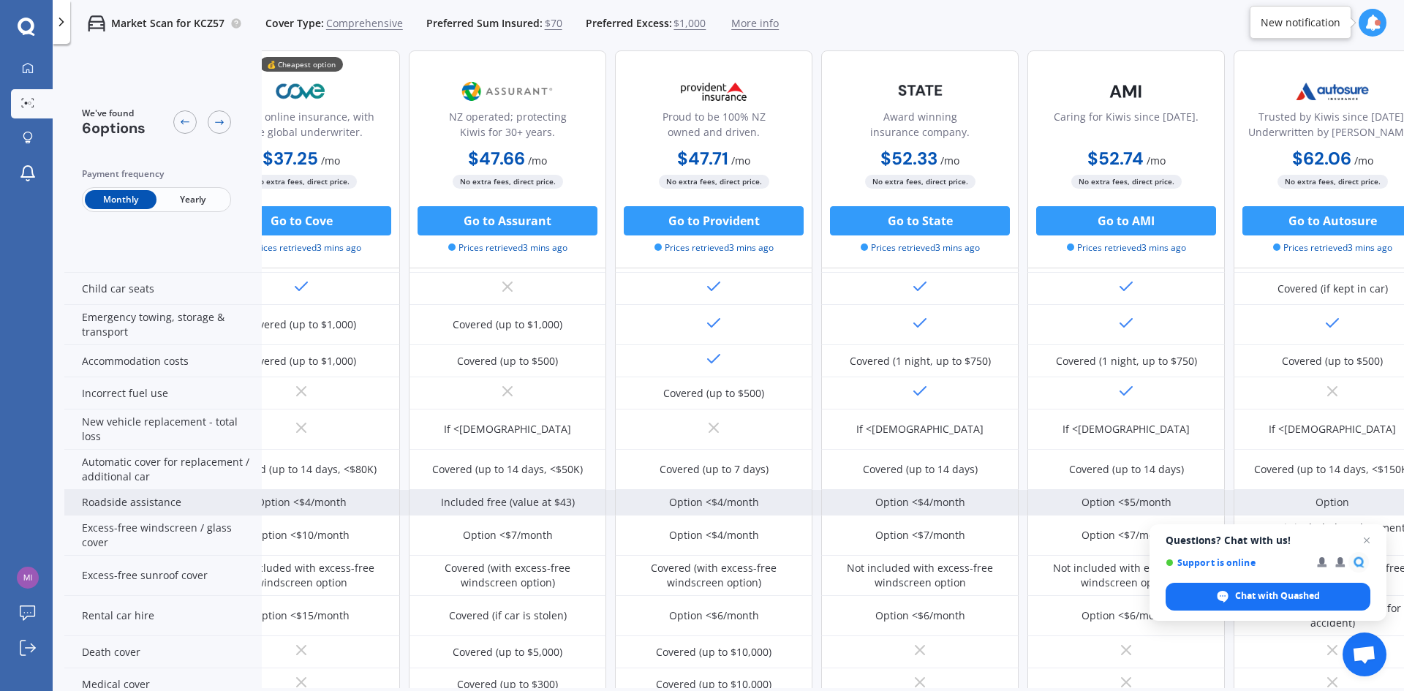
click at [1100, 507] on div "Option <$5/month" at bounding box center [1126, 502] width 90 height 15
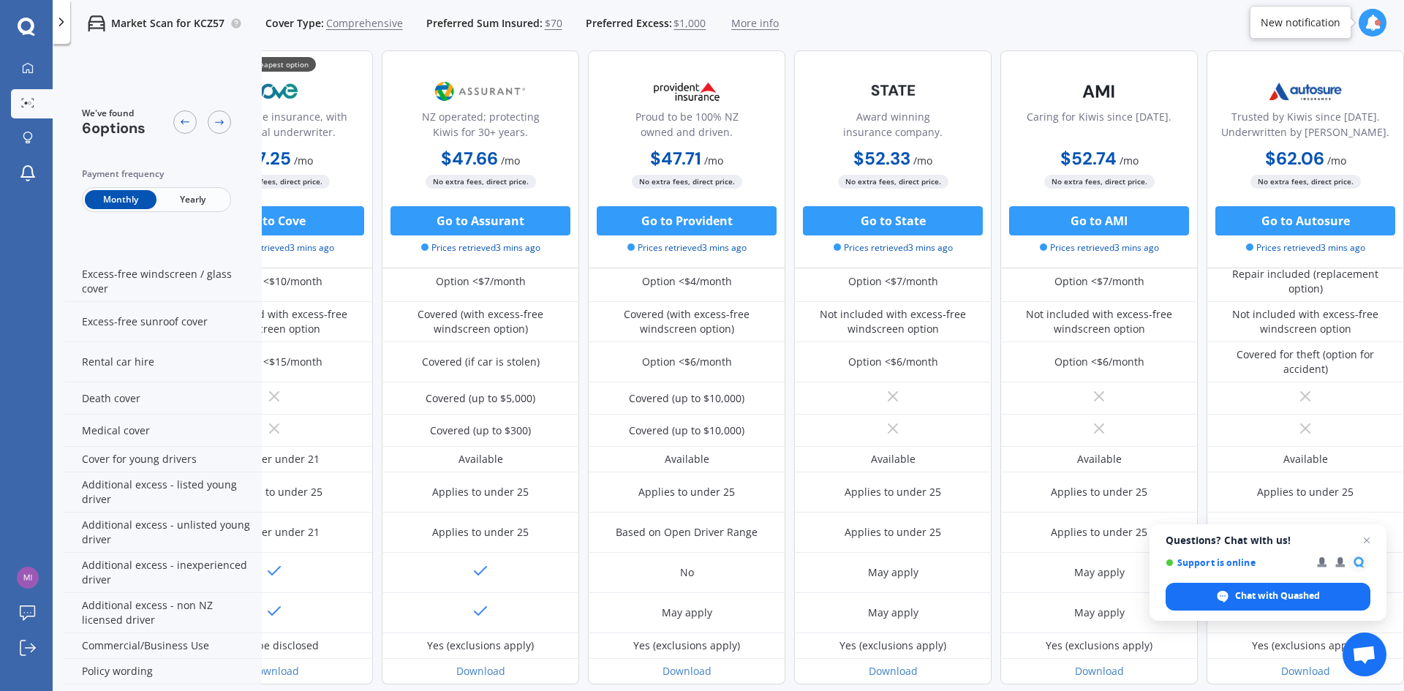
scroll to position [546, 0]
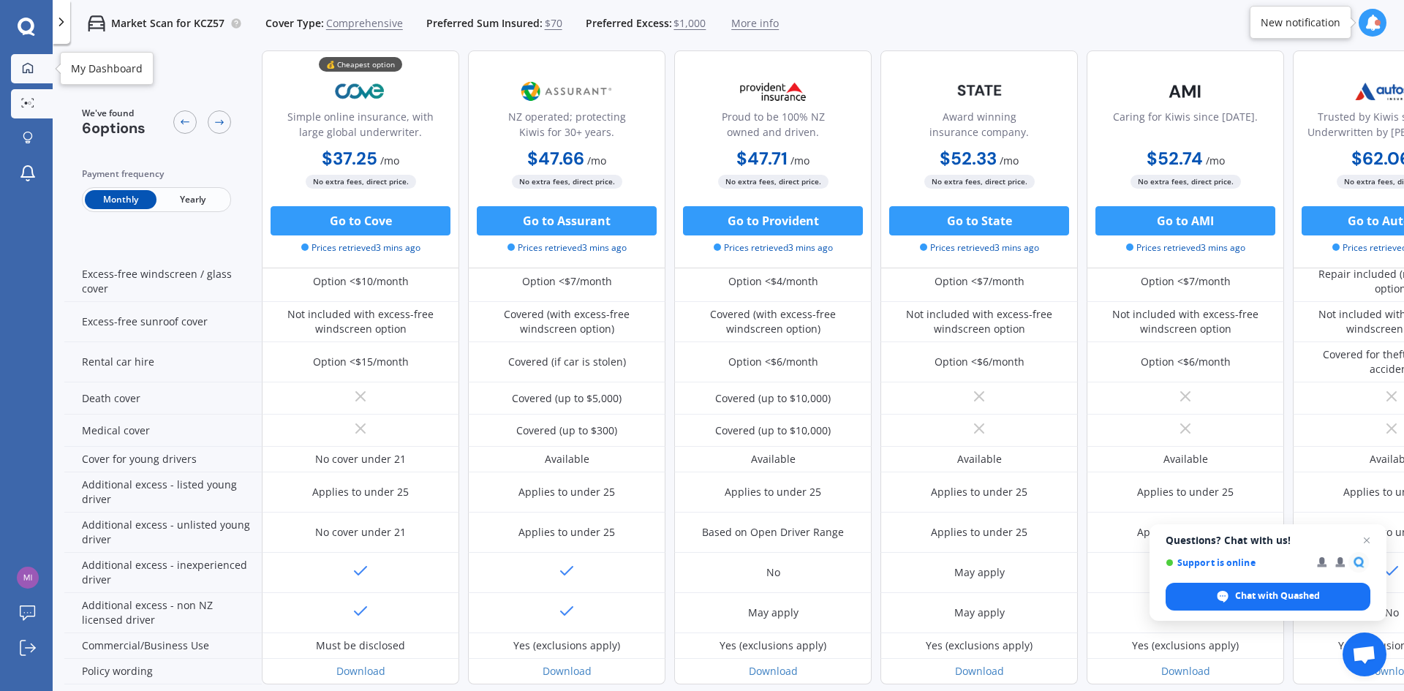
click at [33, 66] on icon at bounding box center [28, 67] width 10 height 10
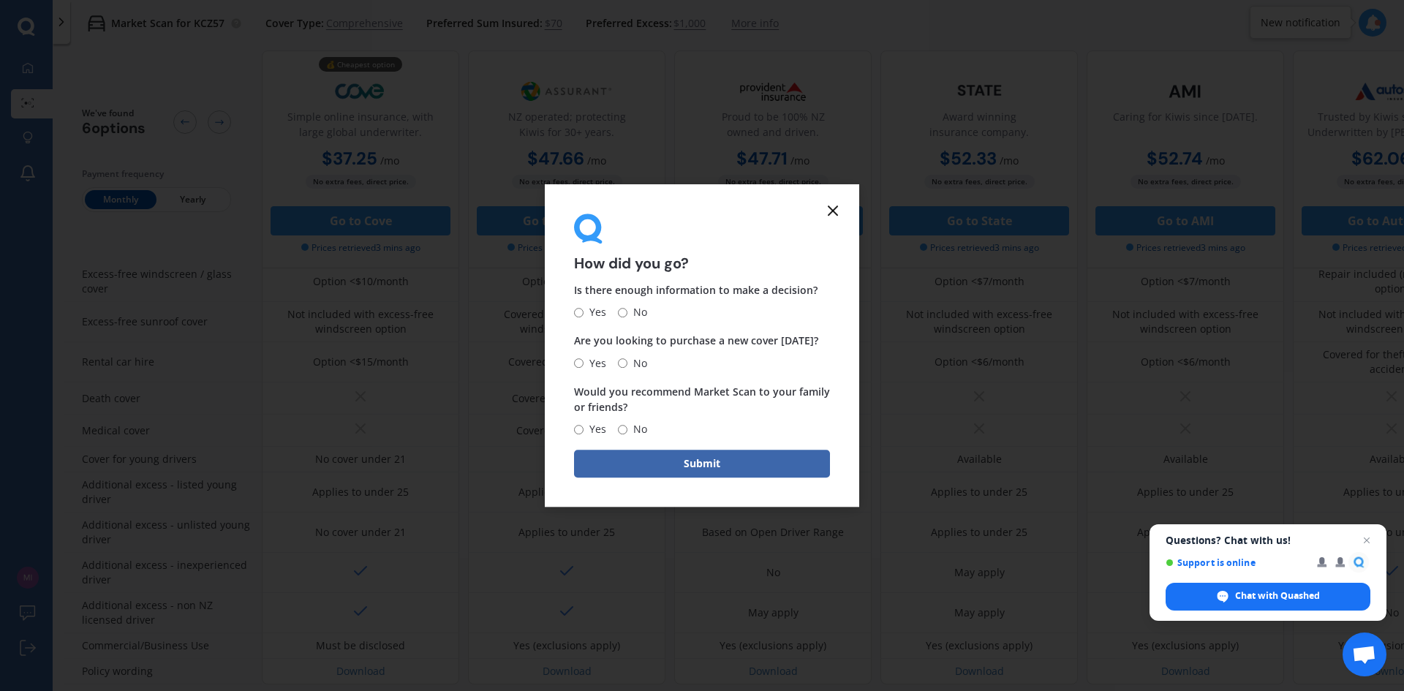
click at [579, 312] on input "Yes" at bounding box center [579, 313] width 10 height 10
radio input "true"
click at [579, 427] on input "Yes" at bounding box center [579, 430] width 10 height 10
radio input "true"
click at [621, 364] on input "No" at bounding box center [623, 363] width 10 height 10
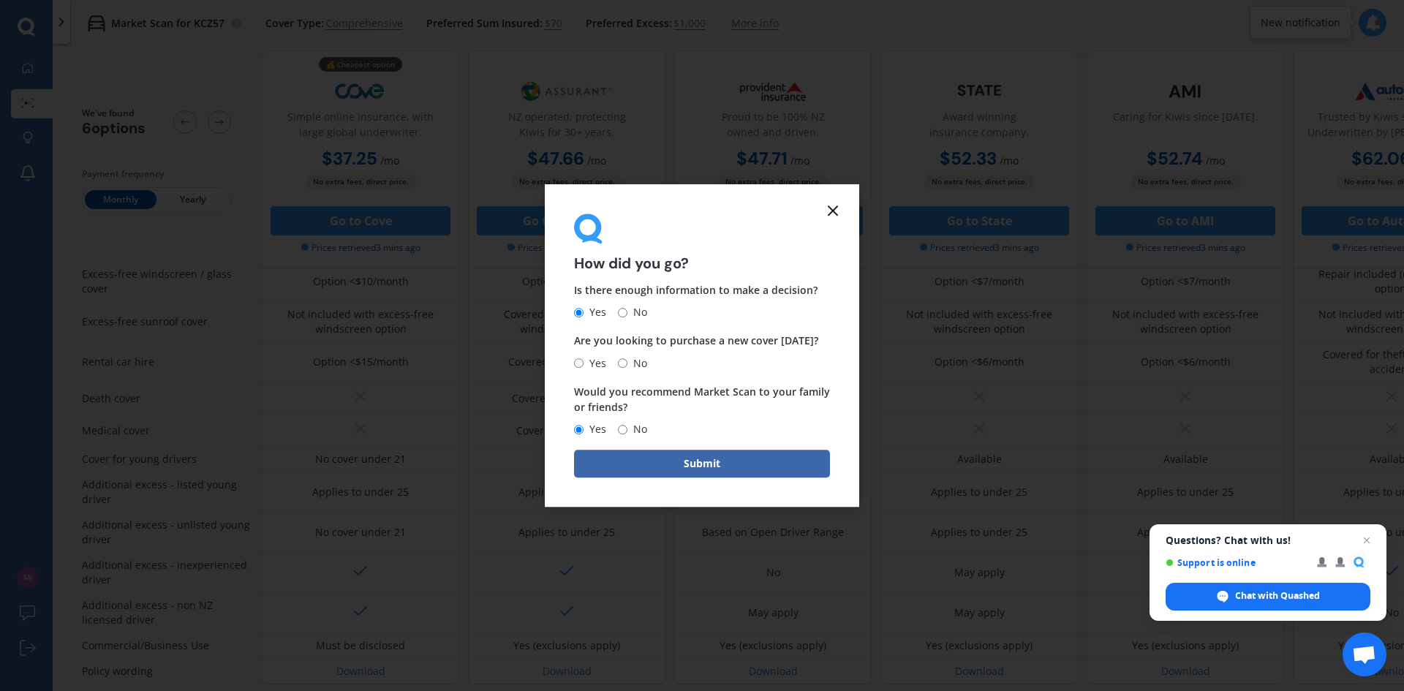
radio input "true"
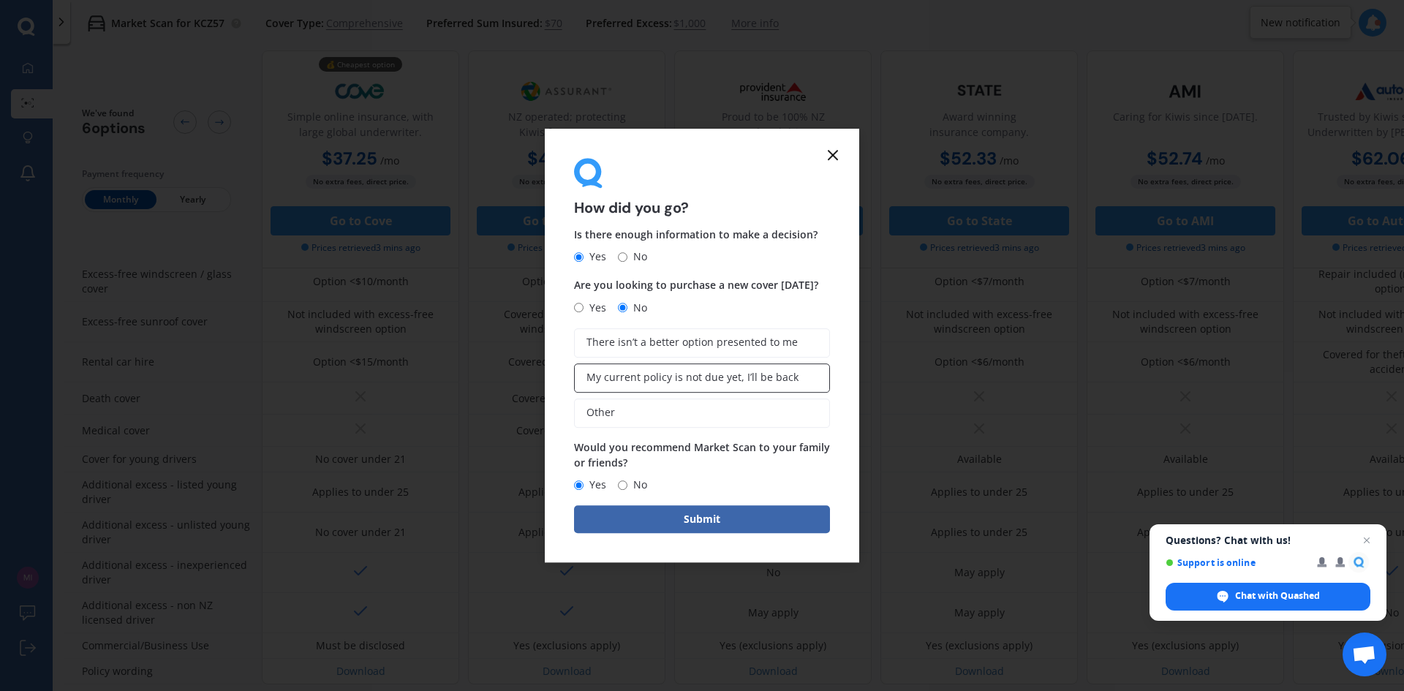
click at [629, 368] on label "My current policy is not due yet, I’ll be back" at bounding box center [702, 377] width 256 height 29
click at [0, 0] on input "My current policy is not due yet, I’ll be back" at bounding box center [0, 0] width 0 height 0
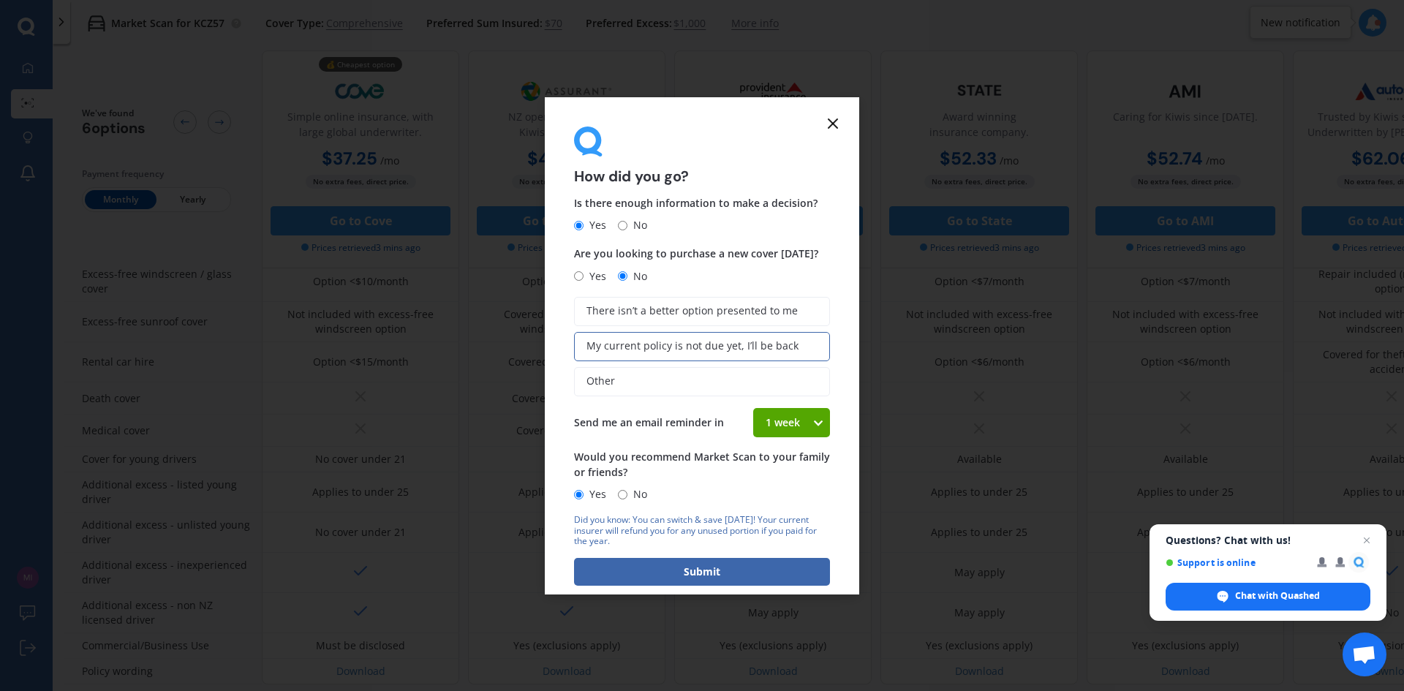
click at [813, 420] on icon at bounding box center [817, 422] width 12 height 15
click at [781, 476] on span "2 weeks" at bounding box center [784, 477] width 39 height 14
click at [685, 569] on button "Submit" at bounding box center [702, 572] width 256 height 28
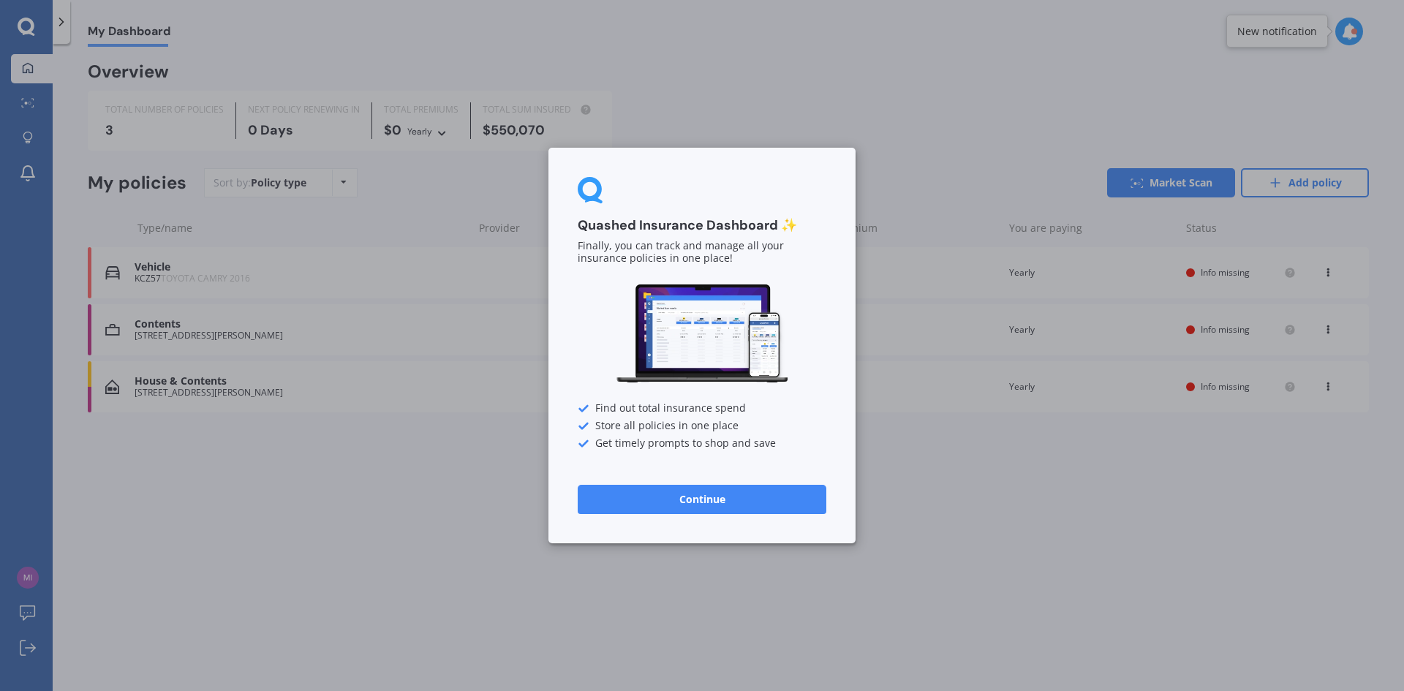
click at [690, 501] on button "Continue" at bounding box center [702, 499] width 249 height 29
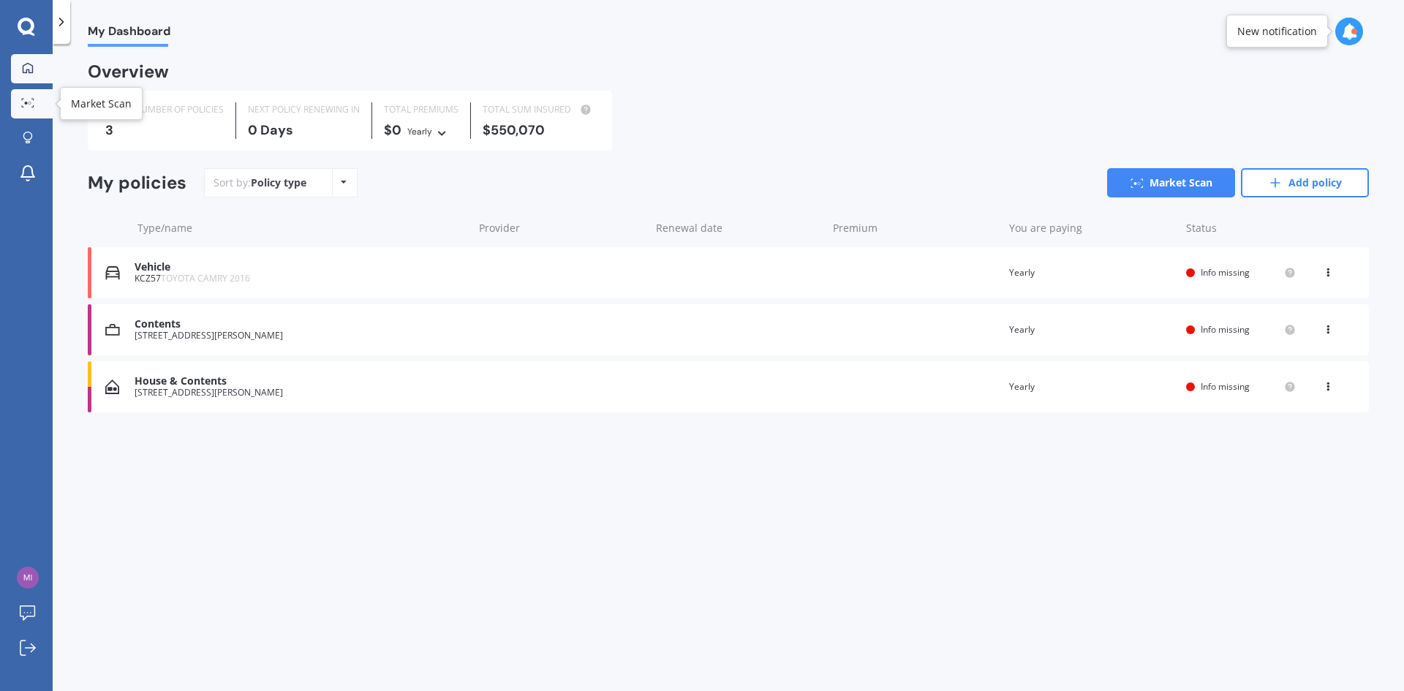
click at [22, 102] on icon at bounding box center [27, 103] width 13 height 10
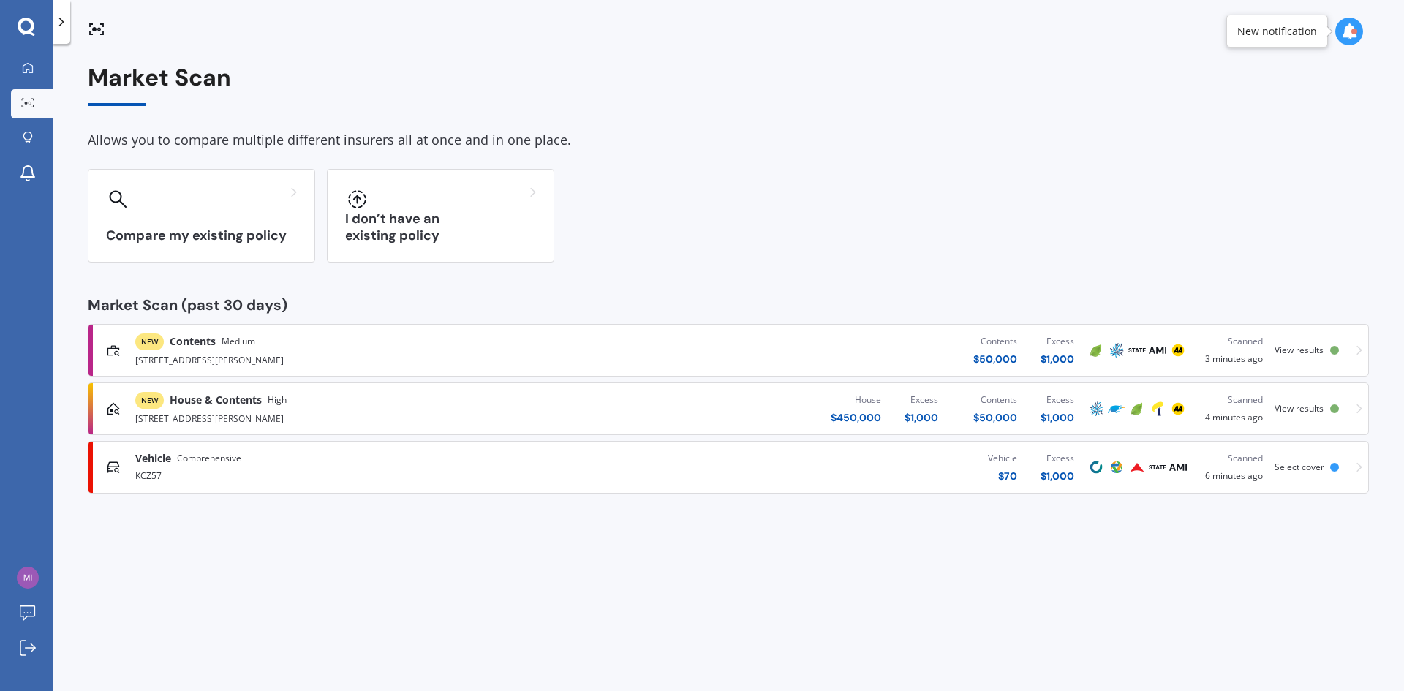
click at [463, 343] on div "NEW Contents Medium" at bounding box center [365, 341] width 461 height 17
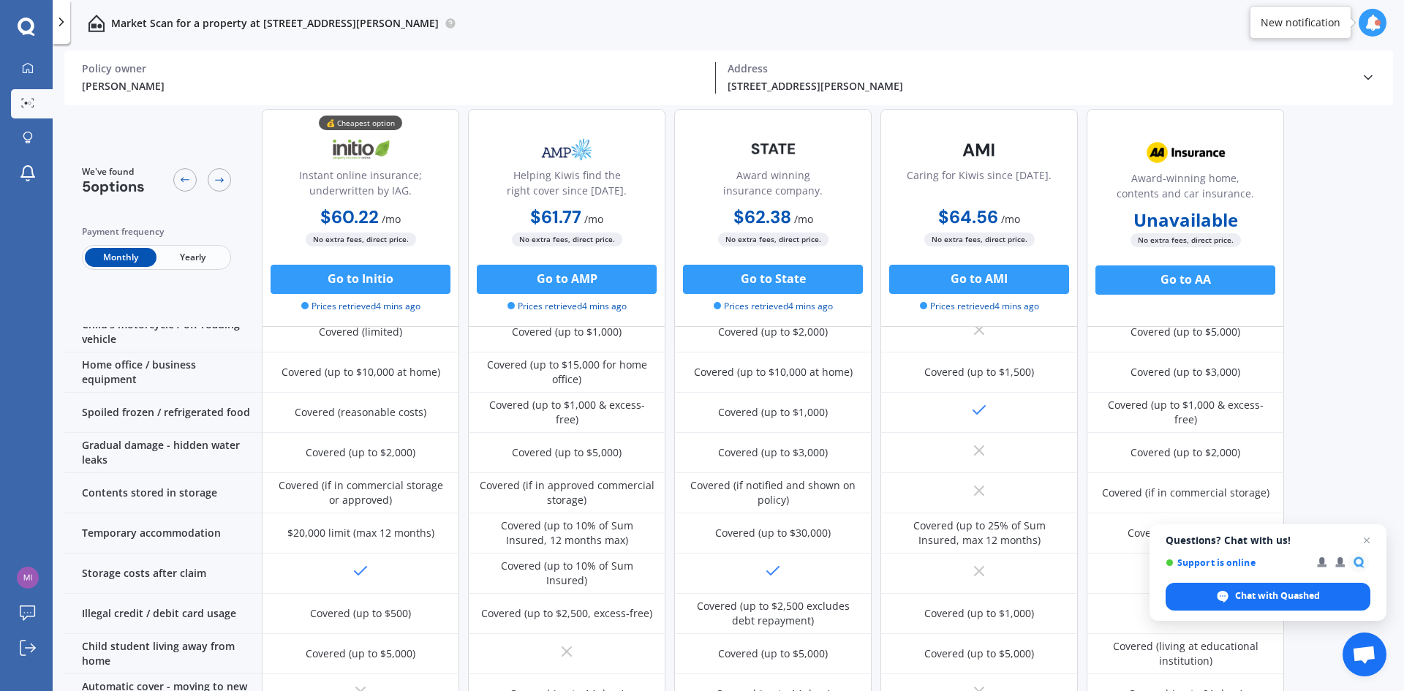
scroll to position [845, 0]
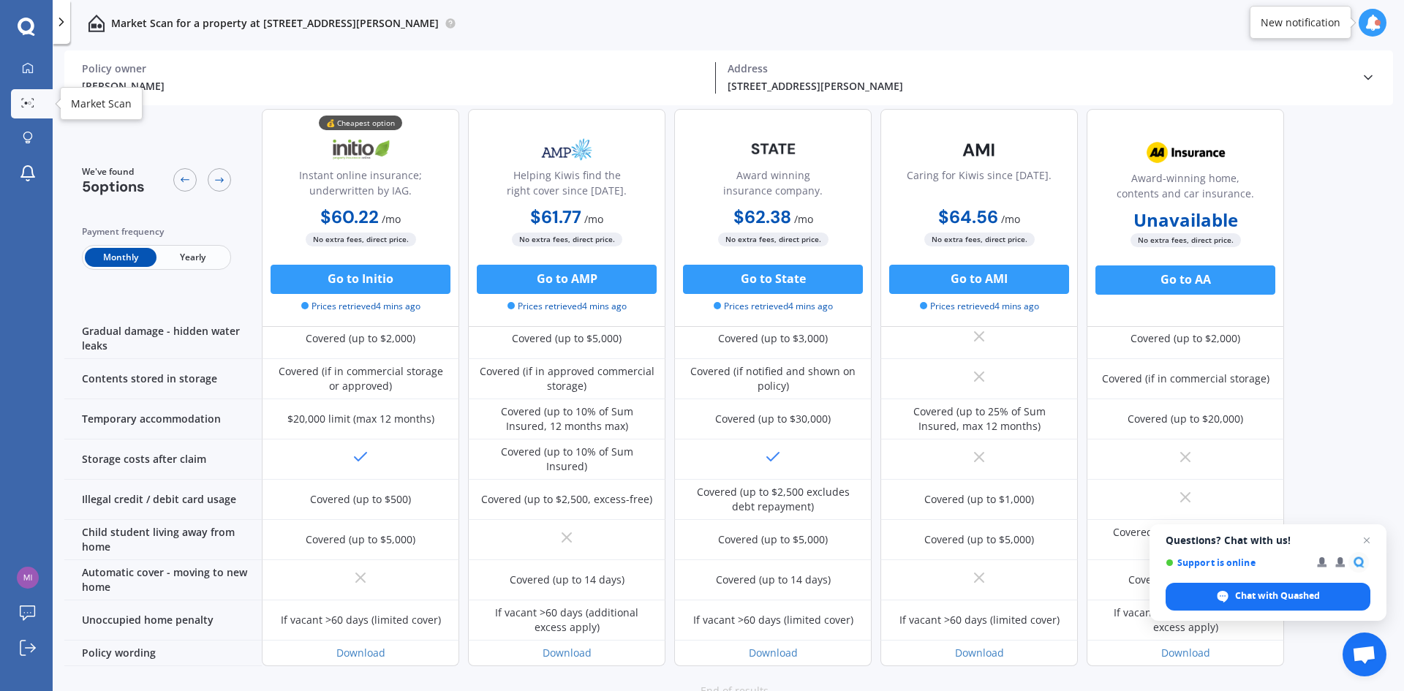
click at [23, 101] on icon at bounding box center [27, 103] width 13 height 10
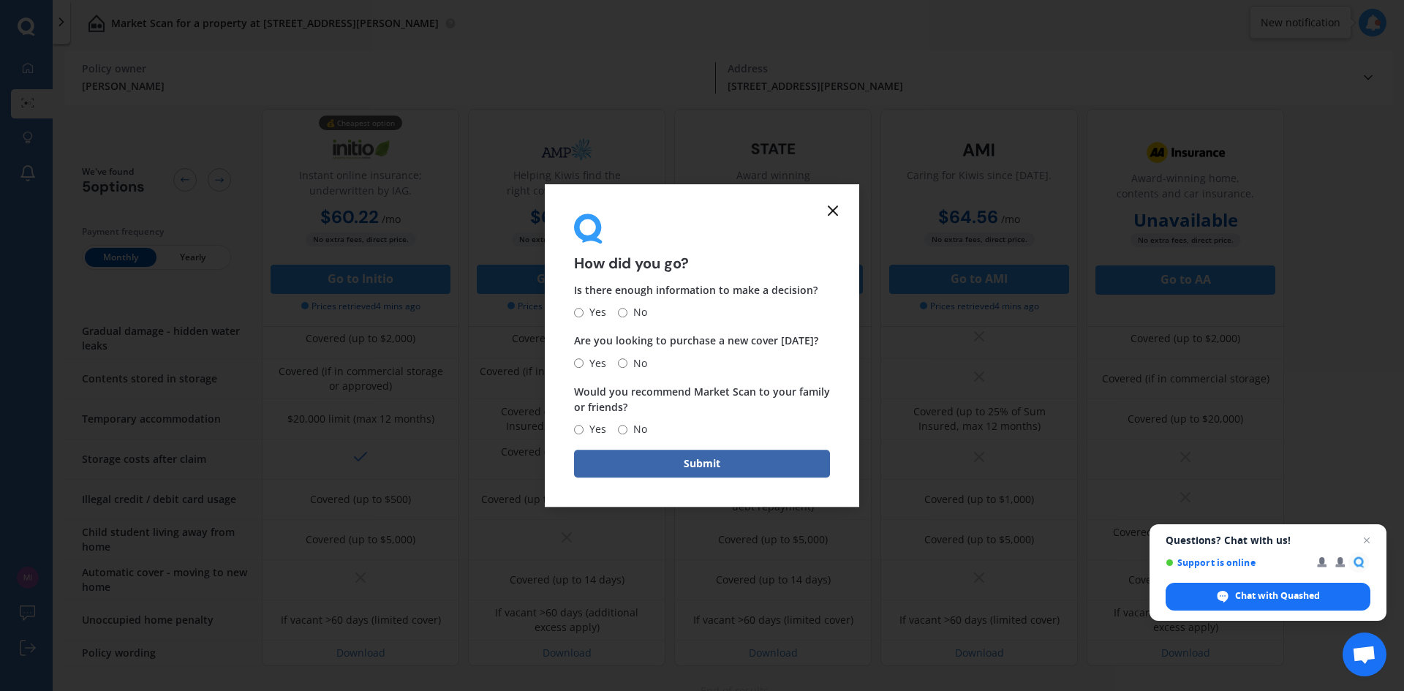
click at [833, 213] on icon at bounding box center [833, 211] width 18 height 18
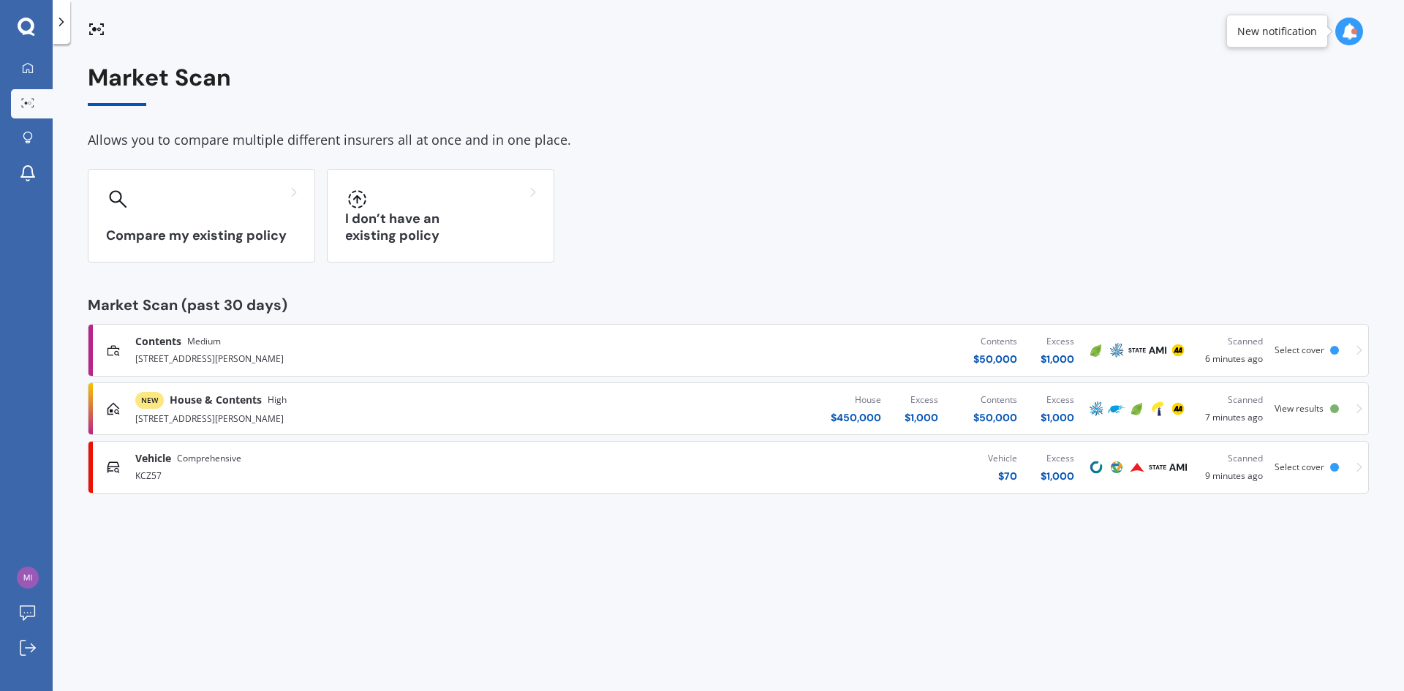
click at [729, 405] on div "House $ 450,000 Excess $ 1,000 Contents $ 50,000 Excess $ 1,000" at bounding box center [841, 409] width 490 height 44
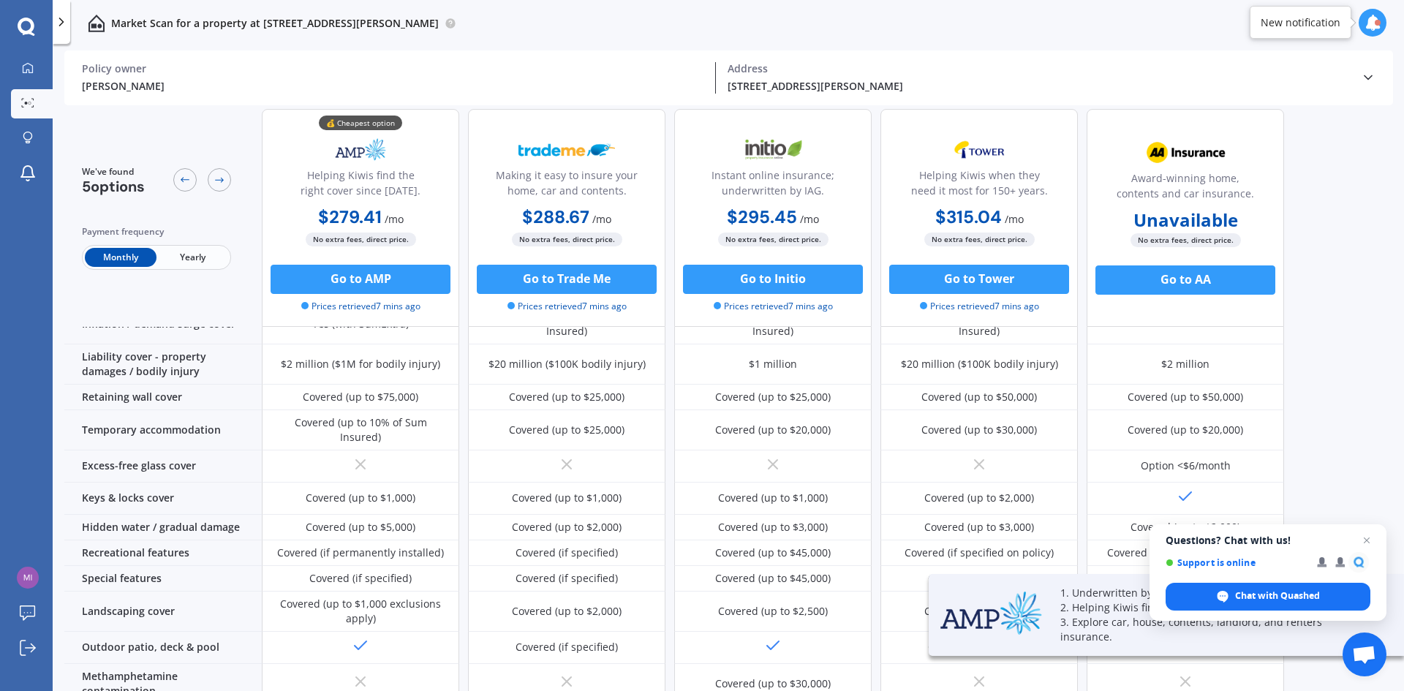
scroll to position [219, 0]
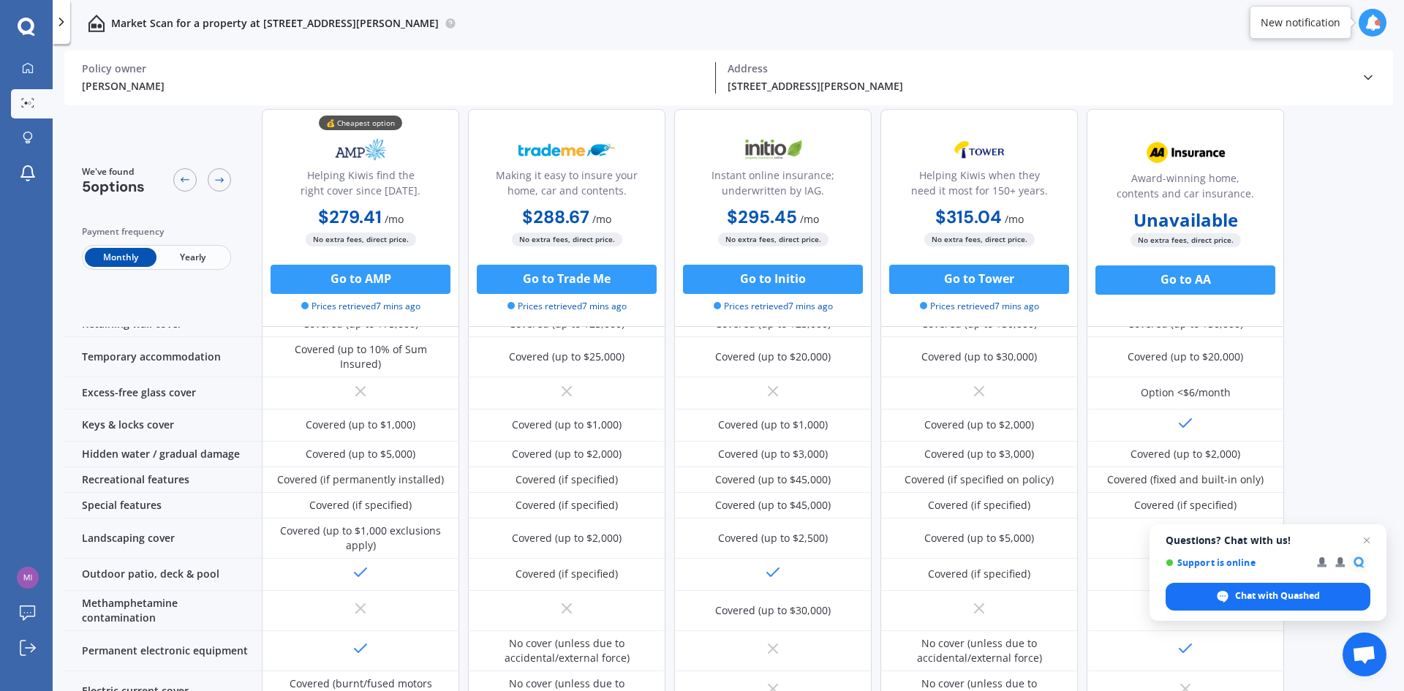
click at [999, 636] on div "No cover (unless due to accidental/external force)" at bounding box center [978, 650] width 175 height 29
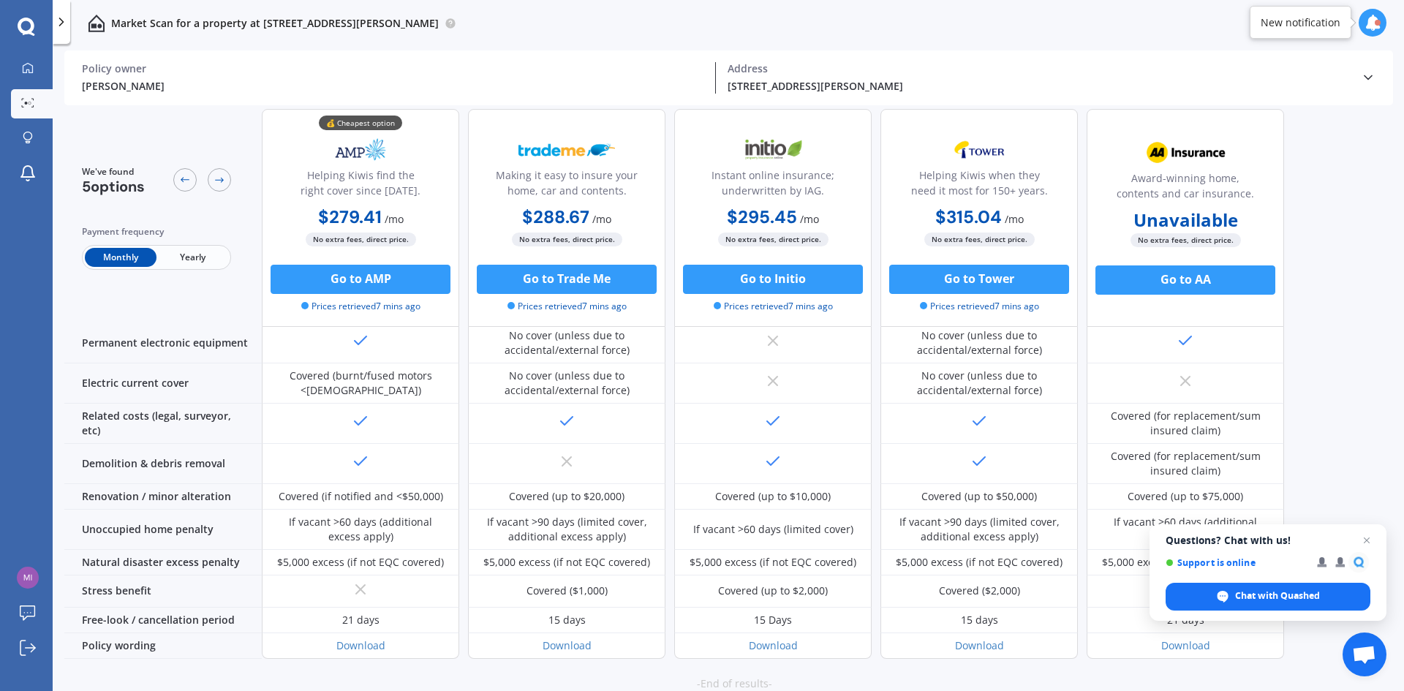
scroll to position [536, 0]
